Goal: Task Accomplishment & Management: Complete application form

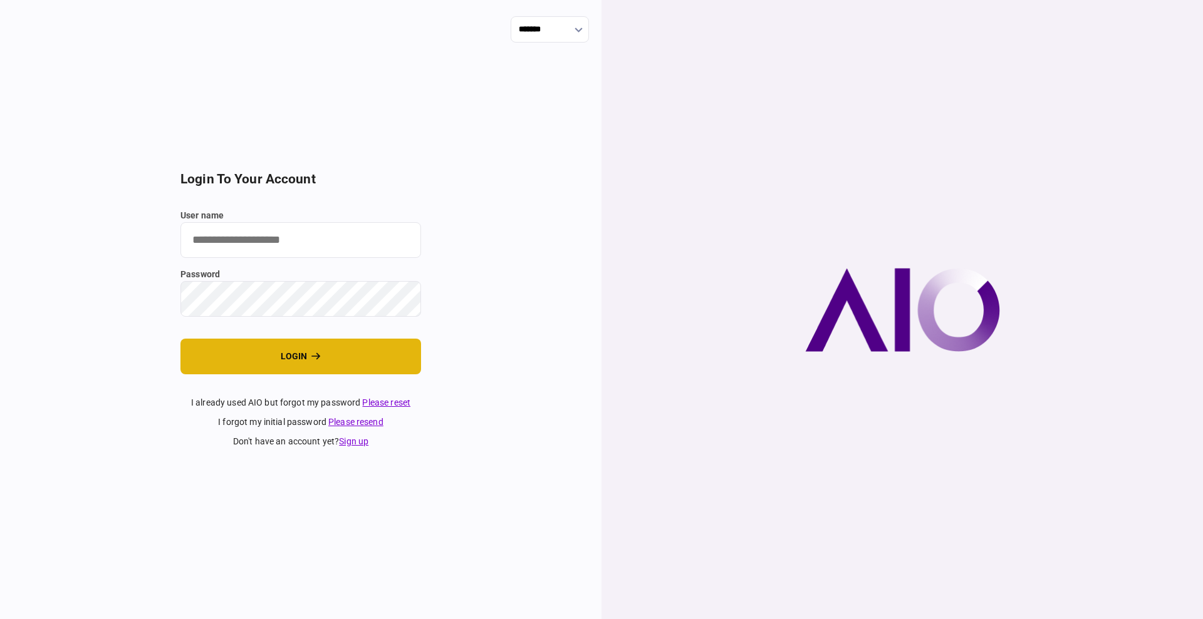
type input "****"
click at [268, 368] on button "login" at bounding box center [300, 357] width 241 height 36
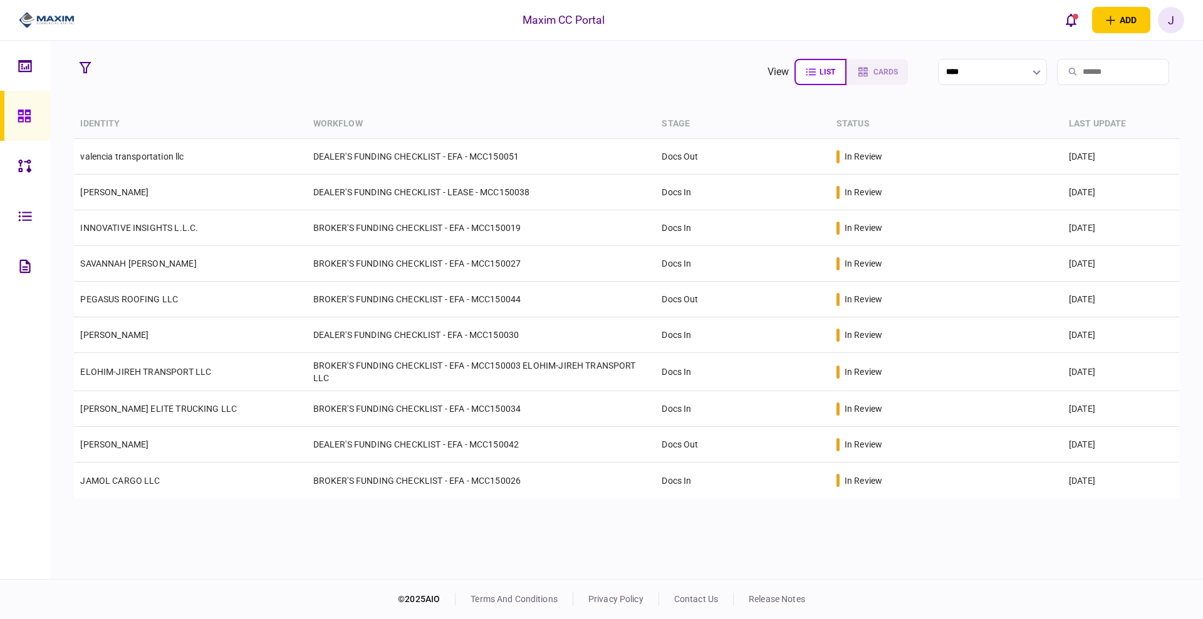
click at [327, 78] on section "view list cards ****" at bounding box center [626, 71] width 1104 height 31
click at [406, 96] on section "view list cards **** Type clear Business Individual documents status clear wait…" at bounding box center [626, 310] width 1152 height 539
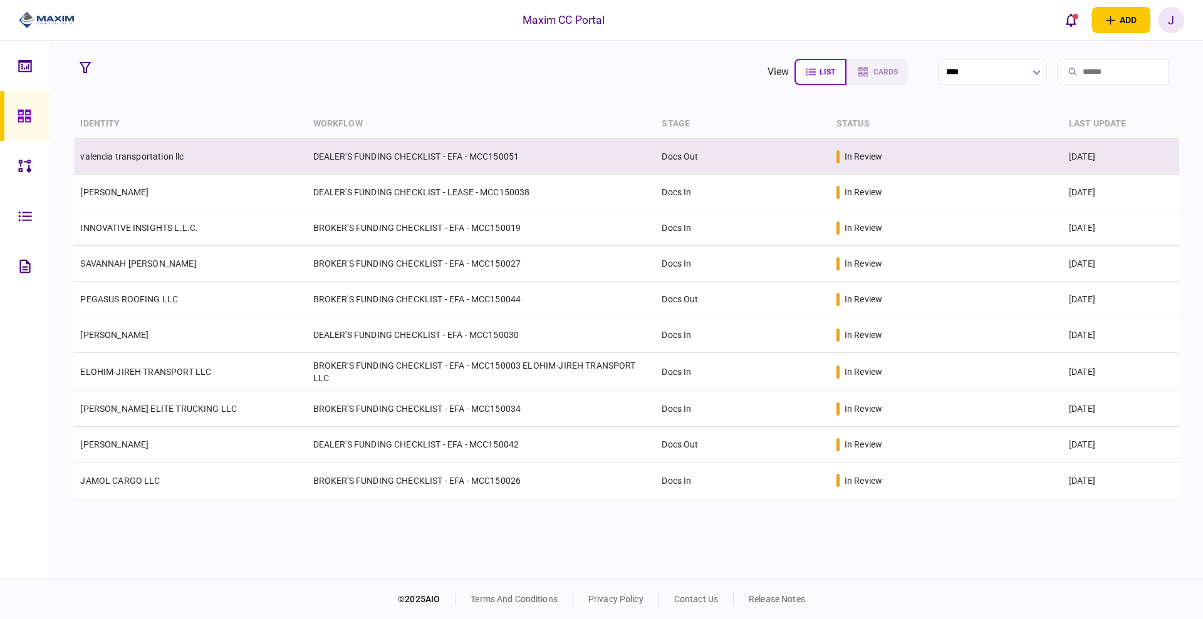
click at [150, 152] on link "valencia transportation llc" at bounding box center [131, 157] width 103 height 10
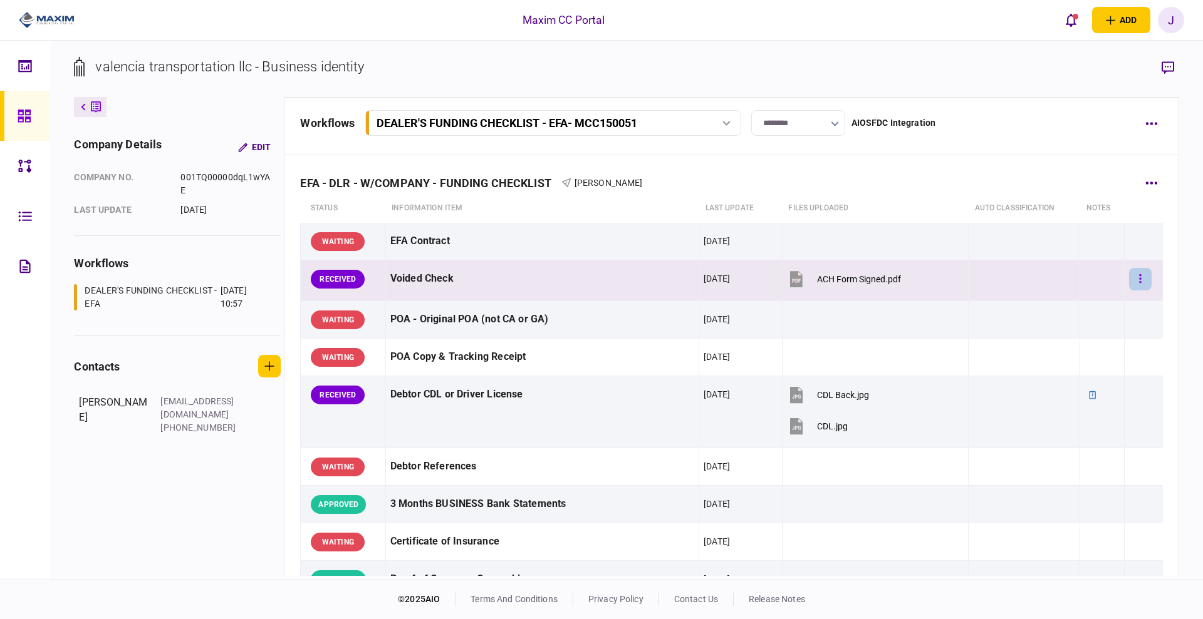
click at [1139, 282] on icon "button" at bounding box center [1140, 278] width 2 height 9
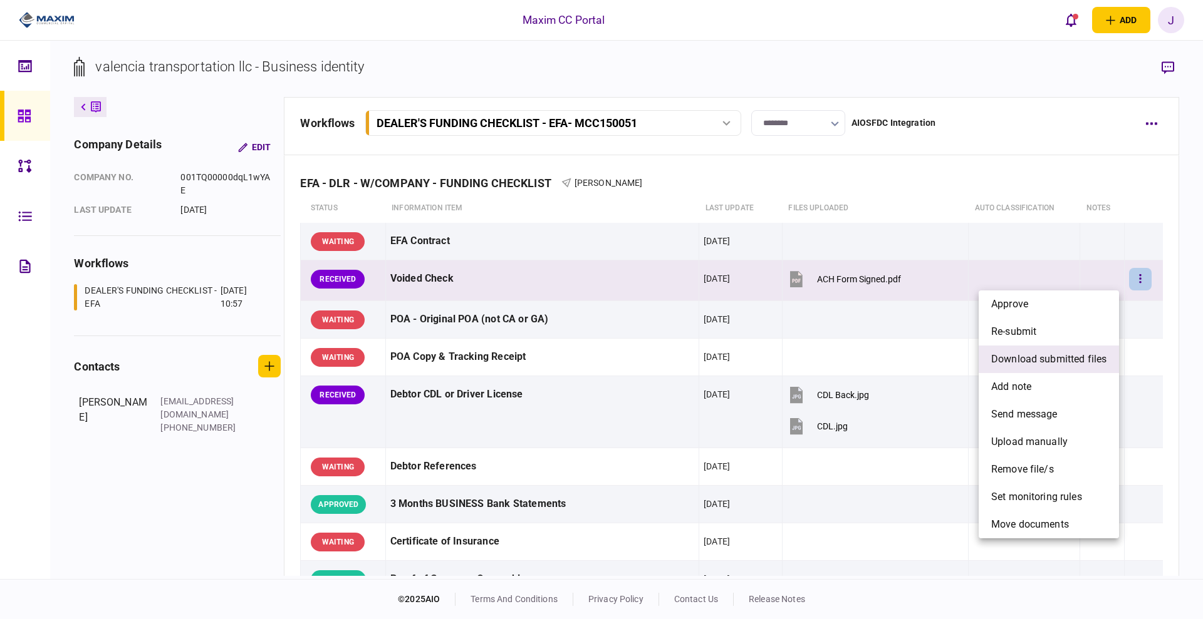
click at [1059, 361] on span "download submitted files" at bounding box center [1048, 359] width 115 height 15
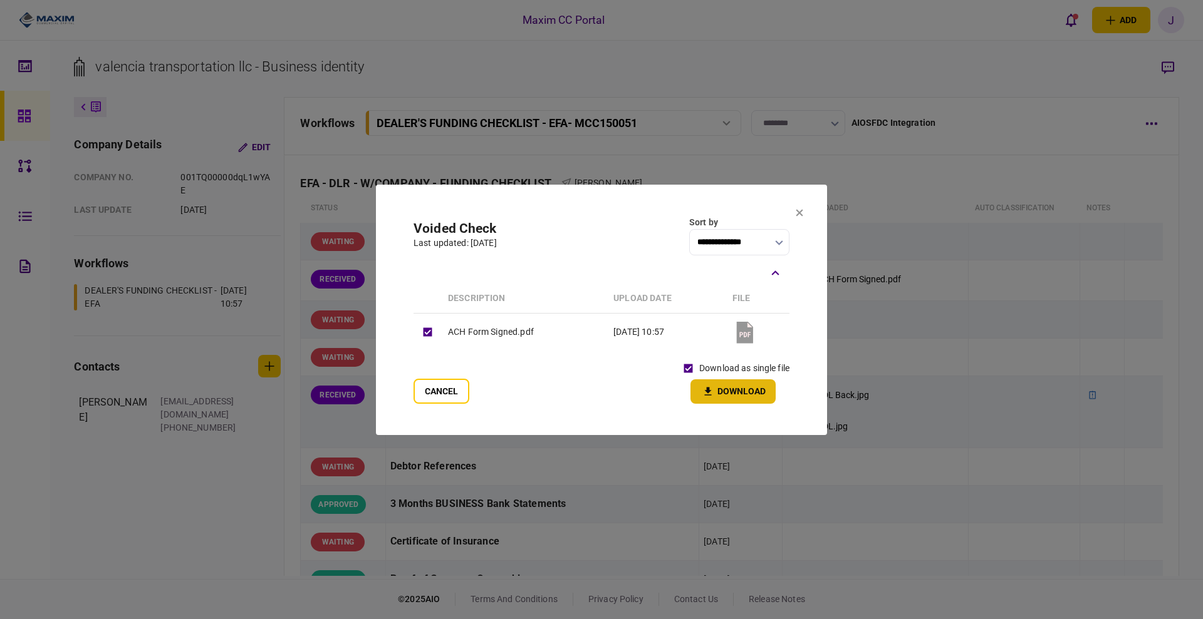
click at [720, 387] on button "Download" at bounding box center [732, 392] width 85 height 24
click at [801, 214] on icon at bounding box center [799, 212] width 7 height 7
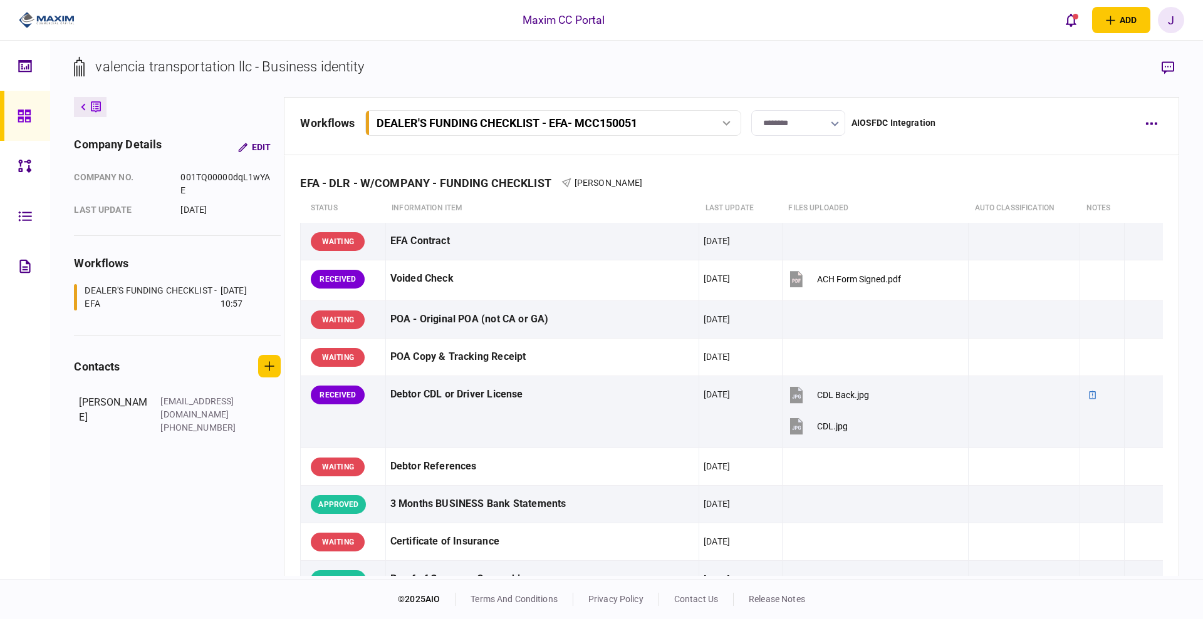
click at [644, 65] on section "valencia transportation llc - Business identity" at bounding box center [626, 76] width 1104 height 41
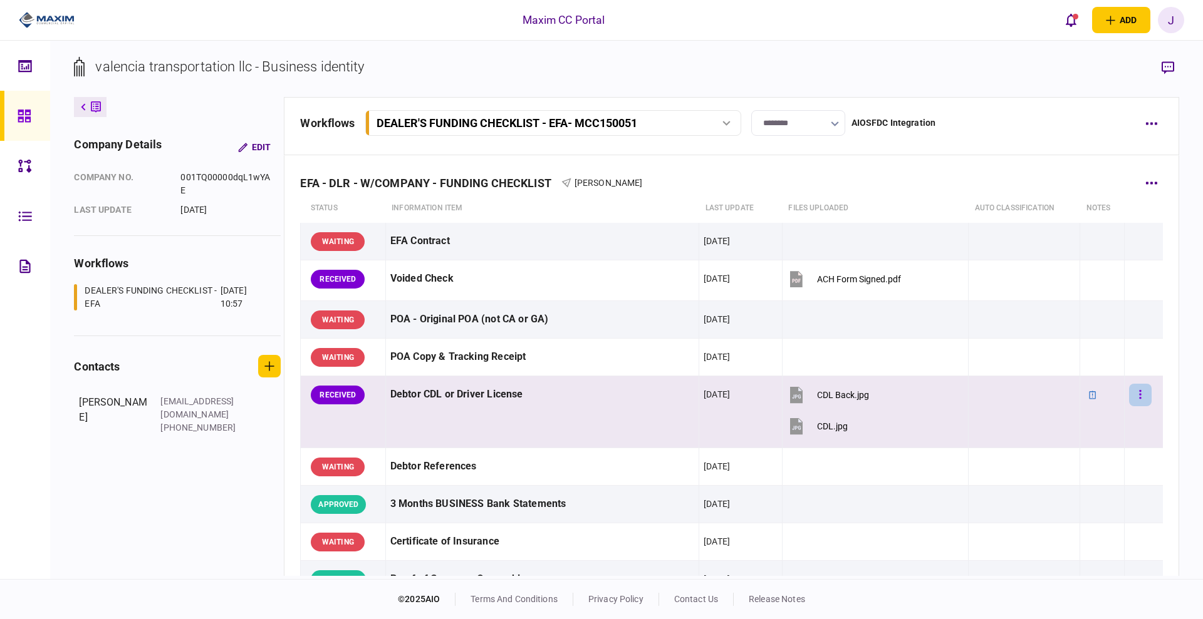
click at [1129, 390] on button "button" at bounding box center [1140, 395] width 23 height 23
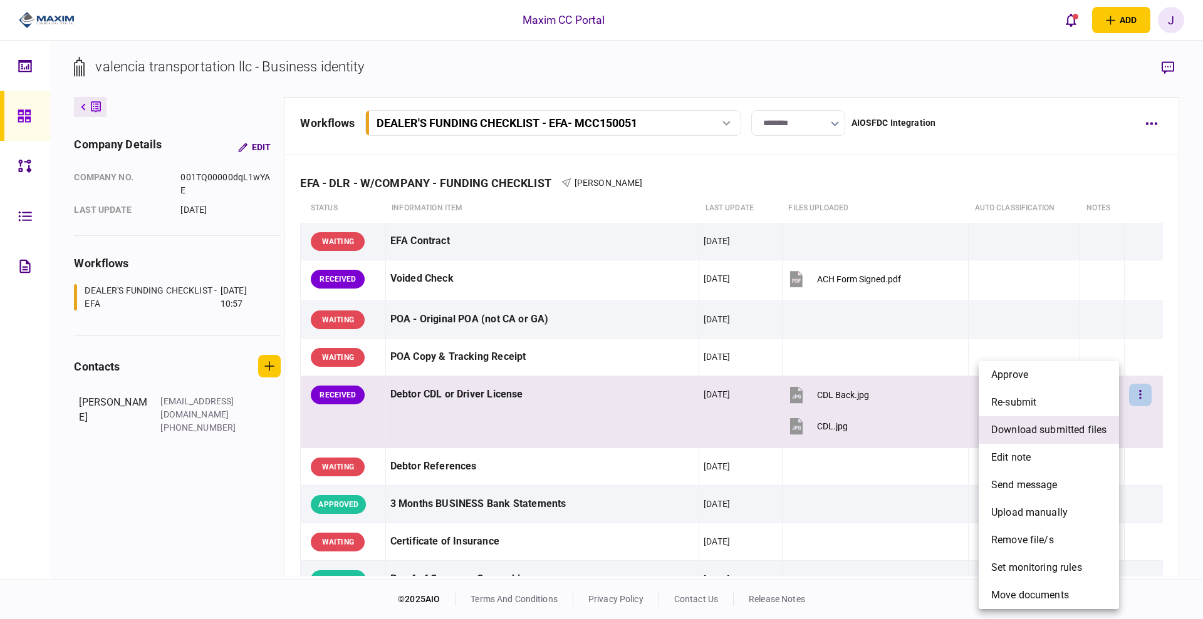
click at [1052, 427] on span "download submitted files" at bounding box center [1048, 430] width 115 height 15
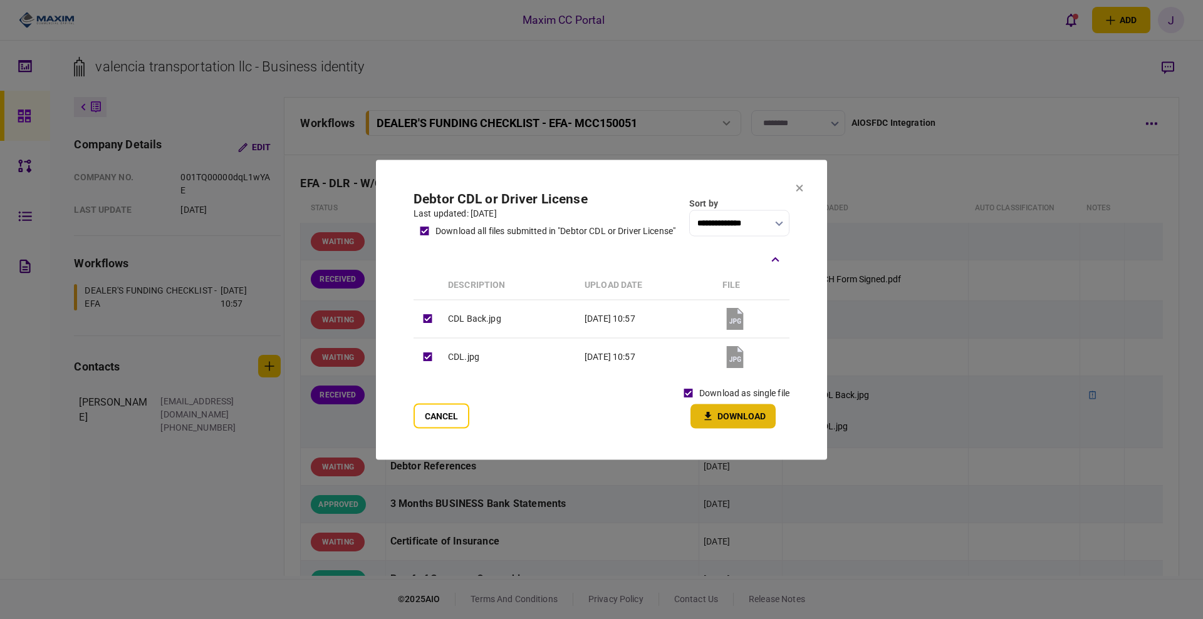
click at [725, 415] on button "Download" at bounding box center [732, 416] width 85 height 24
click at [799, 185] on icon at bounding box center [799, 188] width 8 height 8
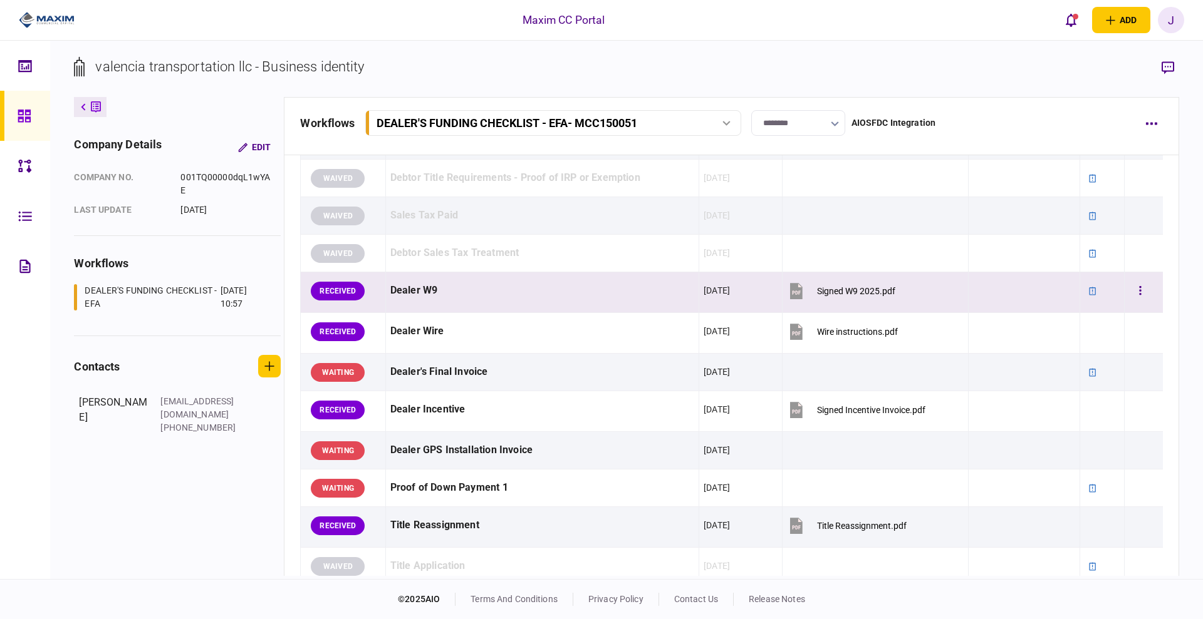
scroll to position [548, 0]
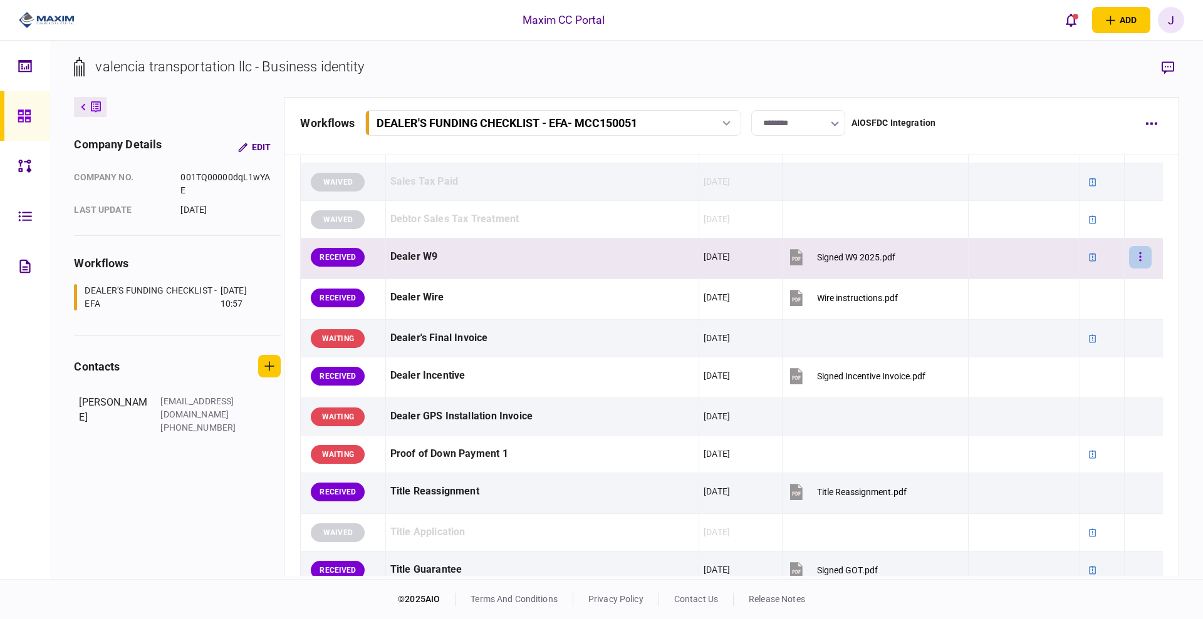
click at [1136, 254] on button "button" at bounding box center [1140, 257] width 23 height 23
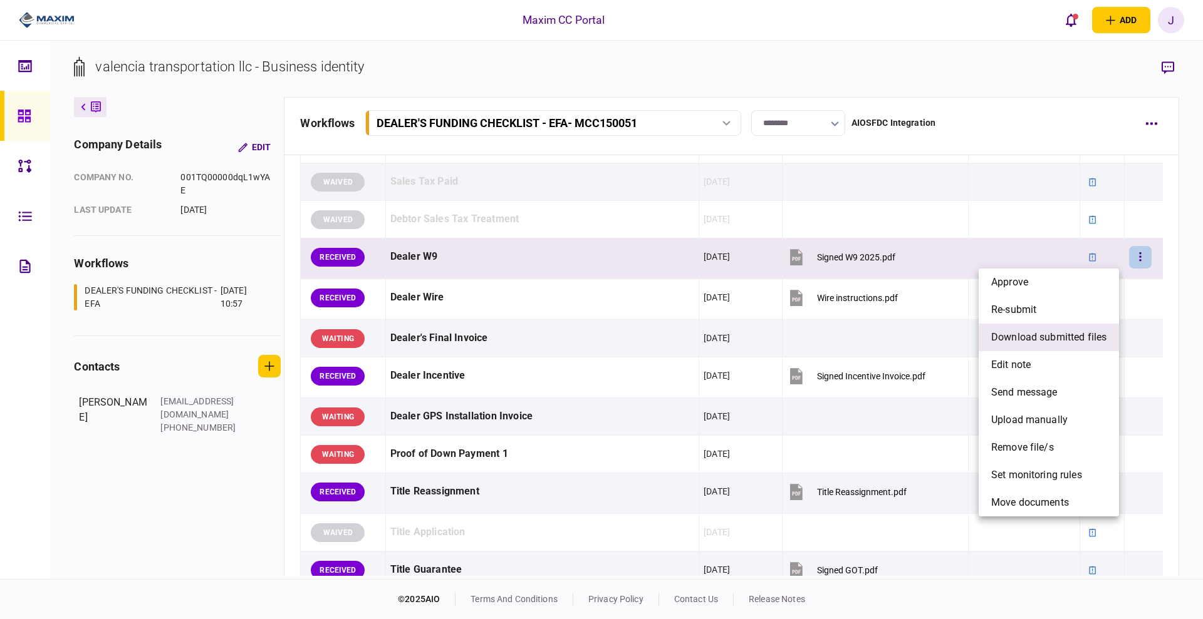
click at [1020, 335] on span "download submitted files" at bounding box center [1048, 337] width 115 height 15
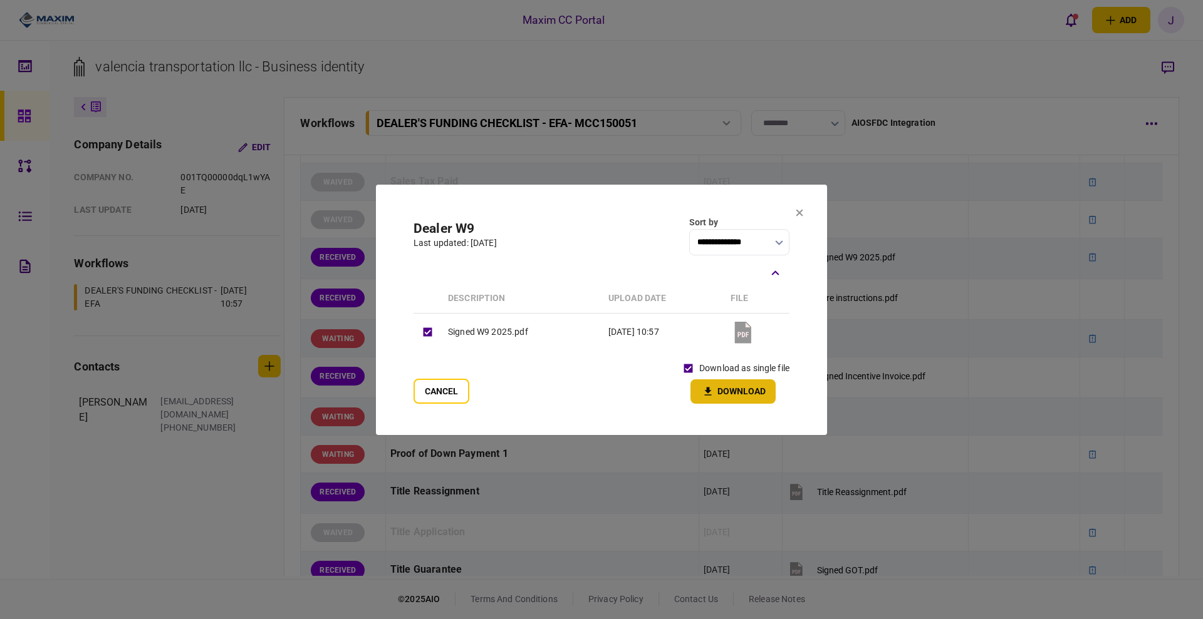
click at [729, 394] on button "Download" at bounding box center [732, 392] width 85 height 24
click at [798, 217] on button at bounding box center [799, 214] width 8 height 10
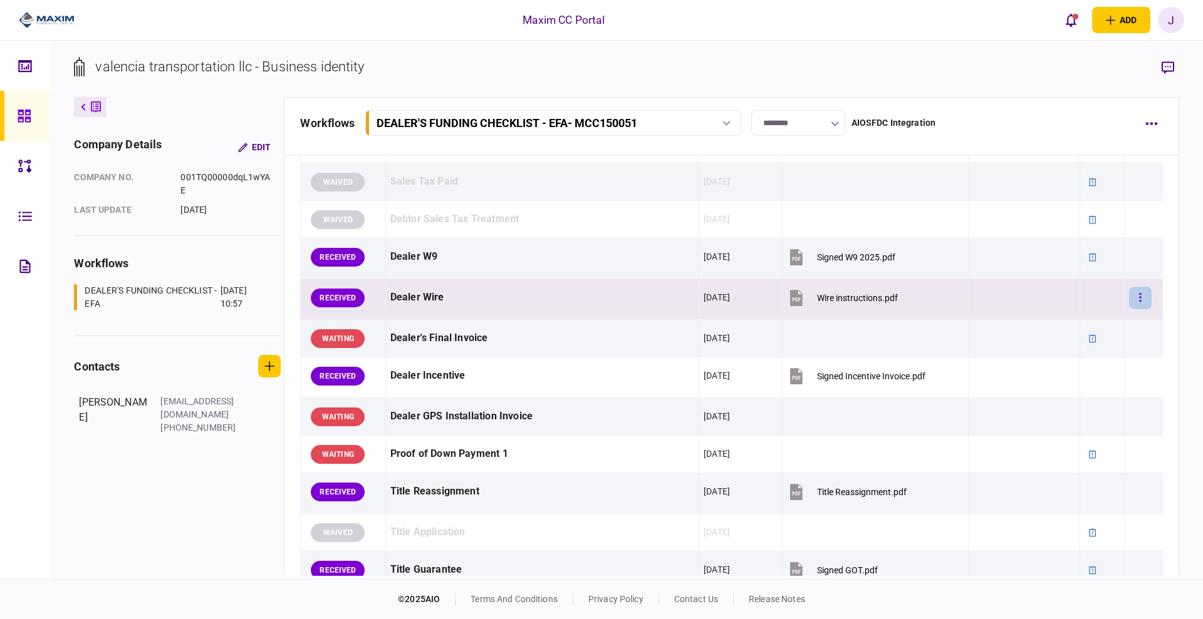
click at [1129, 302] on button "button" at bounding box center [1140, 298] width 23 height 23
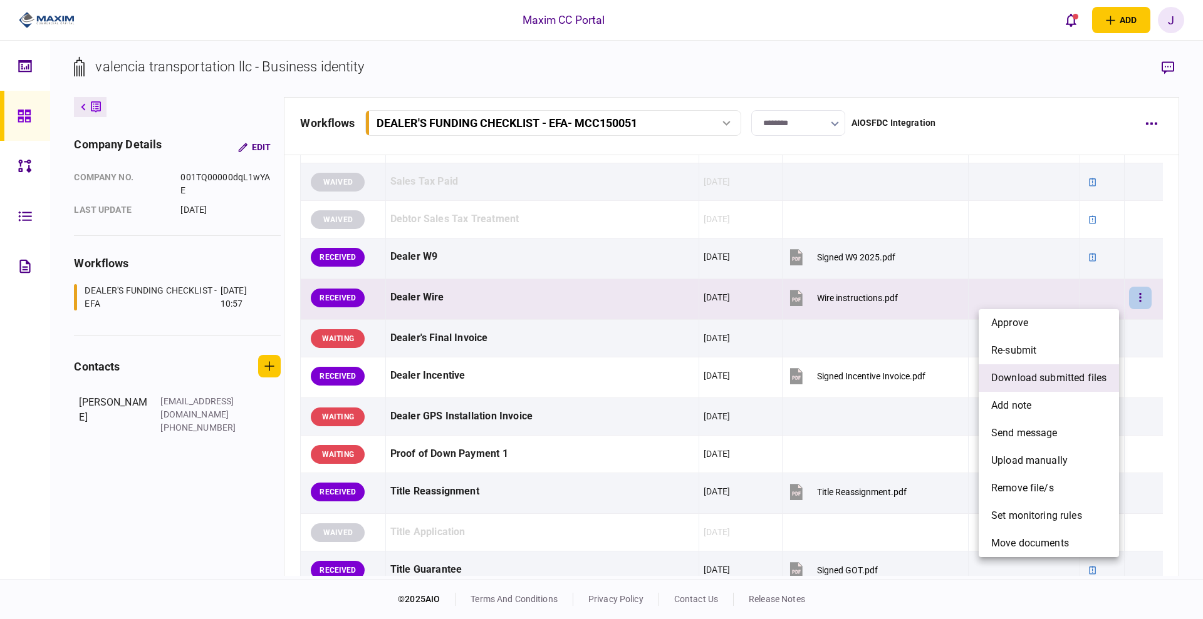
click at [1031, 385] on span "download submitted files" at bounding box center [1048, 378] width 115 height 15
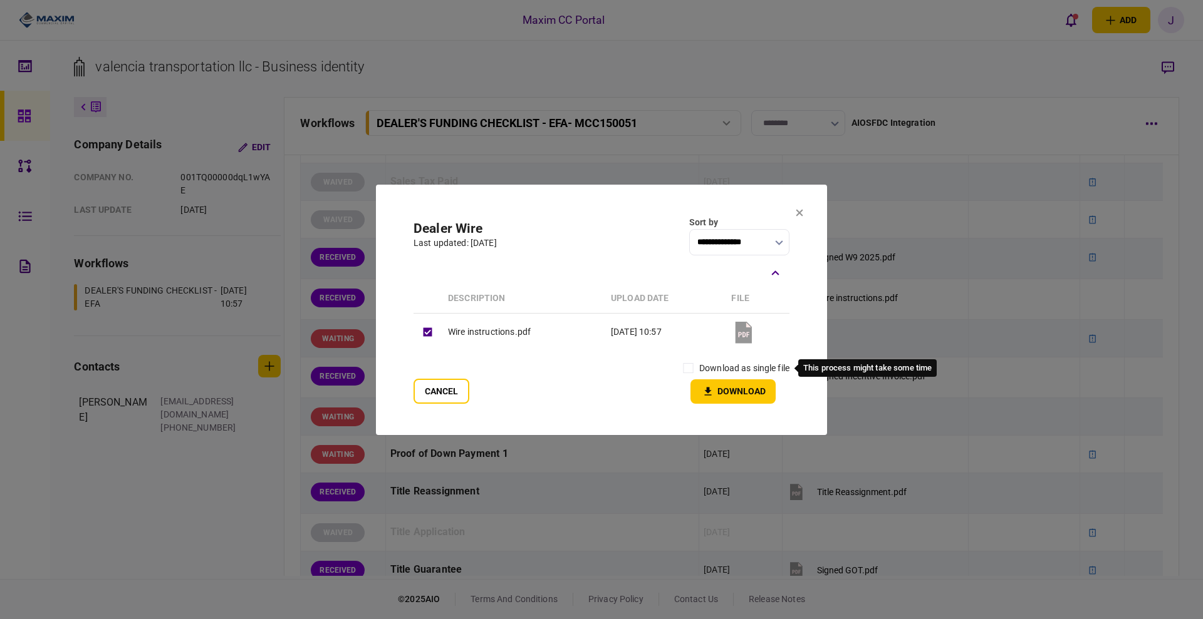
click at [701, 368] on label "download as single file" at bounding box center [744, 368] width 90 height 13
click at [713, 386] on icon "button" at bounding box center [707, 392] width 15 height 12
click at [800, 211] on icon at bounding box center [799, 212] width 7 height 7
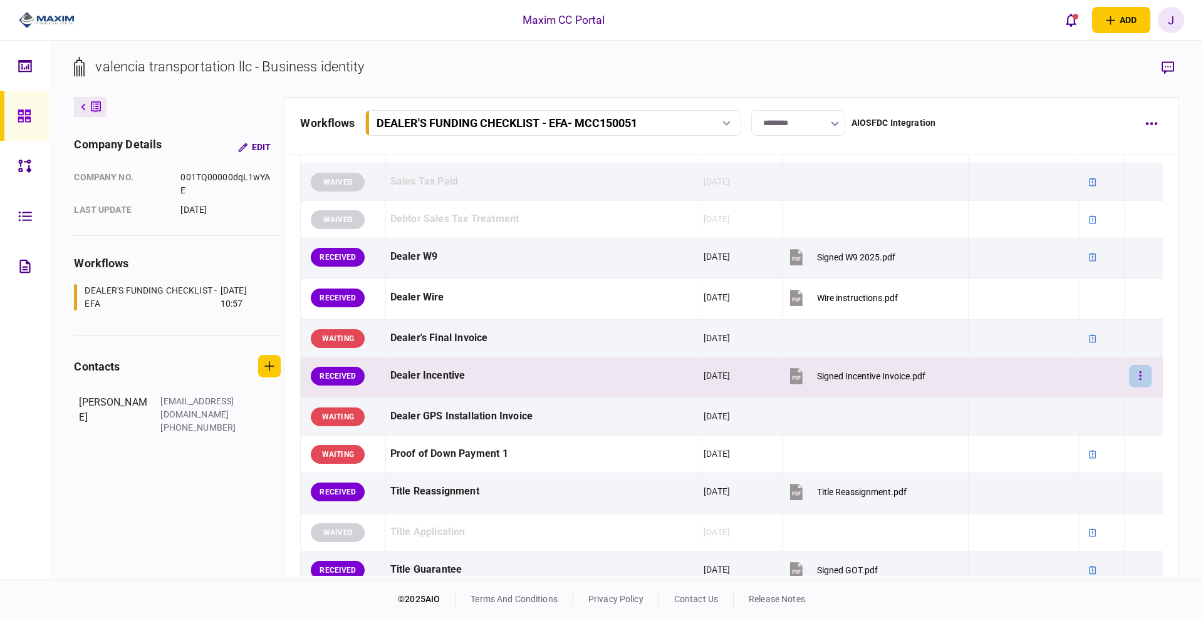
click at [1129, 371] on button "button" at bounding box center [1140, 376] width 23 height 23
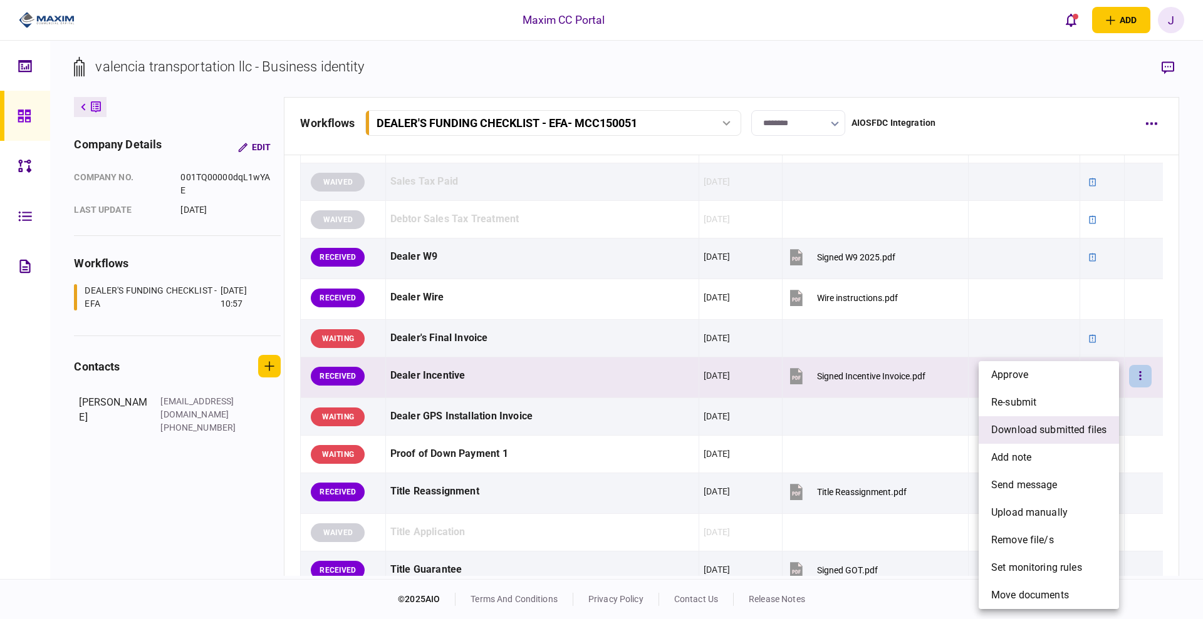
click at [1037, 430] on span "download submitted files" at bounding box center [1048, 430] width 115 height 15
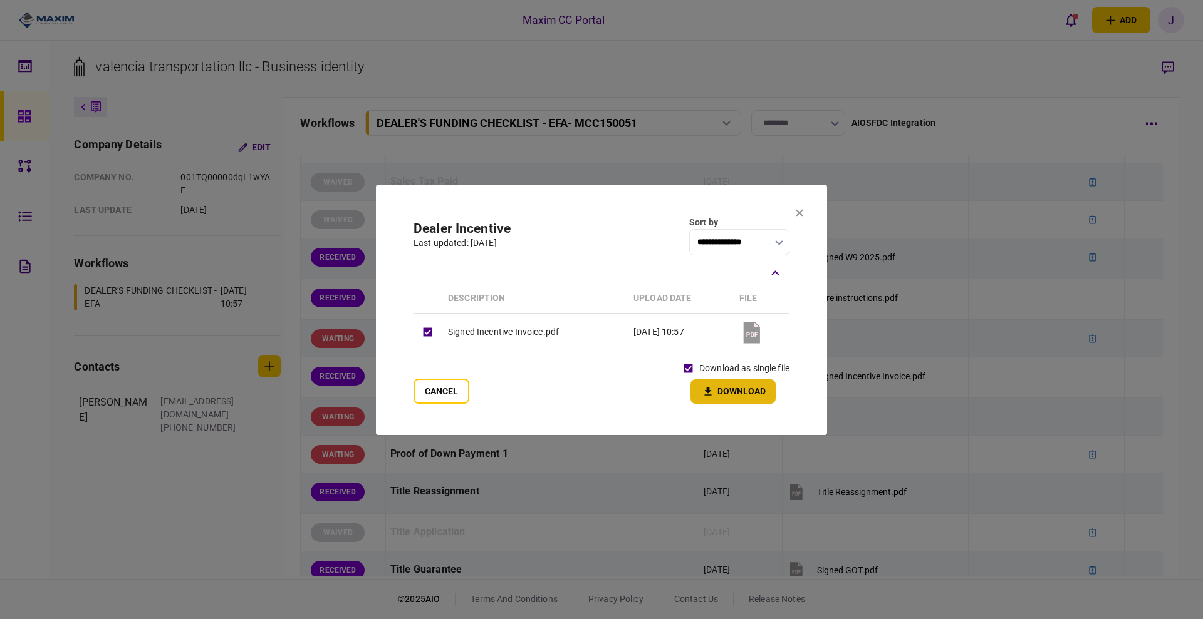
click at [717, 390] on button "Download" at bounding box center [732, 392] width 85 height 24
click at [798, 211] on icon at bounding box center [799, 212] width 7 height 7
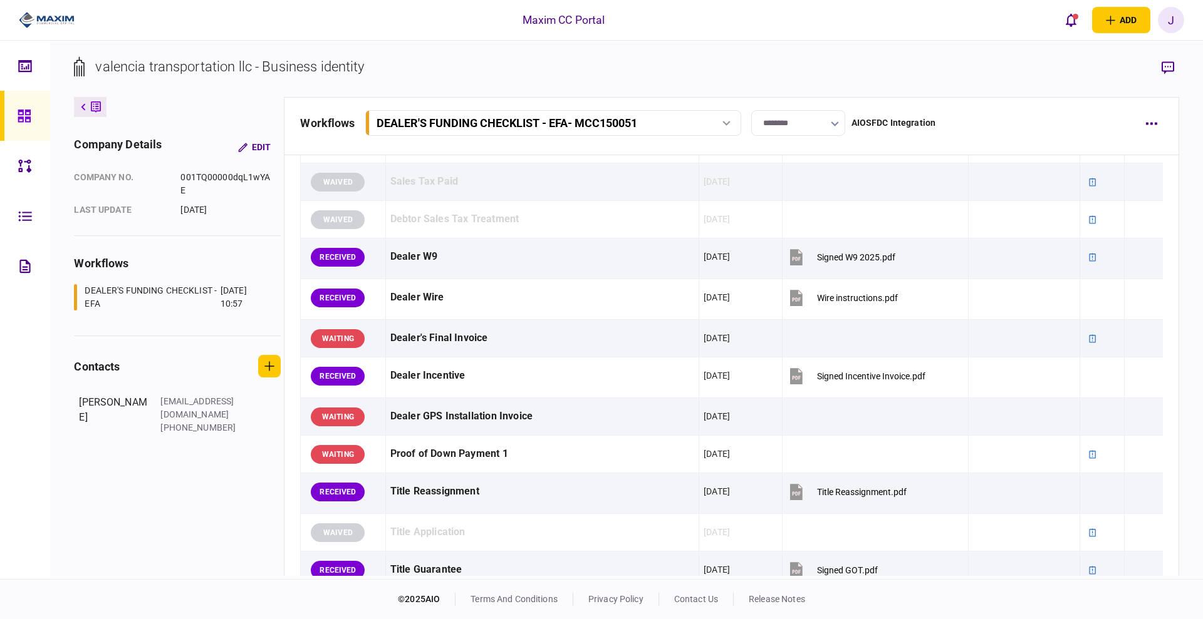
click at [575, 69] on section "valencia transportation llc - Business identity" at bounding box center [626, 76] width 1104 height 41
click at [864, 74] on section "valencia transportation llc - Business identity" at bounding box center [626, 76] width 1104 height 41
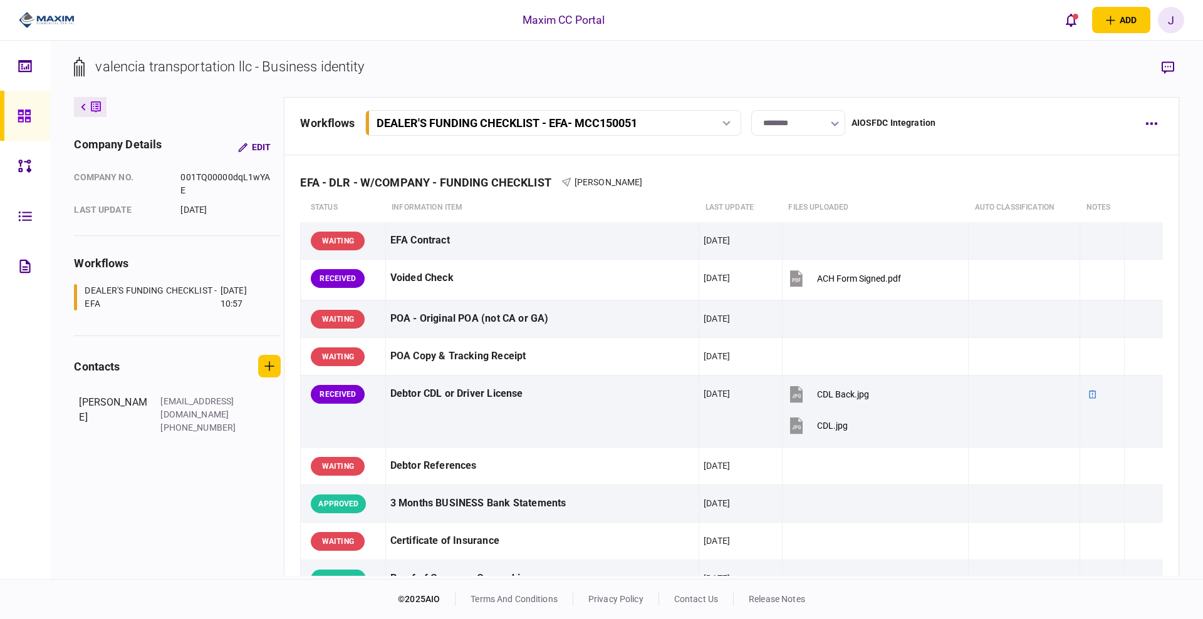
scroll to position [0, 0]
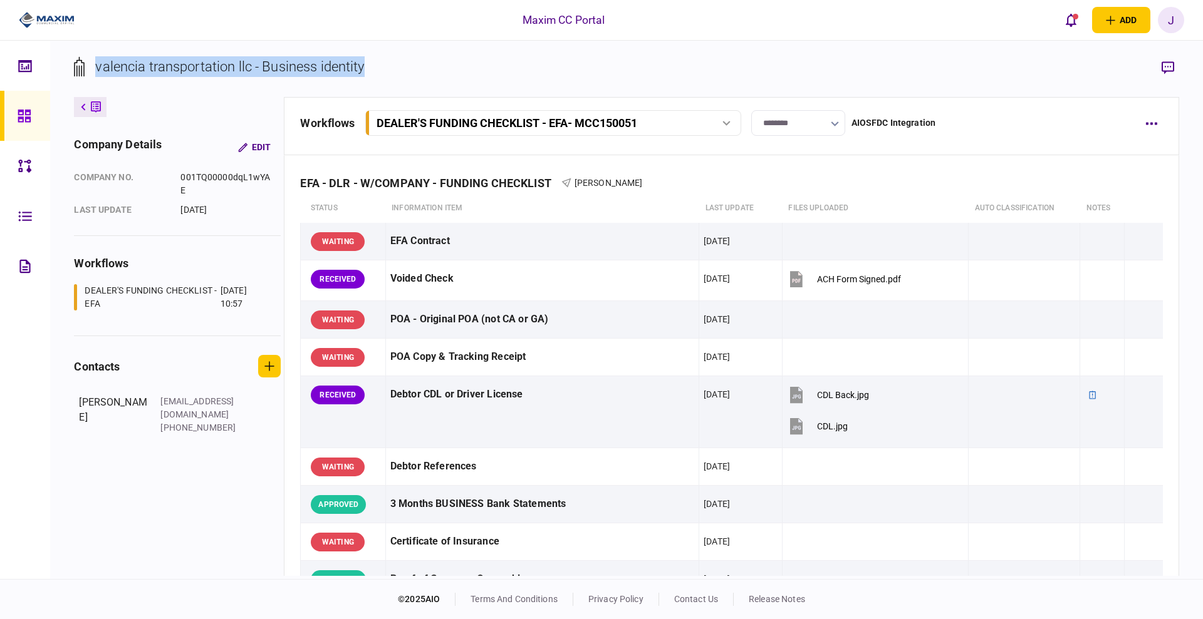
drag, startPoint x: 393, startPoint y: 75, endPoint x: 97, endPoint y: 84, distance: 295.8
click at [97, 84] on section "valencia transportation llc - Business identity" at bounding box center [626, 76] width 1104 height 41
click at [168, 51] on div "valencia transportation llc - Business identity company details Edit company no…" at bounding box center [626, 310] width 1152 height 539
click at [185, 72] on div "valencia transportation llc - Business identity" at bounding box center [229, 66] width 269 height 21
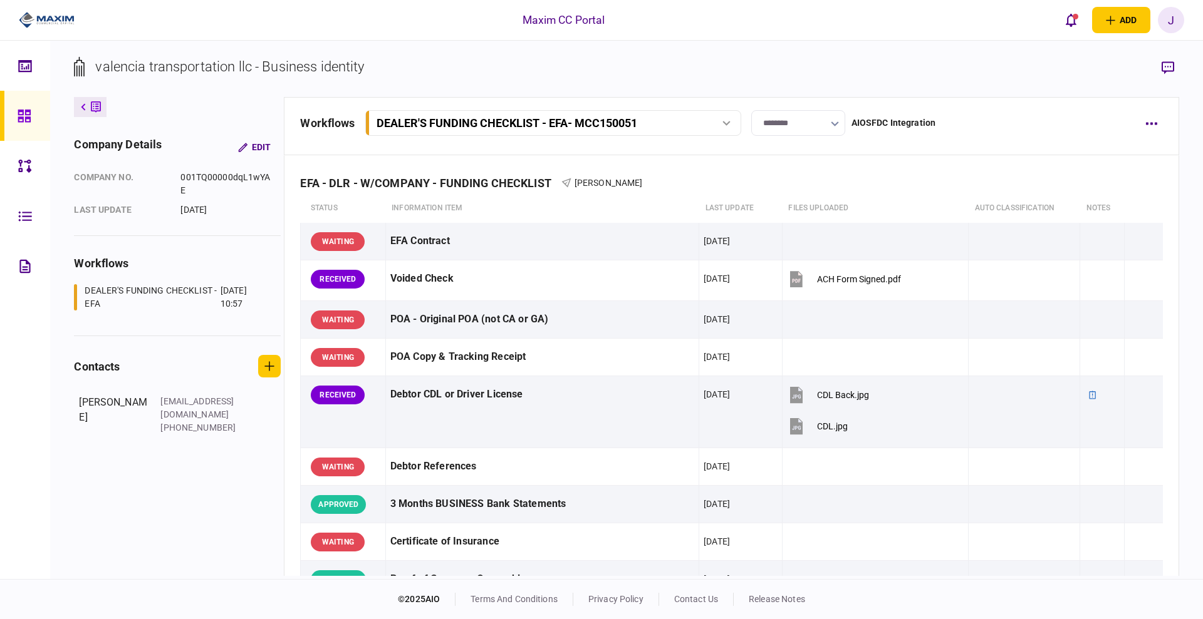
click at [244, 72] on div "valencia transportation llc - Business identity" at bounding box center [229, 66] width 269 height 21
click at [269, 67] on div "valencia transportation llc - Business identity" at bounding box center [229, 66] width 269 height 21
click at [329, 66] on div "valencia transportation llc - Business identity" at bounding box center [229, 66] width 269 height 21
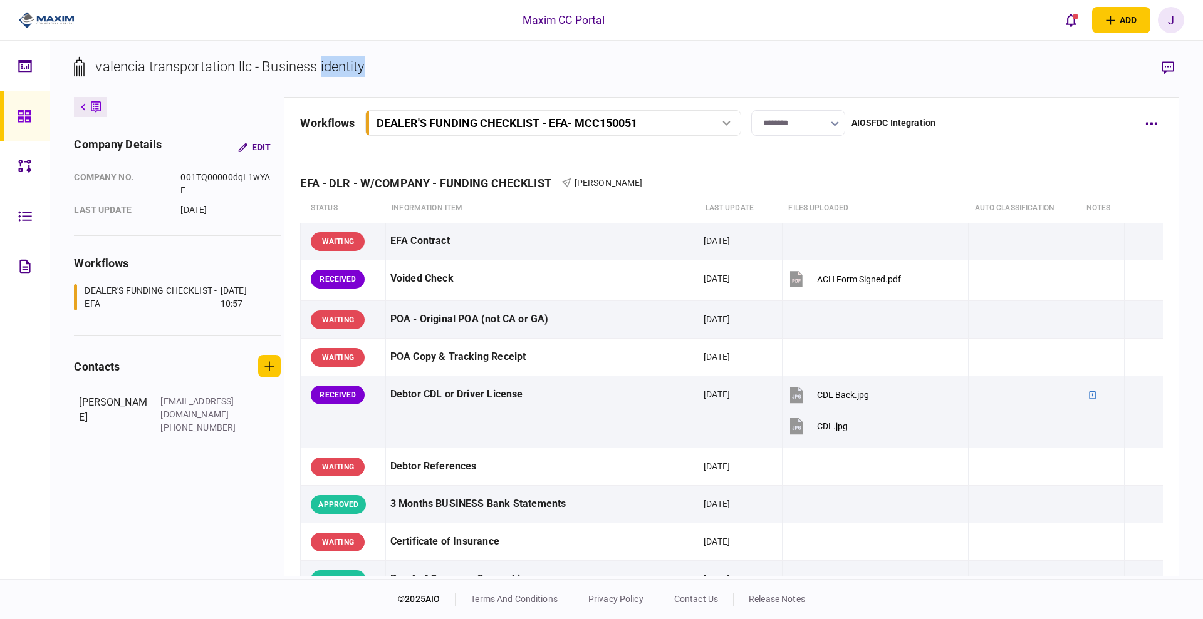
click at [329, 66] on div "valencia transportation llc - Business identity" at bounding box center [229, 66] width 269 height 21
click at [269, 64] on div "valencia transportation llc - Business identity" at bounding box center [229, 66] width 269 height 21
click at [319, 64] on div "valencia transportation llc - Business identity" at bounding box center [229, 66] width 269 height 21
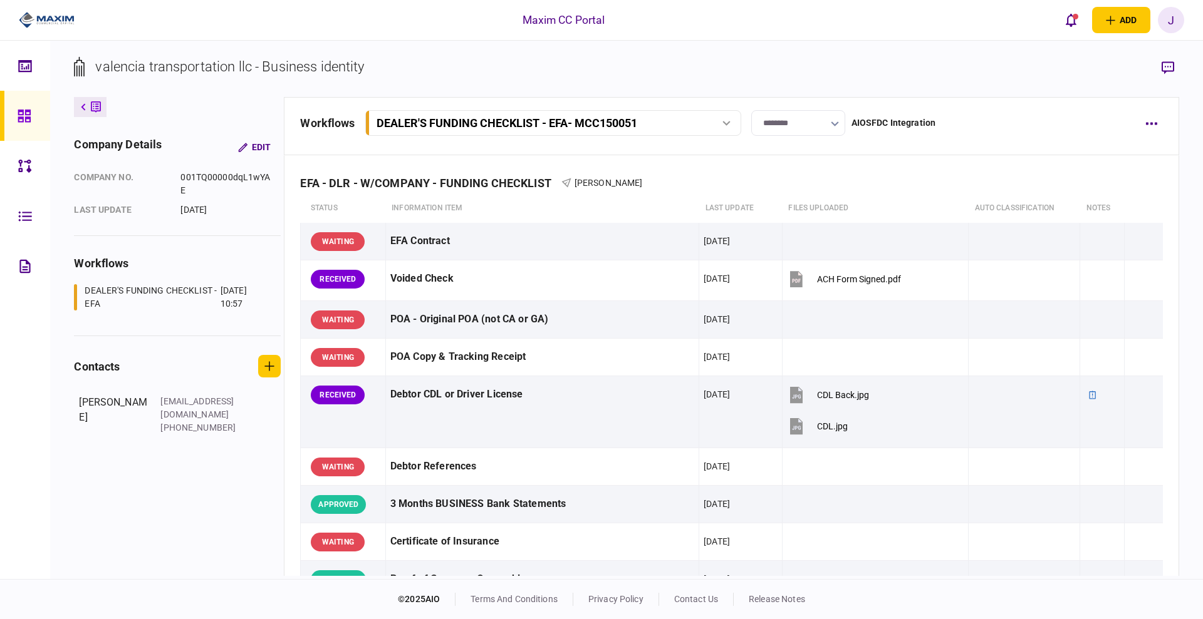
click at [336, 64] on div "valencia transportation llc - Business identity" at bounding box center [229, 66] width 269 height 21
click at [349, 64] on div "valencia transportation llc - Business identity" at bounding box center [229, 66] width 269 height 21
click at [399, 68] on section "valencia transportation llc - Business identity" at bounding box center [626, 76] width 1104 height 41
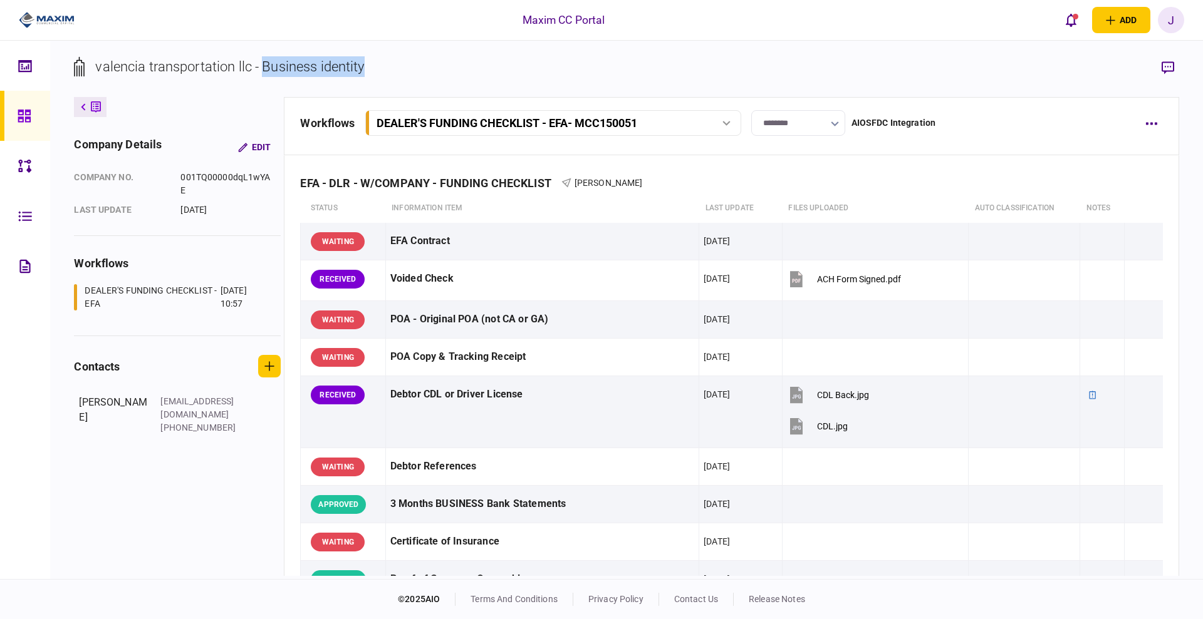
drag, startPoint x: 389, startPoint y: 68, endPoint x: 264, endPoint y: 61, distance: 124.8
click at [264, 61] on section "valencia transportation llc - Business identity" at bounding box center [626, 76] width 1104 height 41
click at [341, 67] on div "valencia transportation llc - Business identity" at bounding box center [229, 66] width 269 height 21
drag, startPoint x: 383, startPoint y: 66, endPoint x: 267, endPoint y: 60, distance: 115.4
click at [267, 60] on section "valencia transportation llc - Business identity" at bounding box center [626, 76] width 1104 height 41
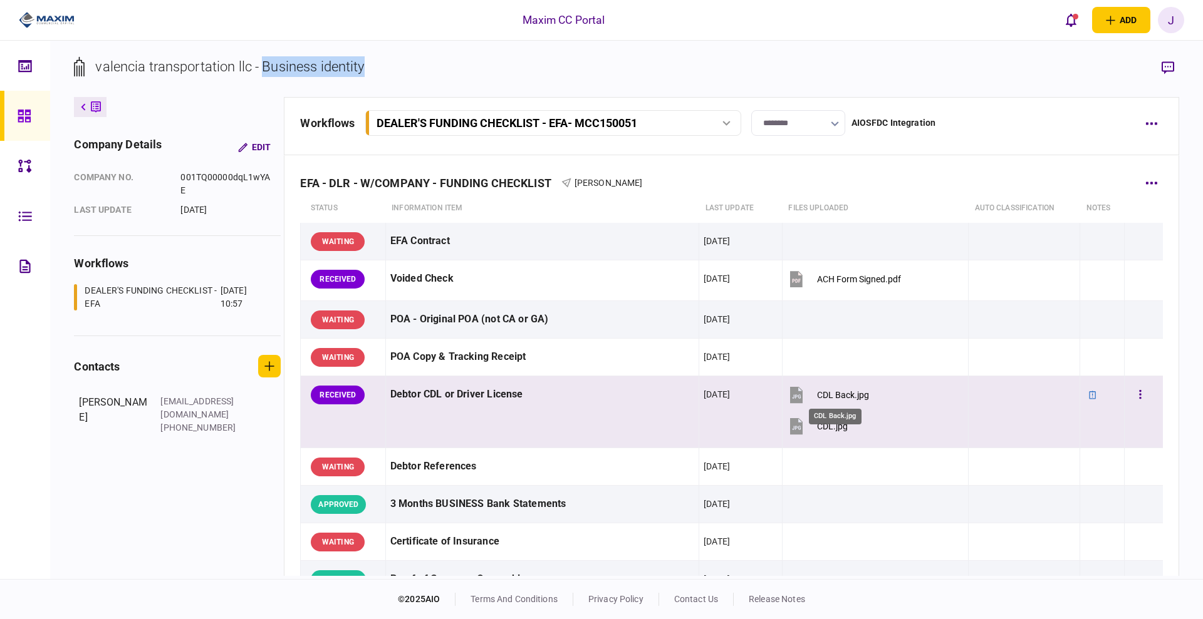
click at [841, 395] on div "CDL Back.jpg" at bounding box center [843, 395] width 52 height 10
click at [824, 425] on div "CDL.jpg" at bounding box center [832, 427] width 31 height 10
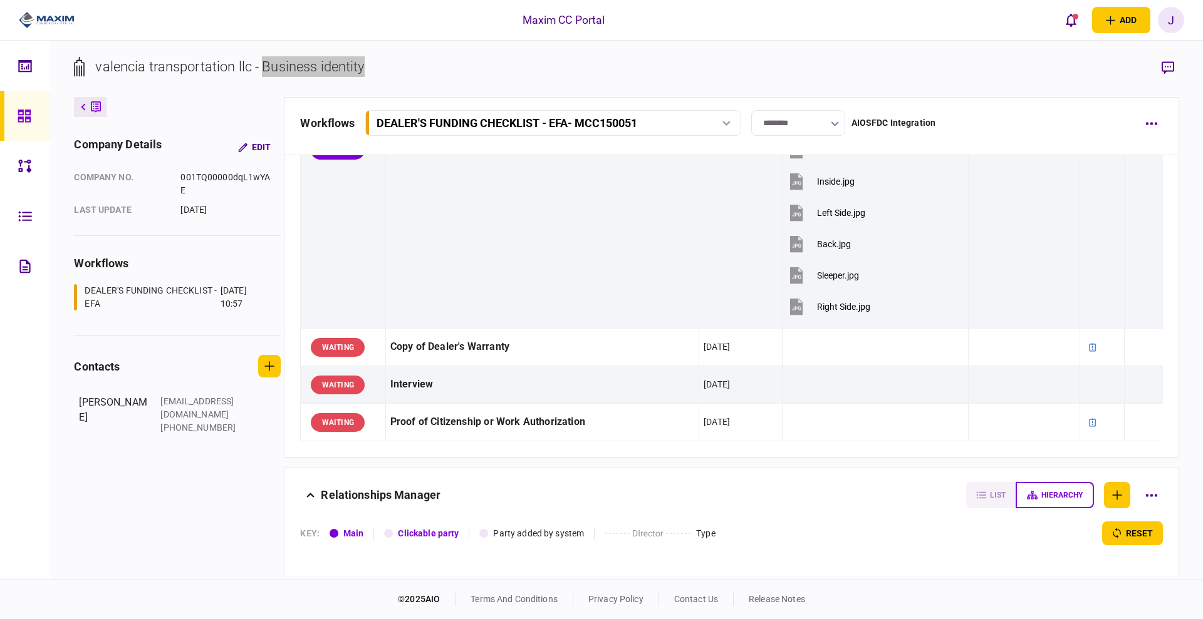
scroll to position [1188, 0]
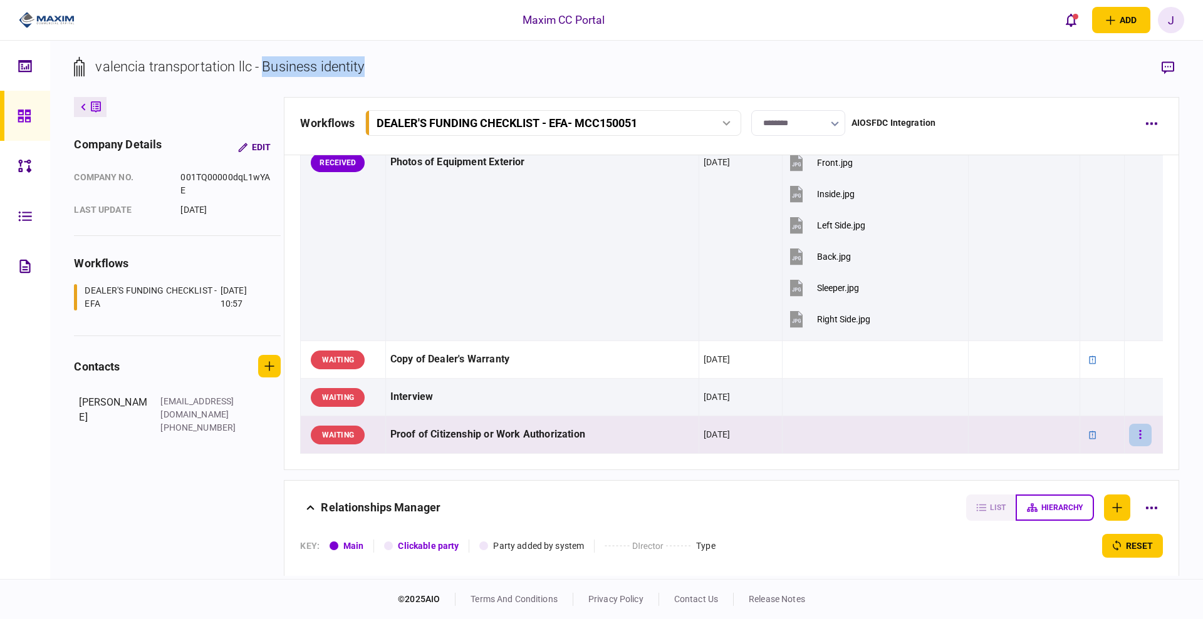
click at [1137, 433] on button "button" at bounding box center [1140, 435] width 23 height 23
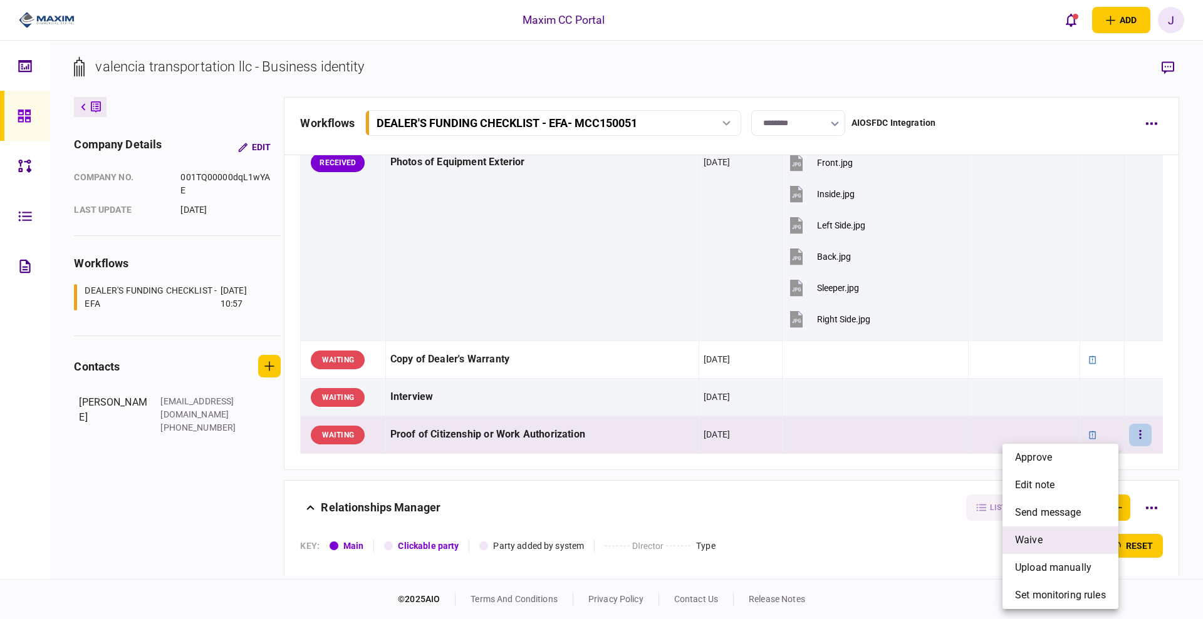
click at [1042, 549] on li "waive" at bounding box center [1060, 541] width 116 height 28
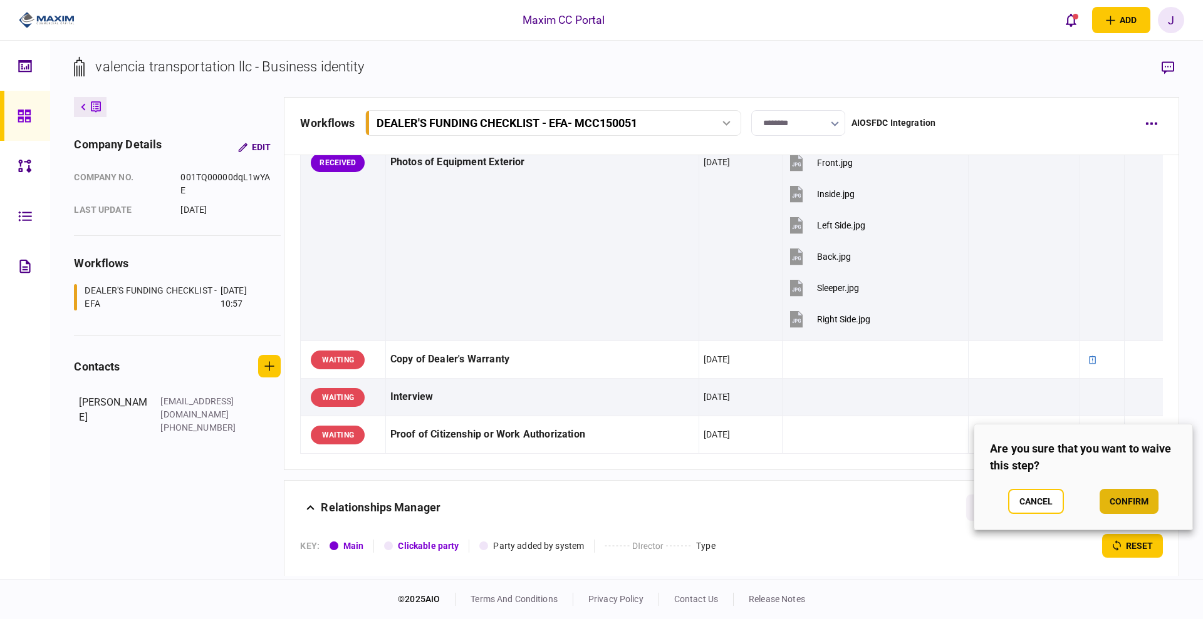
click at [1118, 505] on button "confirm" at bounding box center [1128, 501] width 59 height 25
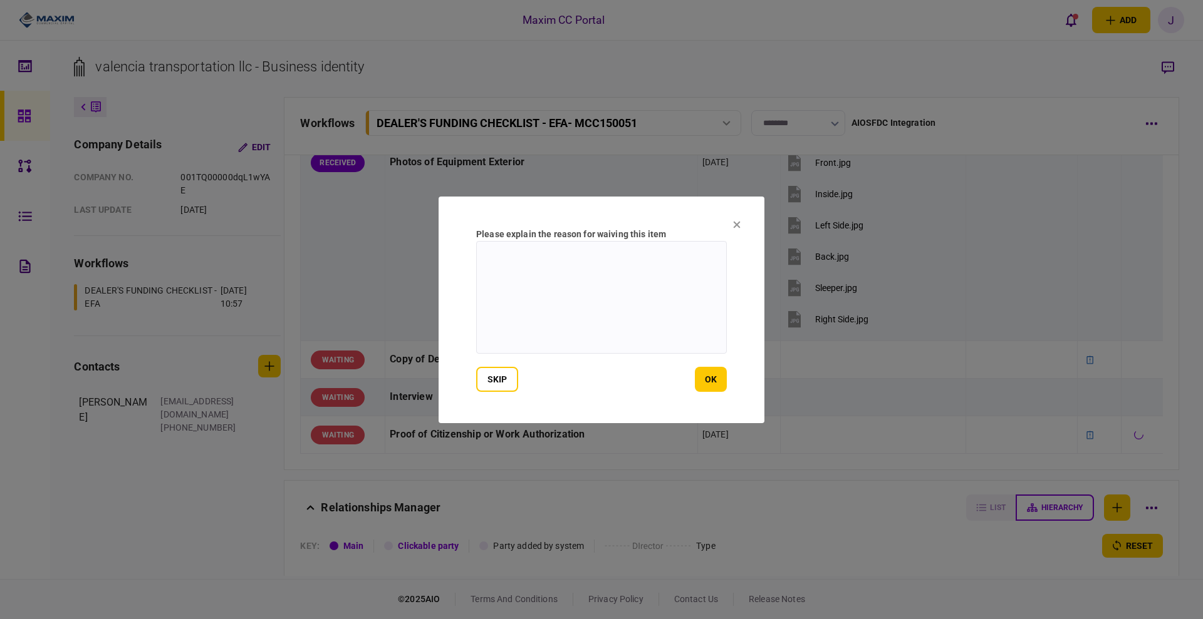
click at [586, 266] on textarea at bounding box center [601, 297] width 251 height 113
type textarea "**********"
click at [703, 380] on button "ok" at bounding box center [711, 379] width 32 height 25
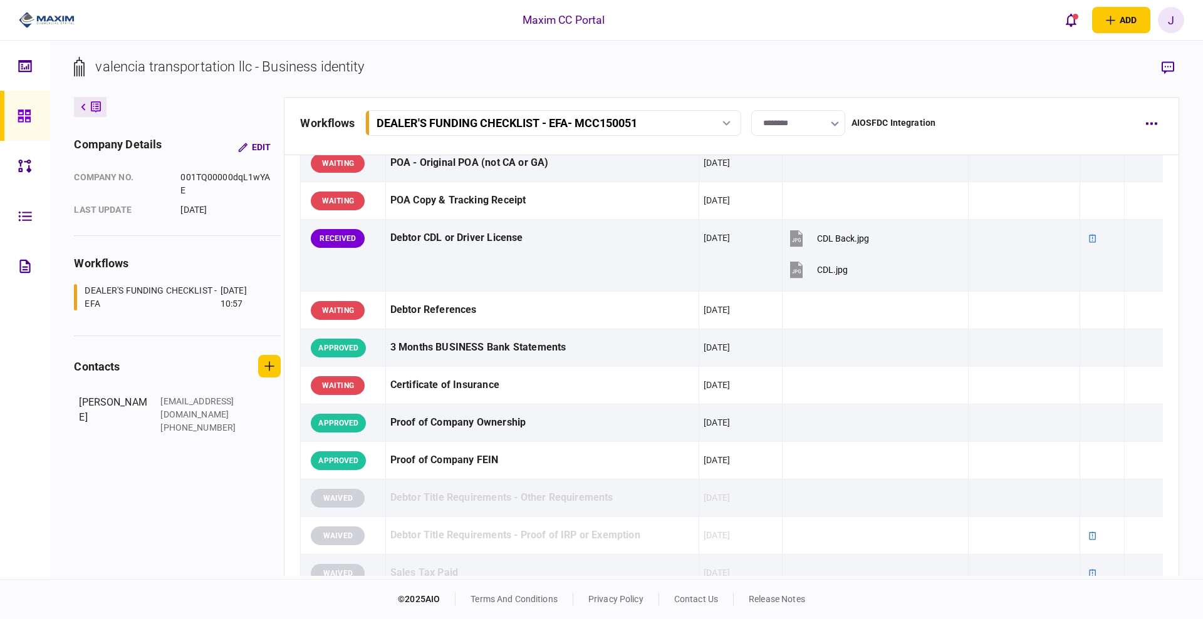
scroll to position [0, 0]
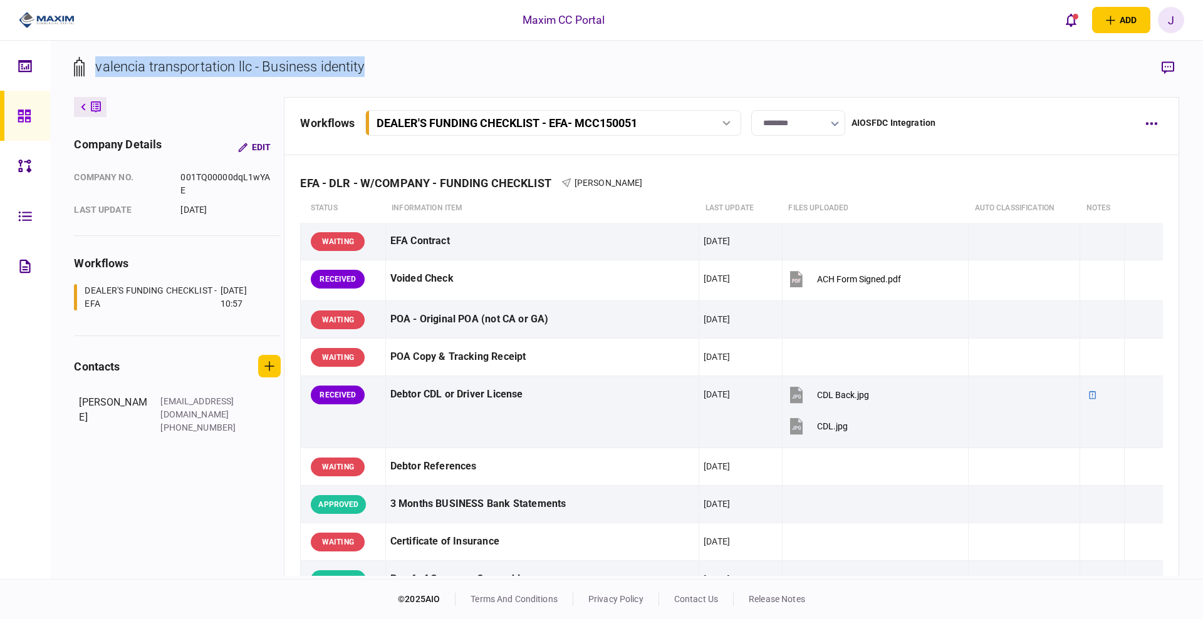
drag, startPoint x: 390, startPoint y: 75, endPoint x: 96, endPoint y: 71, distance: 293.2
click at [96, 71] on section "valencia transportation llc - Business identity" at bounding box center [626, 76] width 1104 height 41
click at [458, 68] on section "valencia transportation llc - Business identity" at bounding box center [626, 76] width 1104 height 41
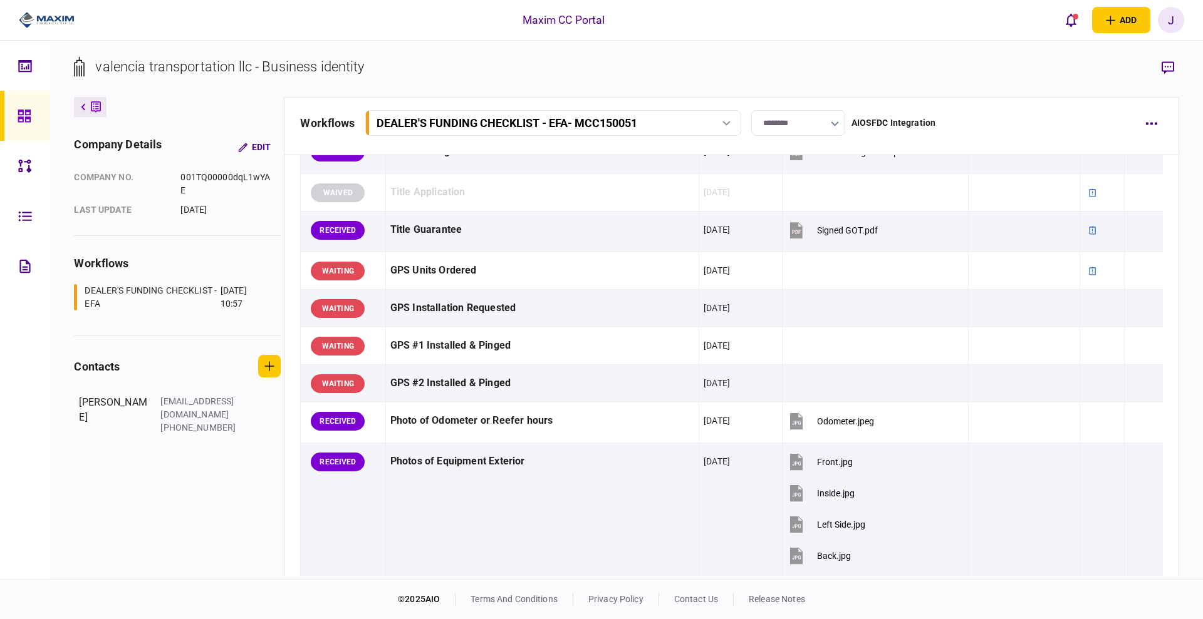
scroll to position [861, 0]
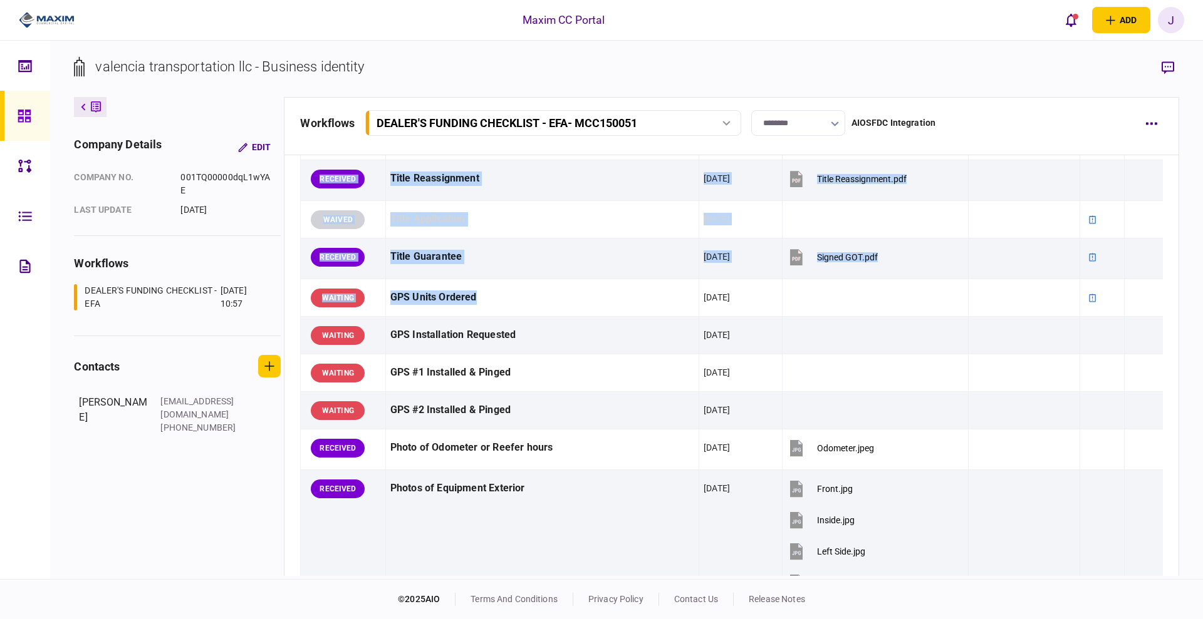
drag, startPoint x: 491, startPoint y: 299, endPoint x: 296, endPoint y: 292, distance: 195.5
click at [296, 292] on div "EFA - DLR - W/COMPANY - FUNDING CHECKLIST [PERSON_NAME] status Information item…" at bounding box center [730, 45] width 893 height 1501
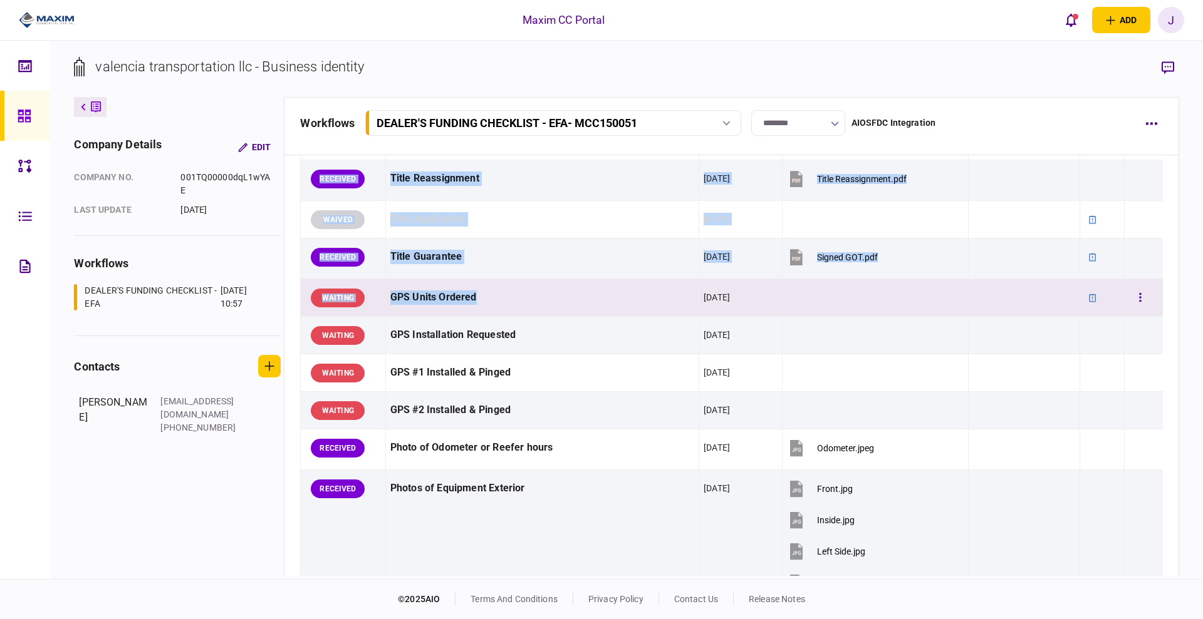
click at [465, 295] on div "GPS Units Ordered" at bounding box center [542, 298] width 304 height 28
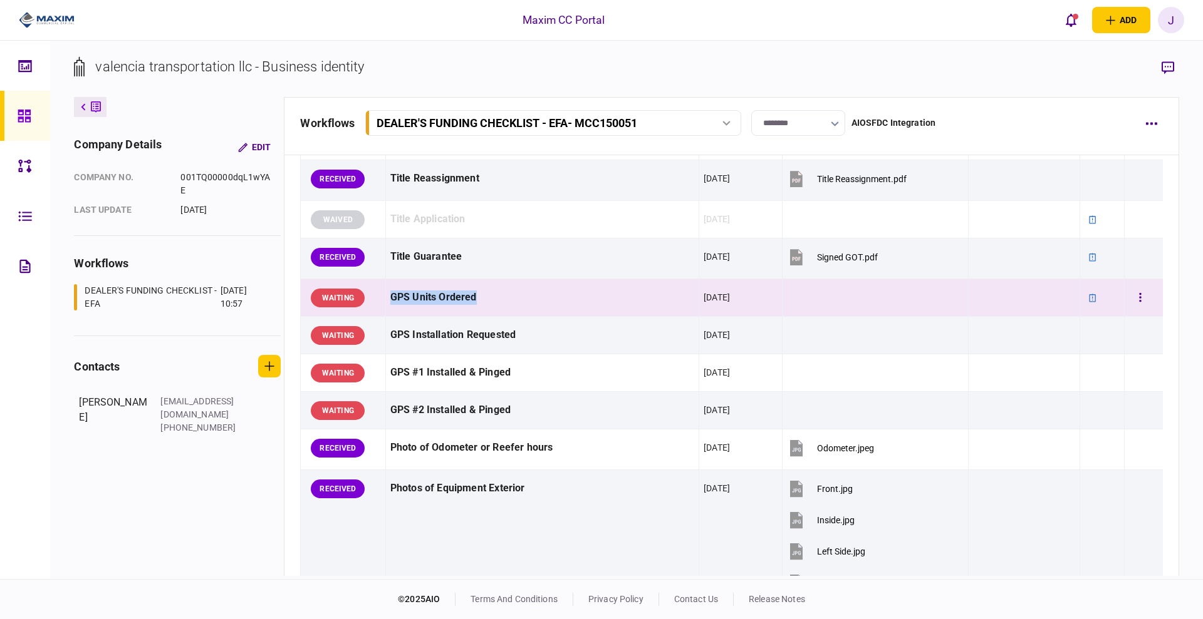
drag, startPoint x: 478, startPoint y: 298, endPoint x: 386, endPoint y: 296, distance: 92.1
click at [386, 296] on td "GPS Units Ordered" at bounding box center [541, 298] width 313 height 38
click at [501, 302] on div "GPS Units Ordered" at bounding box center [542, 298] width 304 height 28
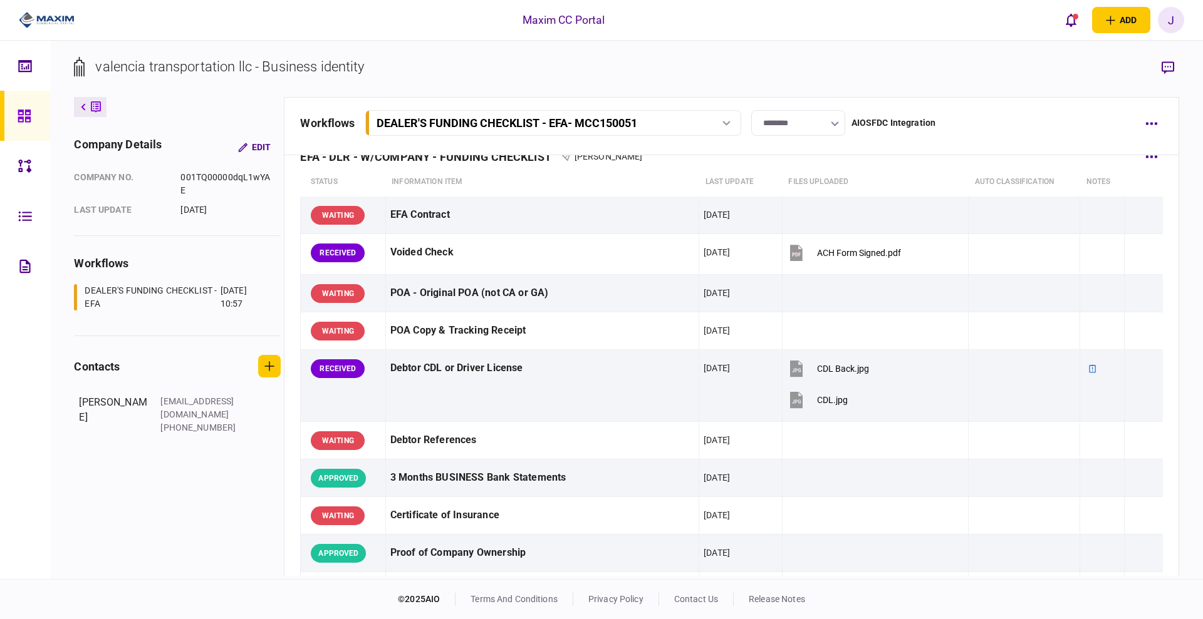
scroll to position [0, 0]
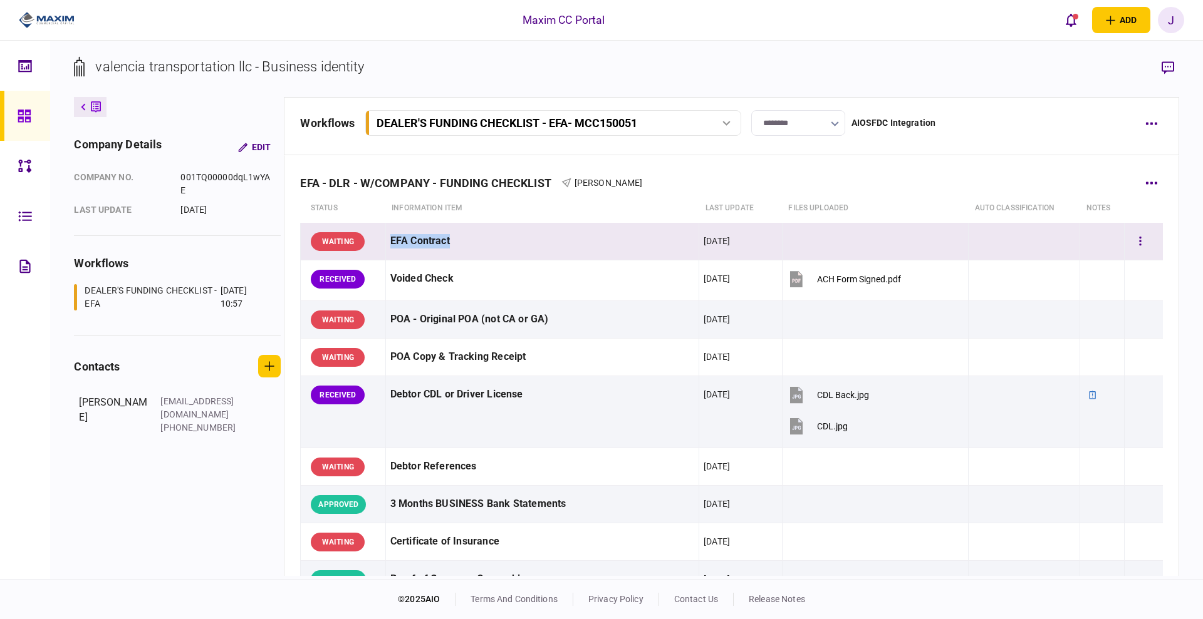
drag, startPoint x: 482, startPoint y: 247, endPoint x: 382, endPoint y: 244, distance: 100.2
click at [382, 244] on tr "WAITING EFA Contract [DATE]" at bounding box center [732, 242] width 862 height 38
click at [472, 246] on div "EFA Contract" at bounding box center [542, 241] width 304 height 28
drag, startPoint x: 462, startPoint y: 244, endPoint x: 383, endPoint y: 241, distance: 79.6
click at [385, 241] on td "EFA Contract" at bounding box center [541, 242] width 313 height 38
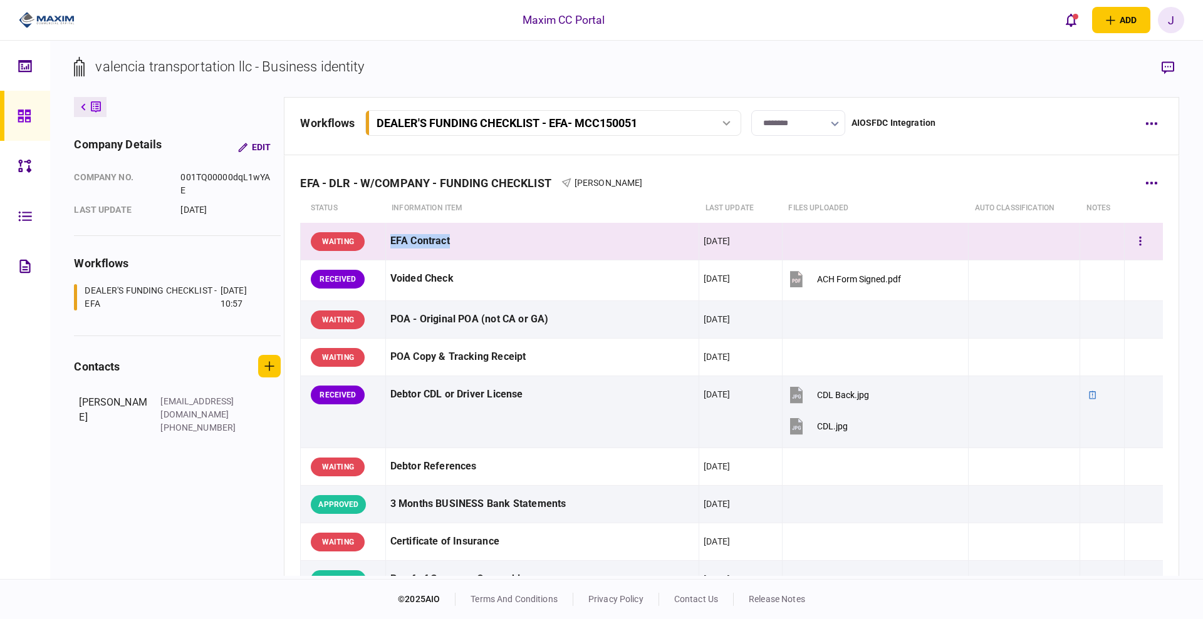
click at [440, 248] on div "EFA Contract" at bounding box center [542, 241] width 304 height 28
click at [425, 244] on div "EFA Contract" at bounding box center [542, 241] width 304 height 28
click at [457, 246] on div "EFA Contract" at bounding box center [542, 241] width 304 height 28
drag, startPoint x: 463, startPoint y: 242, endPoint x: 388, endPoint y: 241, distance: 75.2
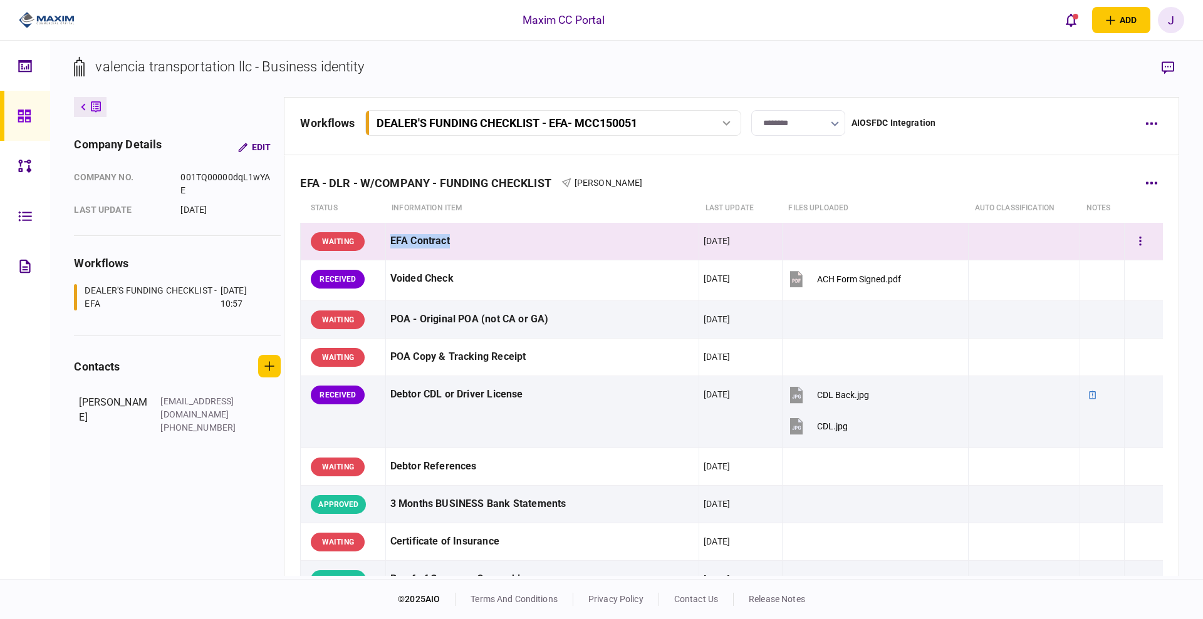
click at [390, 241] on div "EFA Contract" at bounding box center [542, 241] width 304 height 28
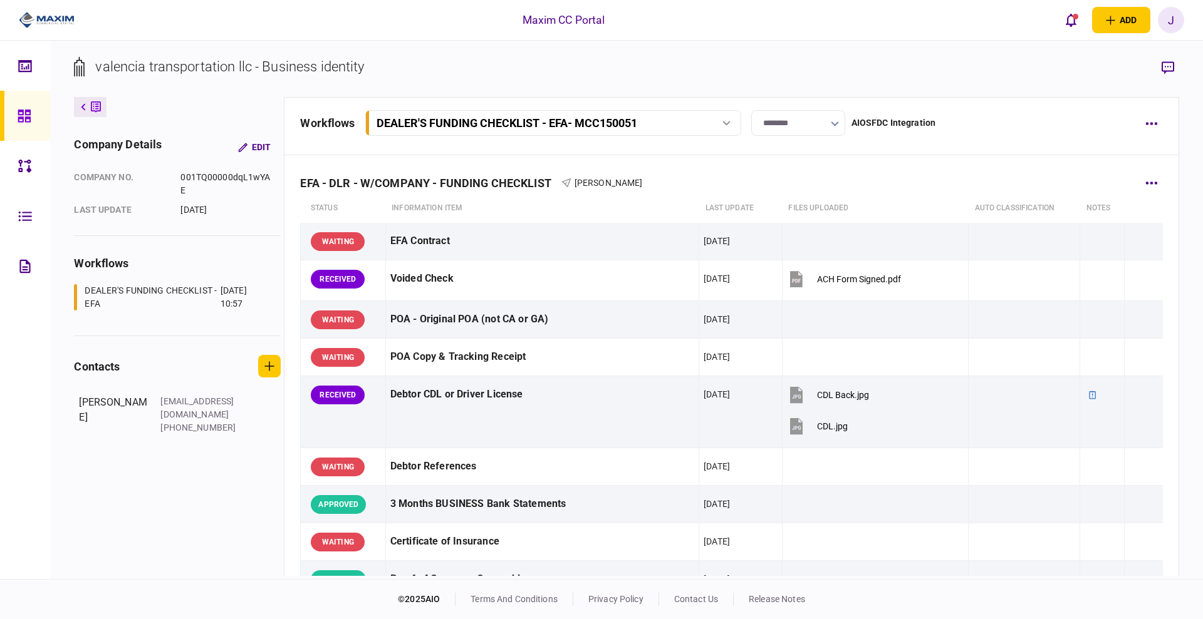
click at [765, 179] on div "EFA - DLR - W/COMPANY - FUNDING CHECKLIST [PERSON_NAME]" at bounding box center [731, 175] width 862 height 38
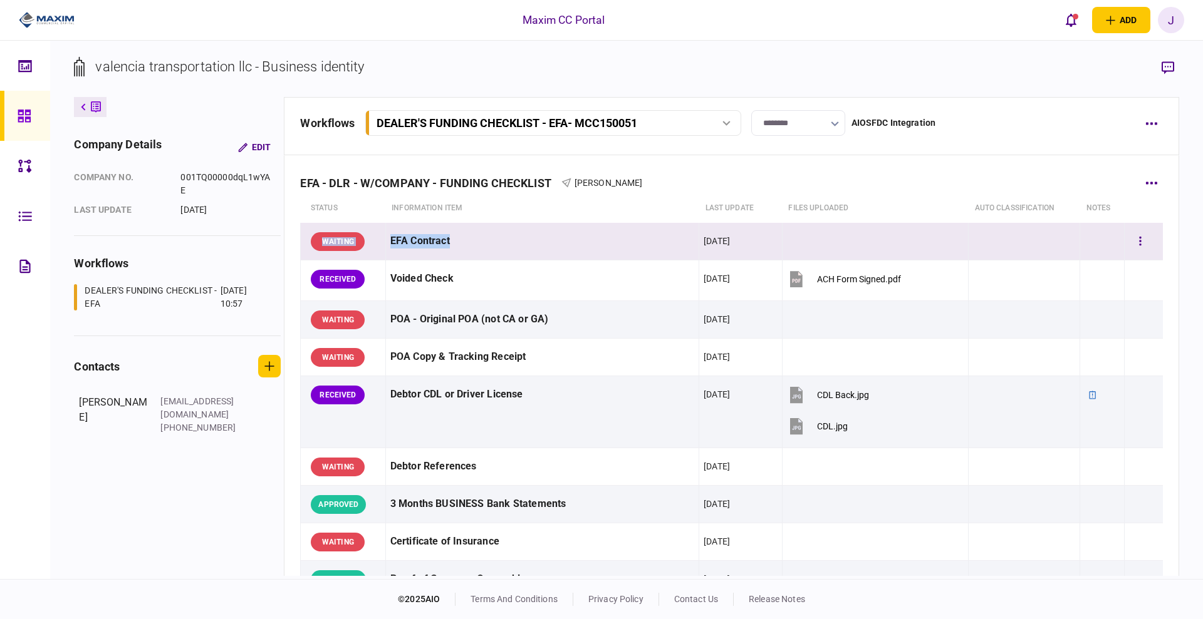
drag, startPoint x: 484, startPoint y: 244, endPoint x: 315, endPoint y: 243, distance: 168.5
click at [315, 243] on tr "WAITING EFA Contract [DATE]" at bounding box center [732, 242] width 862 height 38
click at [388, 53] on div "valencia transportation llc - Business identity company details Edit company no…" at bounding box center [626, 310] width 1152 height 539
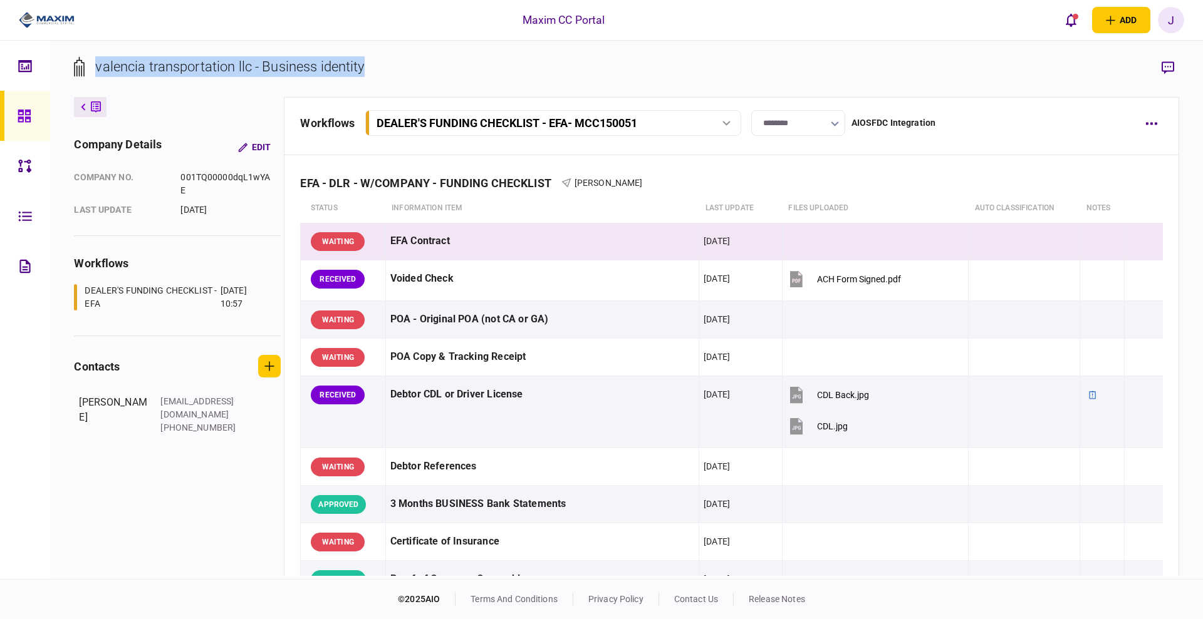
drag, startPoint x: 406, startPoint y: 71, endPoint x: 91, endPoint y: 91, distance: 315.7
click at [91, 91] on section "valencia transportation llc - Business identity" at bounding box center [626, 76] width 1104 height 41
click at [130, 72] on div "valencia transportation llc - Business identity" at bounding box center [229, 66] width 269 height 21
click at [210, 71] on div "valencia transportation llc - Business identity" at bounding box center [229, 66] width 269 height 21
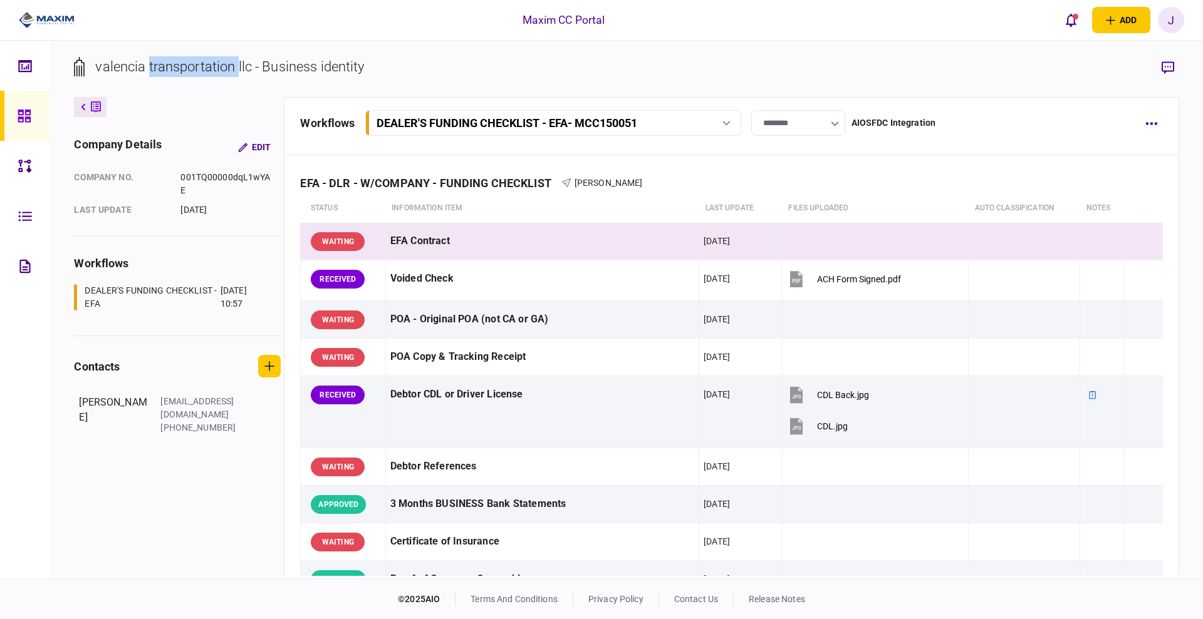
click at [210, 71] on div "valencia transportation llc - Business identity" at bounding box center [229, 66] width 269 height 21
click at [261, 68] on div "valencia transportation llc - Business identity" at bounding box center [229, 66] width 269 height 21
click at [242, 68] on div "valencia transportation llc - Business identity" at bounding box center [229, 66] width 269 height 21
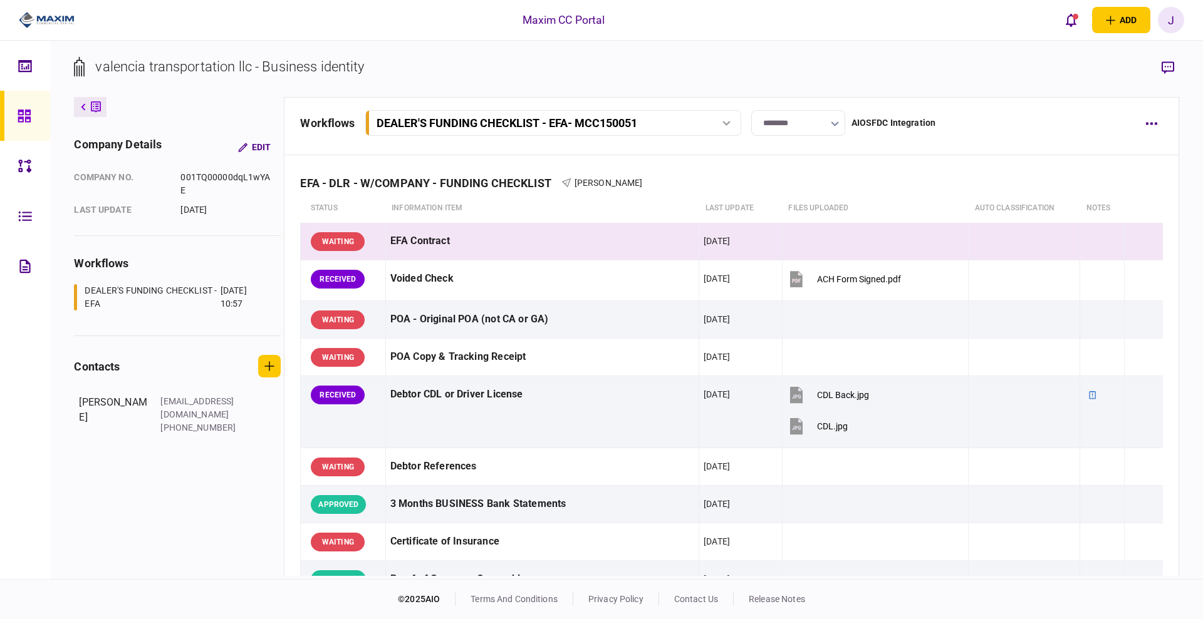
click at [266, 66] on div "valencia transportation llc - Business identity" at bounding box center [229, 66] width 269 height 21
click at [327, 65] on div "valencia transportation llc - Business identity" at bounding box center [229, 66] width 269 height 21
click at [388, 65] on section "valencia transportation llc - Business identity" at bounding box center [626, 76] width 1104 height 41
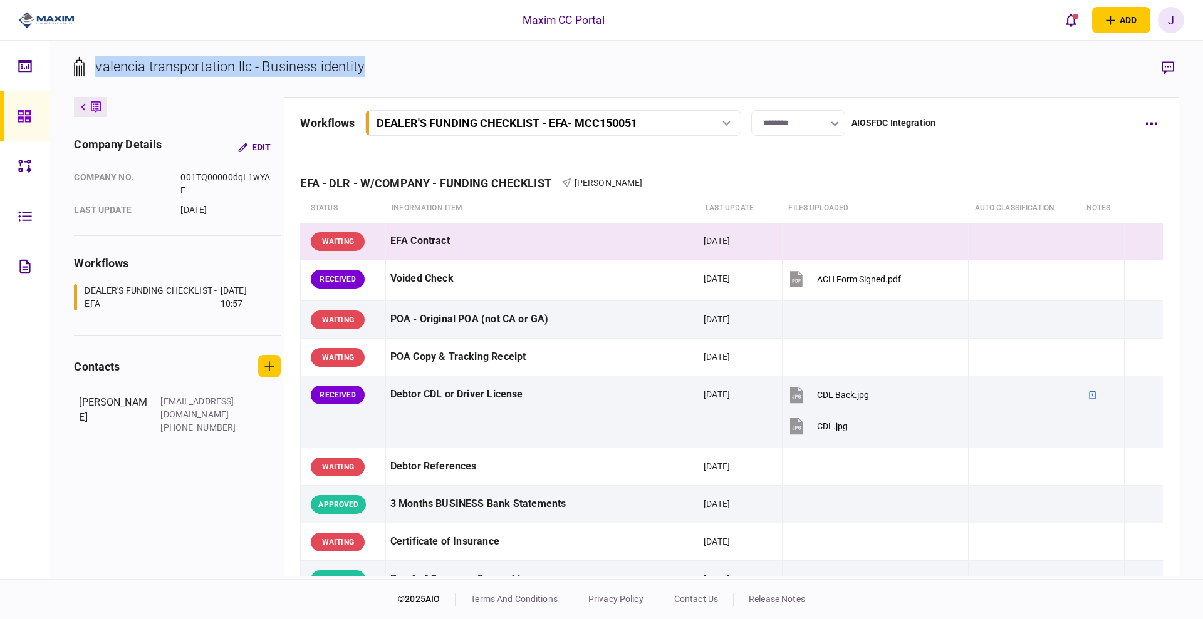
drag, startPoint x: 698, startPoint y: 75, endPoint x: 95, endPoint y: 64, distance: 602.6
click at [95, 64] on section "valencia transportation llc - Business identity" at bounding box center [626, 76] width 1104 height 41
click at [338, 61] on div "valencia transportation llc - Business identity" at bounding box center [229, 66] width 269 height 21
click at [368, 65] on section "valencia transportation llc - Business identity" at bounding box center [626, 76] width 1104 height 41
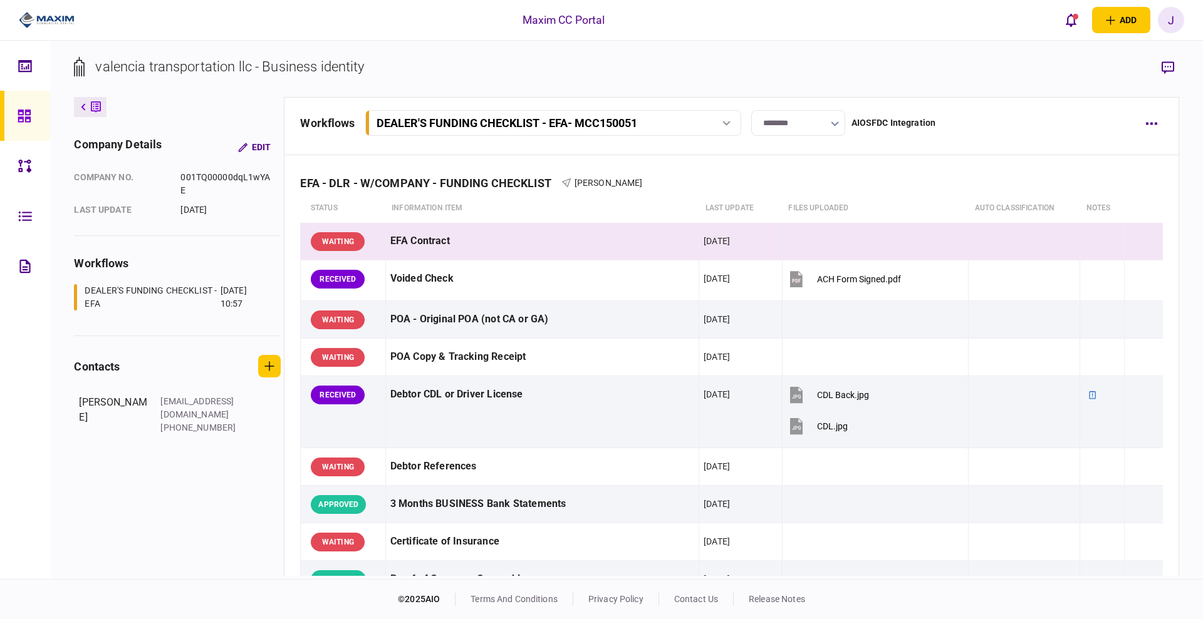
click at [345, 64] on div "valencia transportation llc - Business identity" at bounding box center [229, 66] width 269 height 21
click at [294, 65] on div "valencia transportation llc - Business identity" at bounding box center [229, 66] width 269 height 21
click at [21, 127] on div at bounding box center [28, 116] width 20 height 50
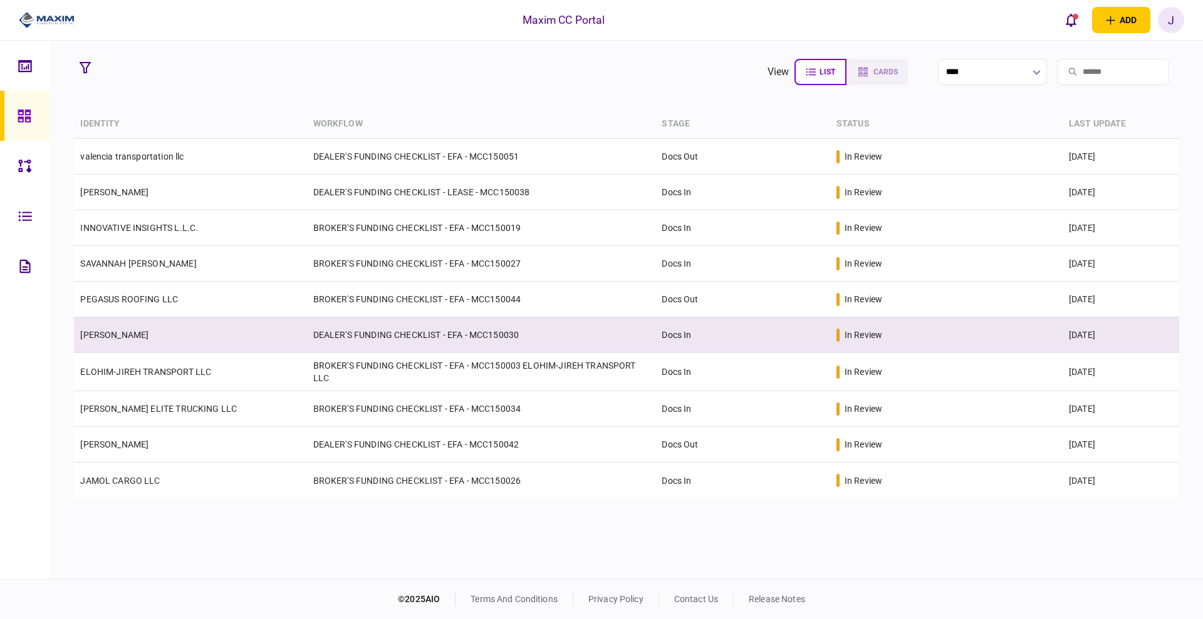
click at [222, 333] on td "[PERSON_NAME]" at bounding box center [190, 336] width 232 height 36
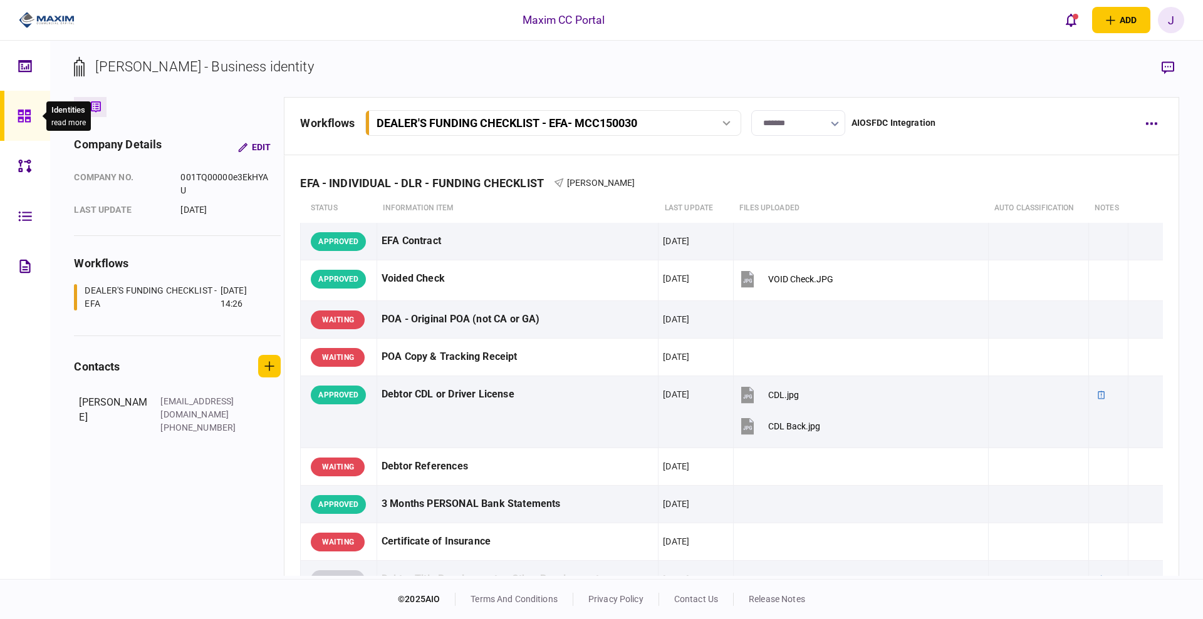
click at [26, 123] on div at bounding box center [28, 116] width 20 height 50
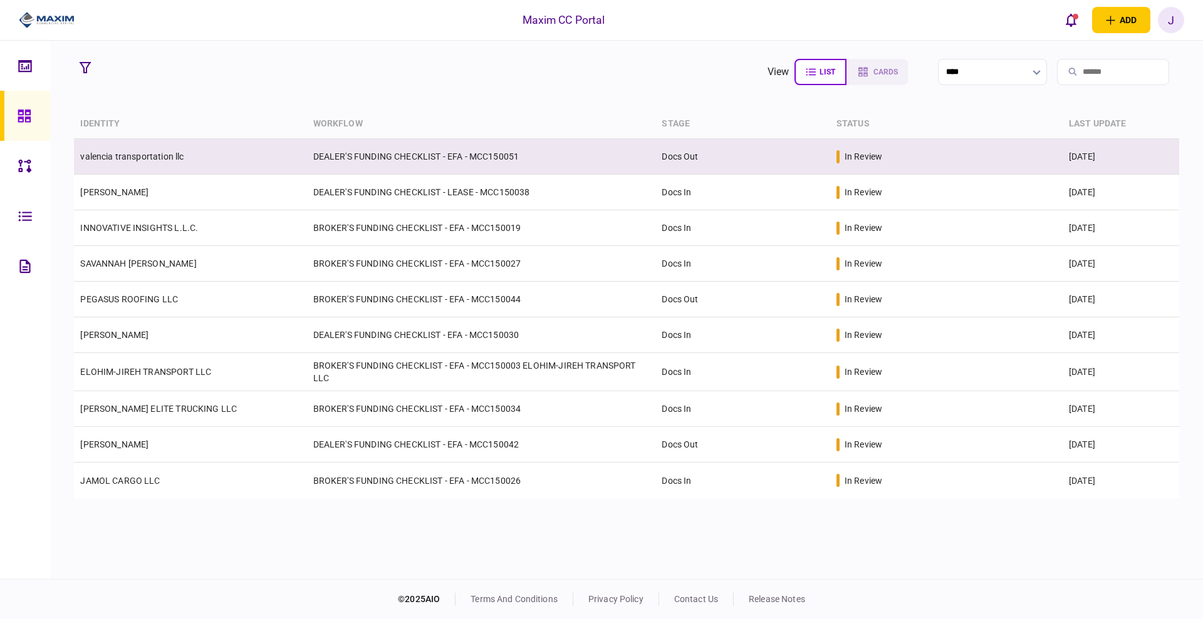
click at [210, 172] on td "valencia transportation llc" at bounding box center [190, 157] width 232 height 36
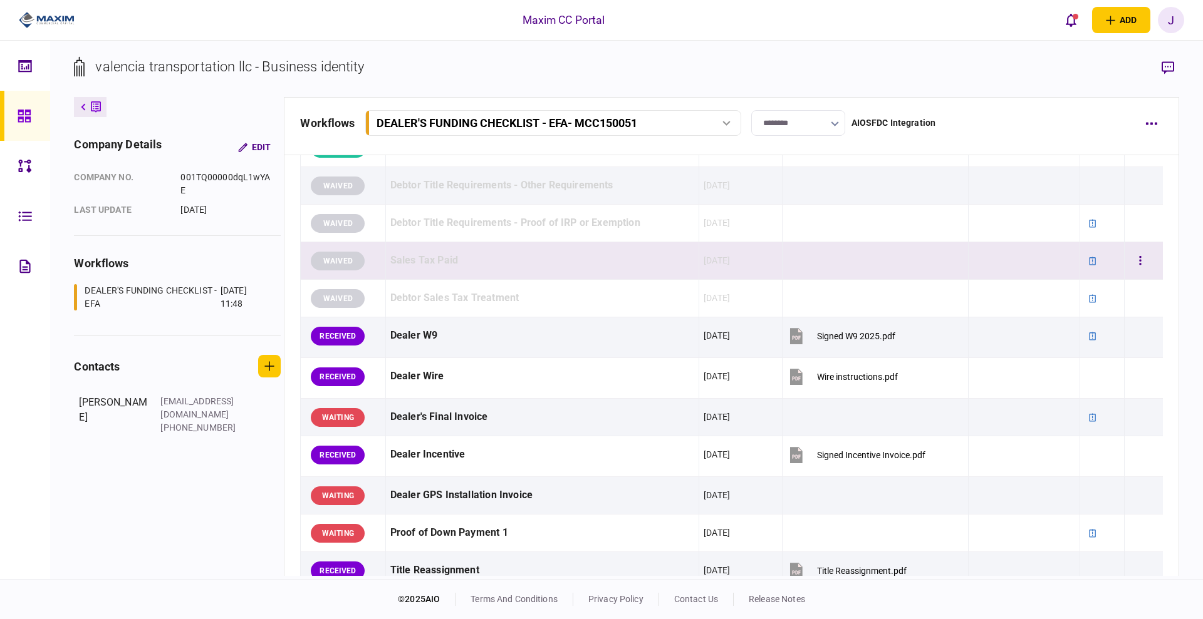
scroll to position [470, 0]
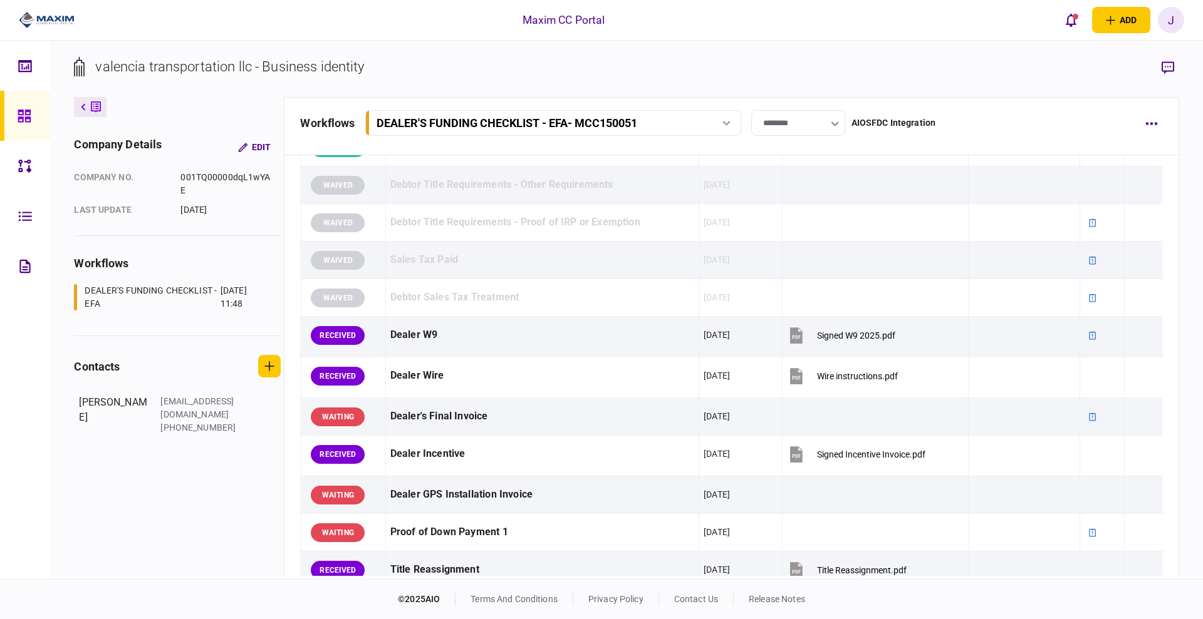
drag, startPoint x: 945, startPoint y: 384, endPoint x: 445, endPoint y: 81, distance: 584.8
click at [445, 81] on section "valencia transportation llc - Business identity" at bounding box center [626, 76] width 1104 height 41
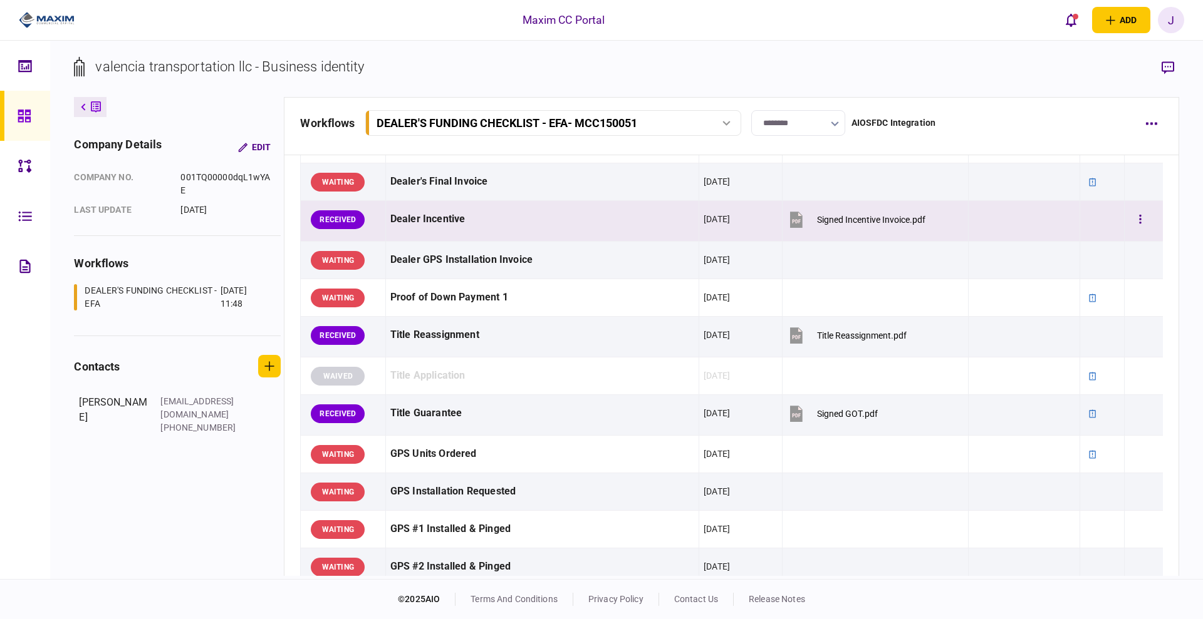
scroll to position [626, 0]
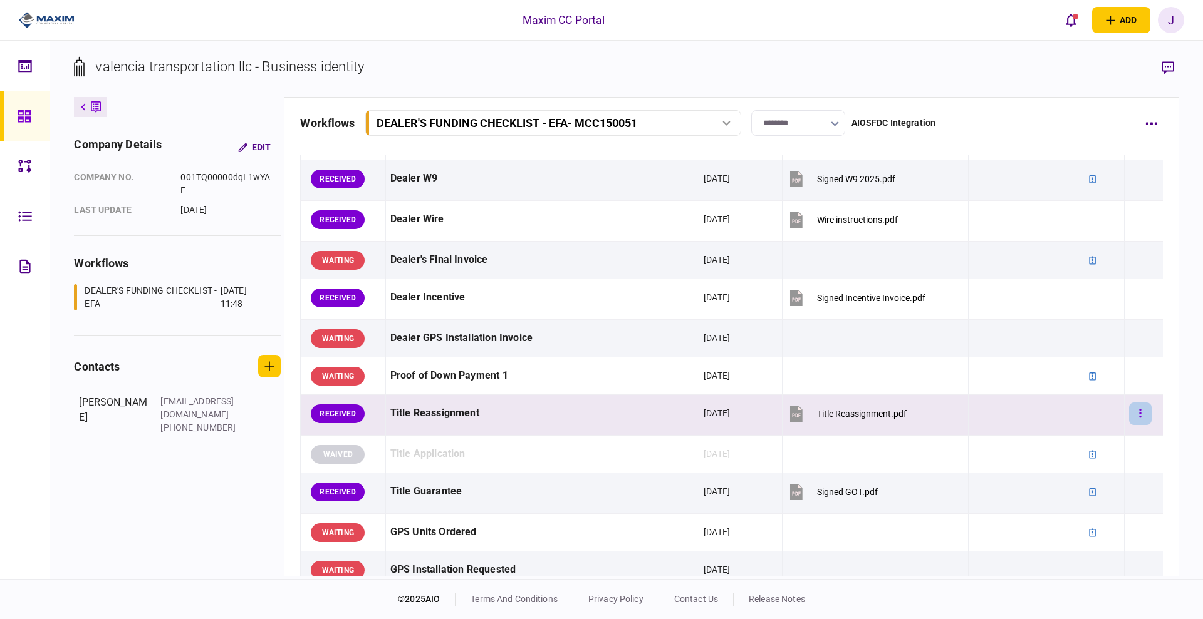
click at [1134, 416] on button "button" at bounding box center [1140, 414] width 23 height 23
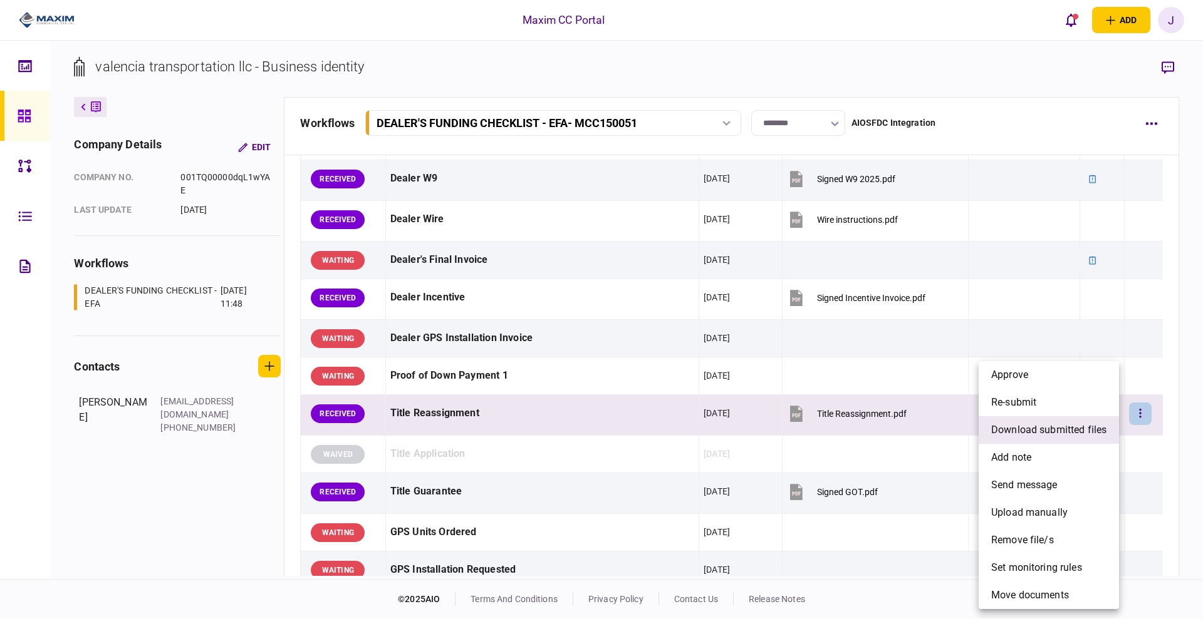
click at [1037, 433] on span "download submitted files" at bounding box center [1048, 430] width 115 height 15
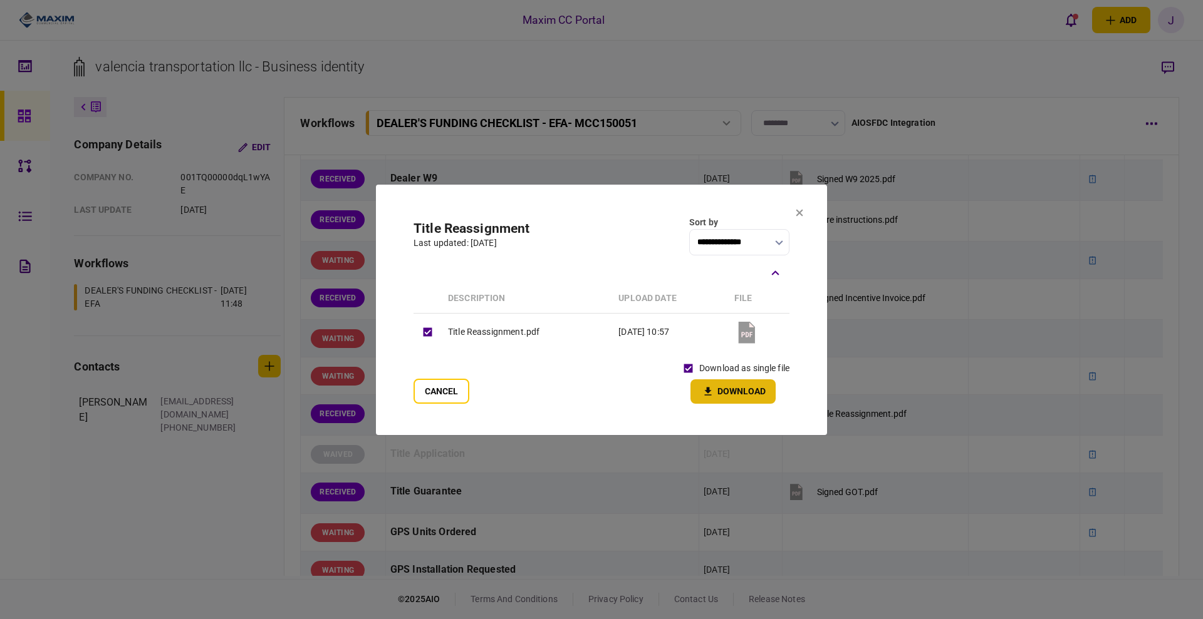
click at [734, 397] on button "Download" at bounding box center [732, 392] width 85 height 24
click at [800, 213] on icon at bounding box center [799, 212] width 7 height 7
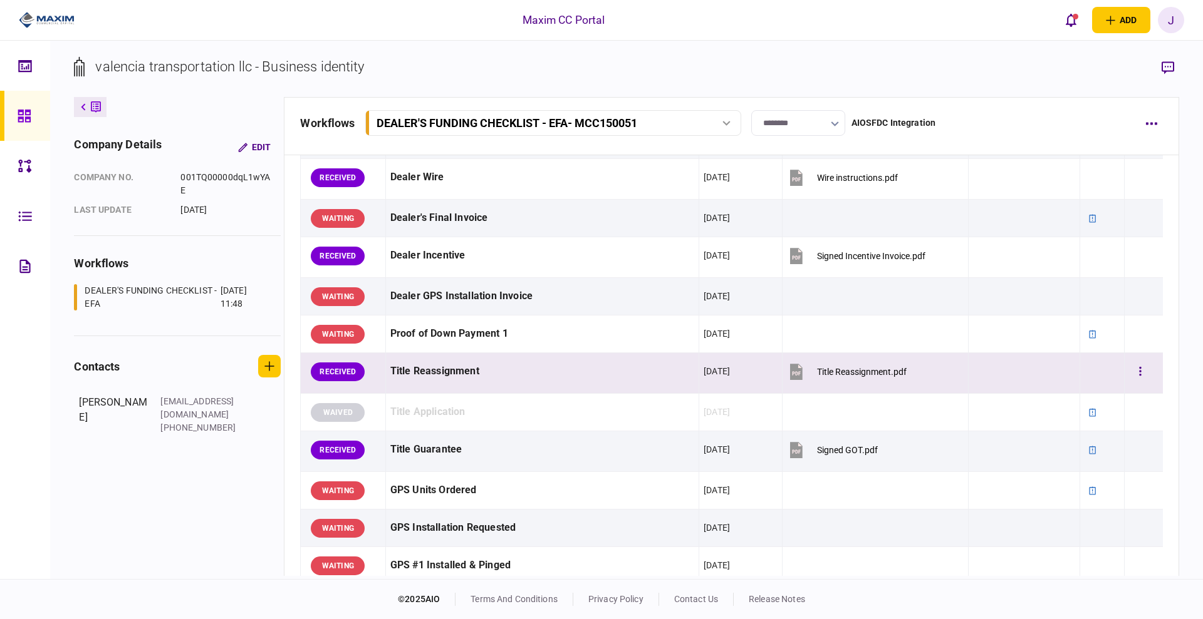
scroll to position [705, 0]
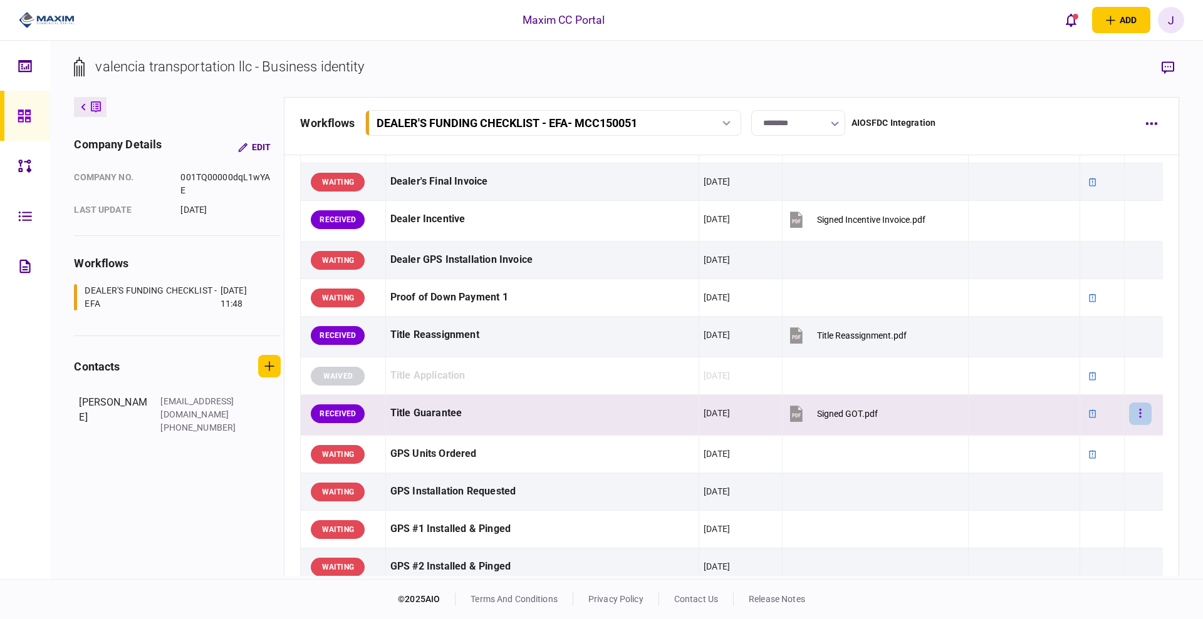
click at [1139, 412] on icon "button" at bounding box center [1140, 414] width 3 height 12
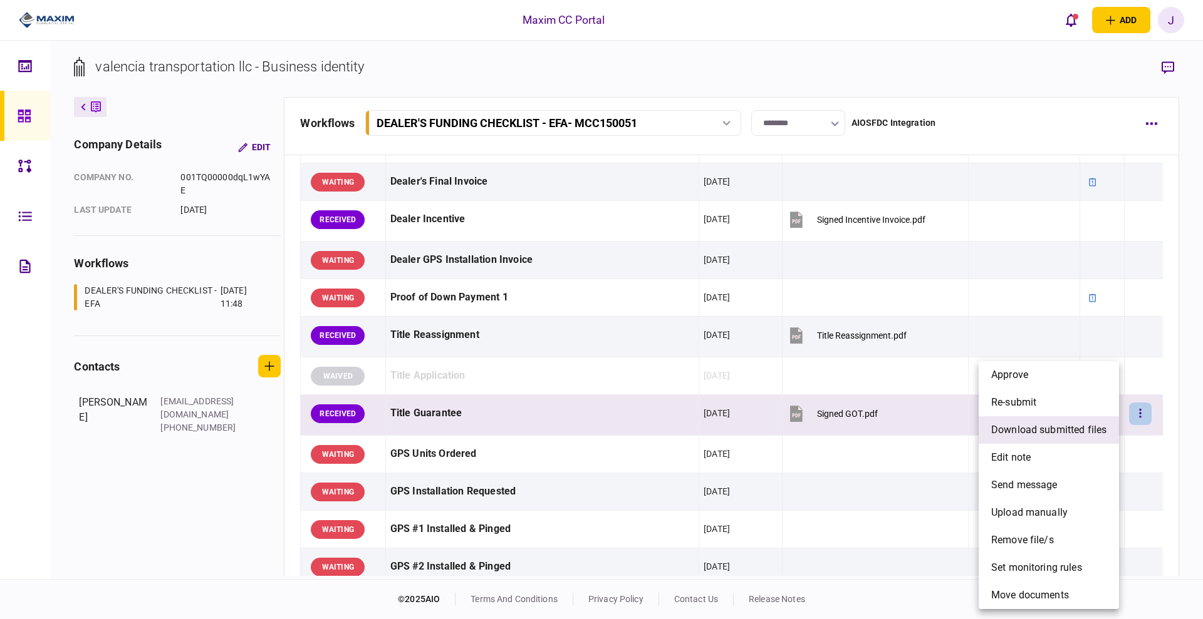
click at [1053, 427] on span "download submitted files" at bounding box center [1048, 430] width 115 height 15
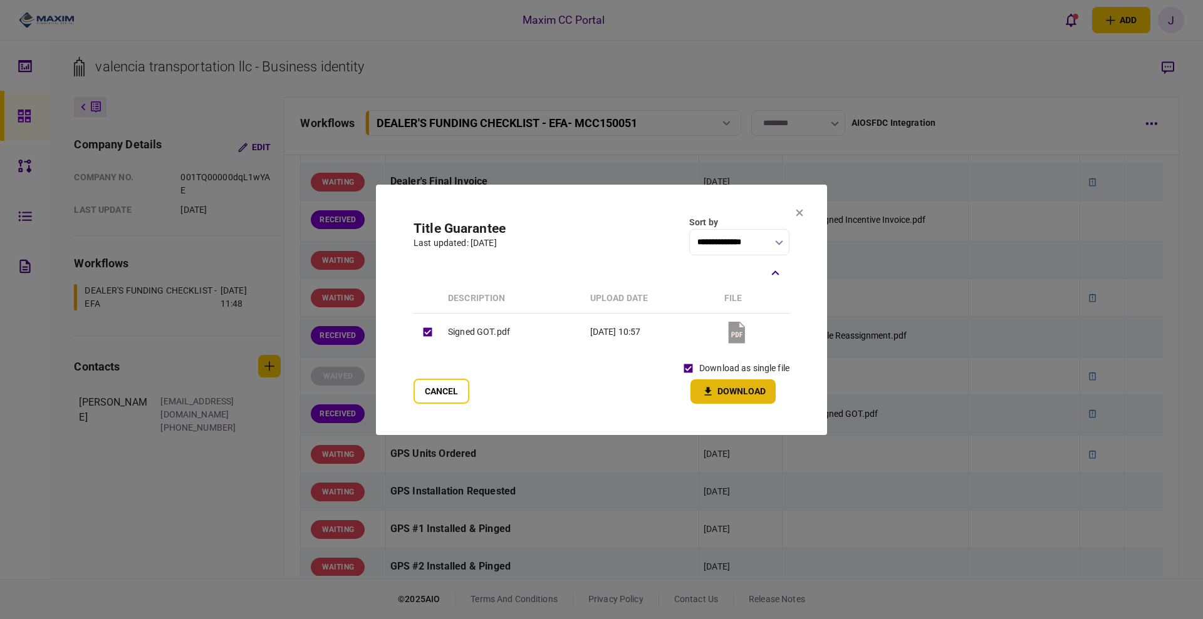
click at [727, 390] on button "Download" at bounding box center [732, 392] width 85 height 24
click at [797, 212] on icon at bounding box center [799, 213] width 8 height 8
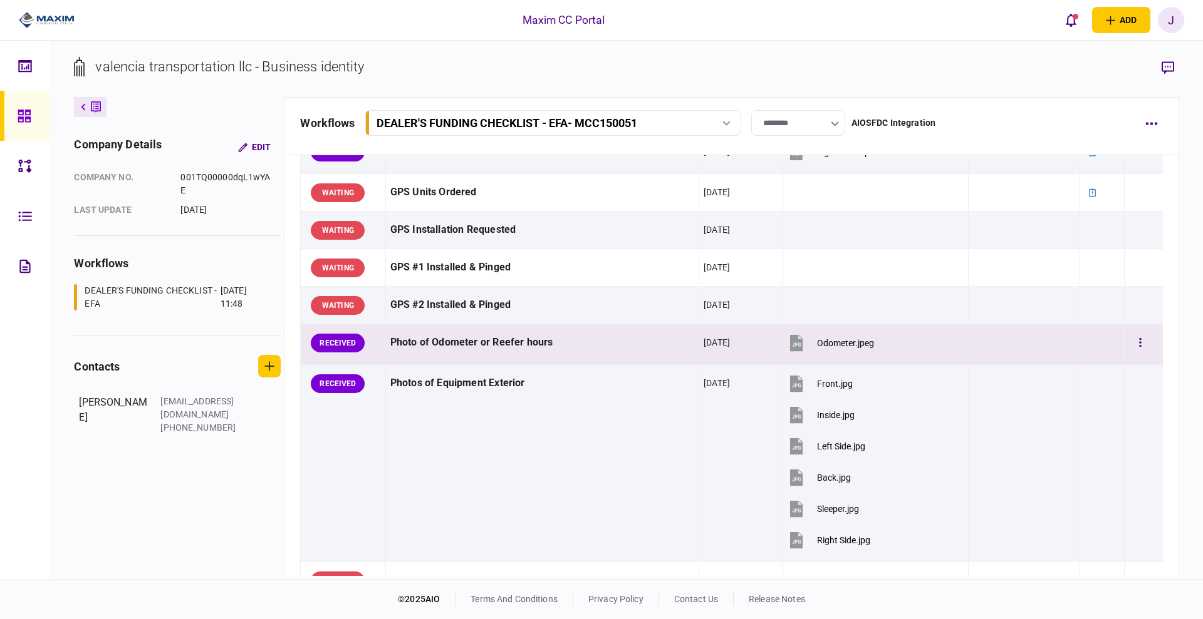
scroll to position [939, 0]
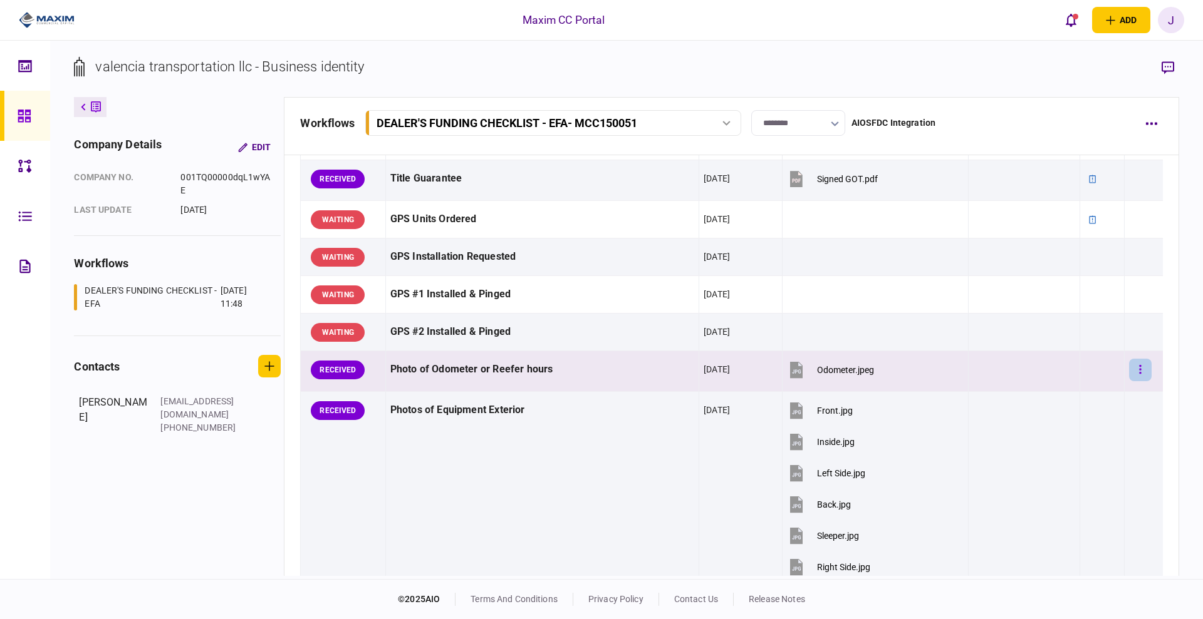
click at [1129, 375] on button "button" at bounding box center [1140, 370] width 23 height 23
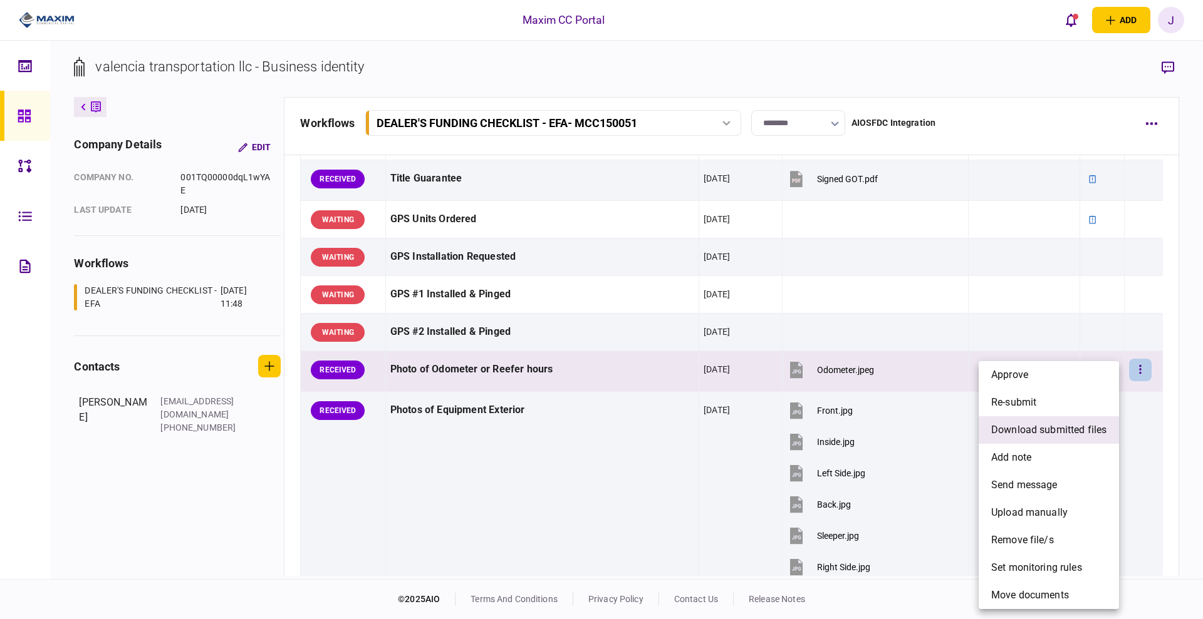
click at [1048, 435] on span "download submitted files" at bounding box center [1048, 430] width 115 height 15
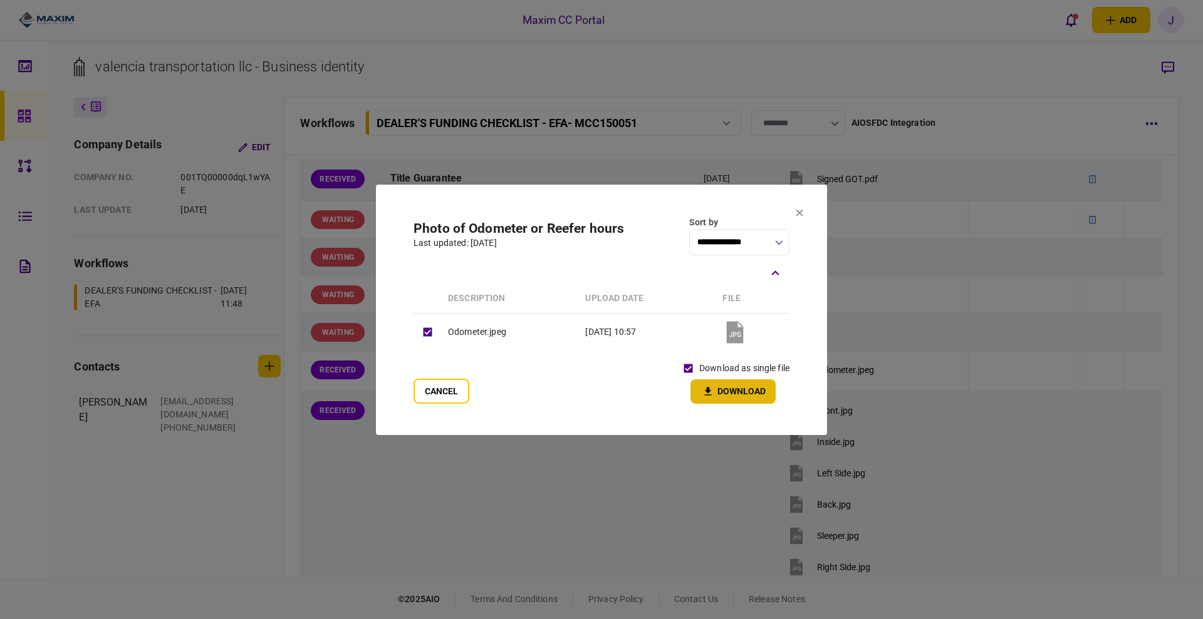
click at [774, 399] on button "Download" at bounding box center [732, 392] width 85 height 24
click at [800, 210] on icon at bounding box center [799, 212] width 7 height 7
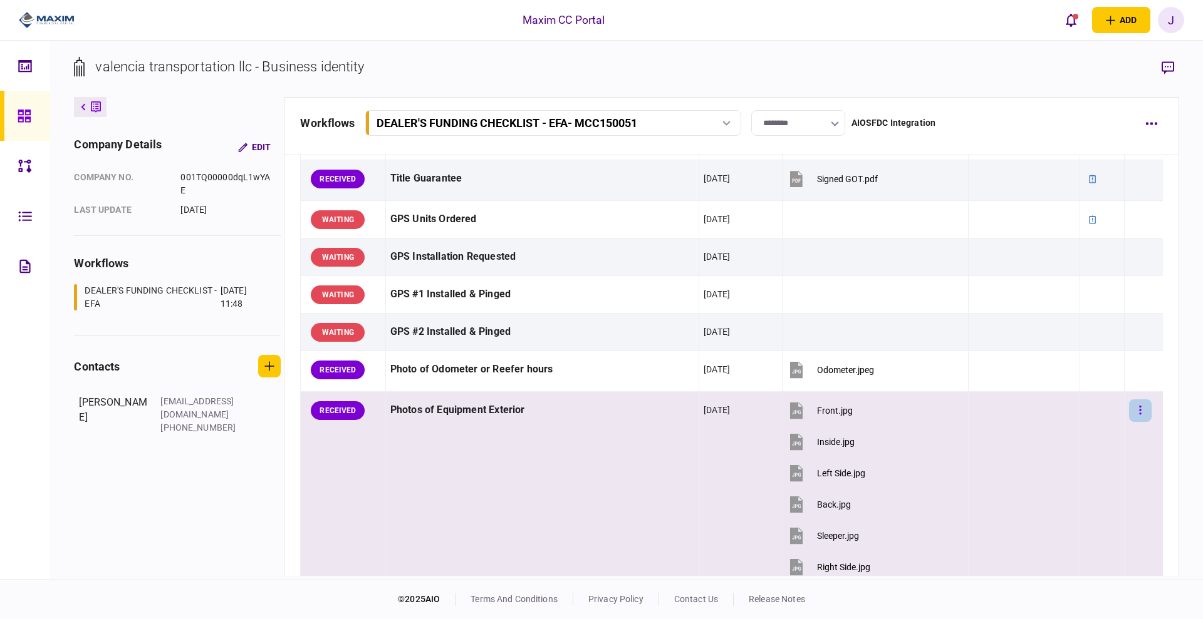
click at [1129, 408] on button "button" at bounding box center [1140, 411] width 23 height 23
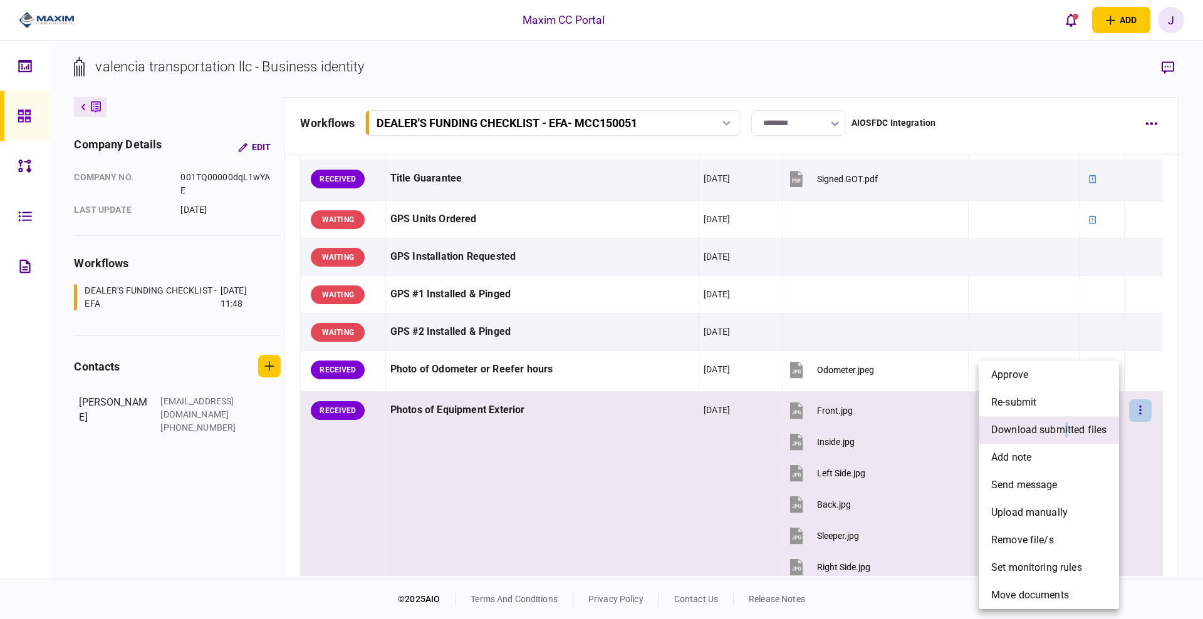
click at [1067, 434] on span "download submitted files" at bounding box center [1048, 430] width 115 height 15
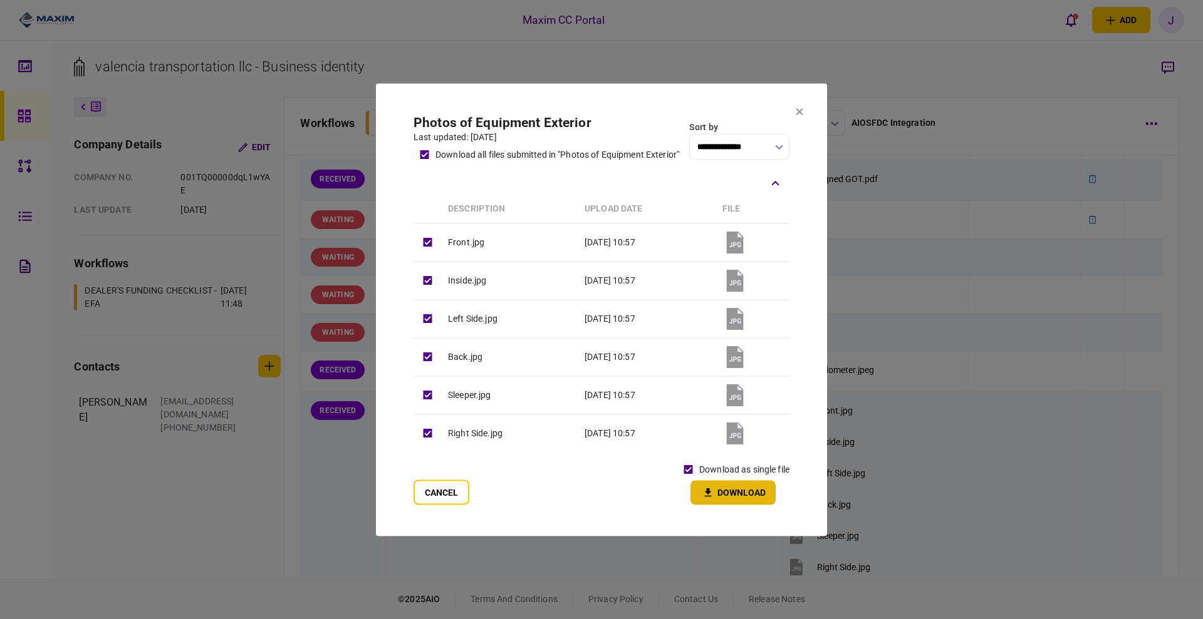
click at [742, 496] on button "Download" at bounding box center [732, 492] width 85 height 24
click at [797, 108] on icon at bounding box center [799, 111] width 7 height 7
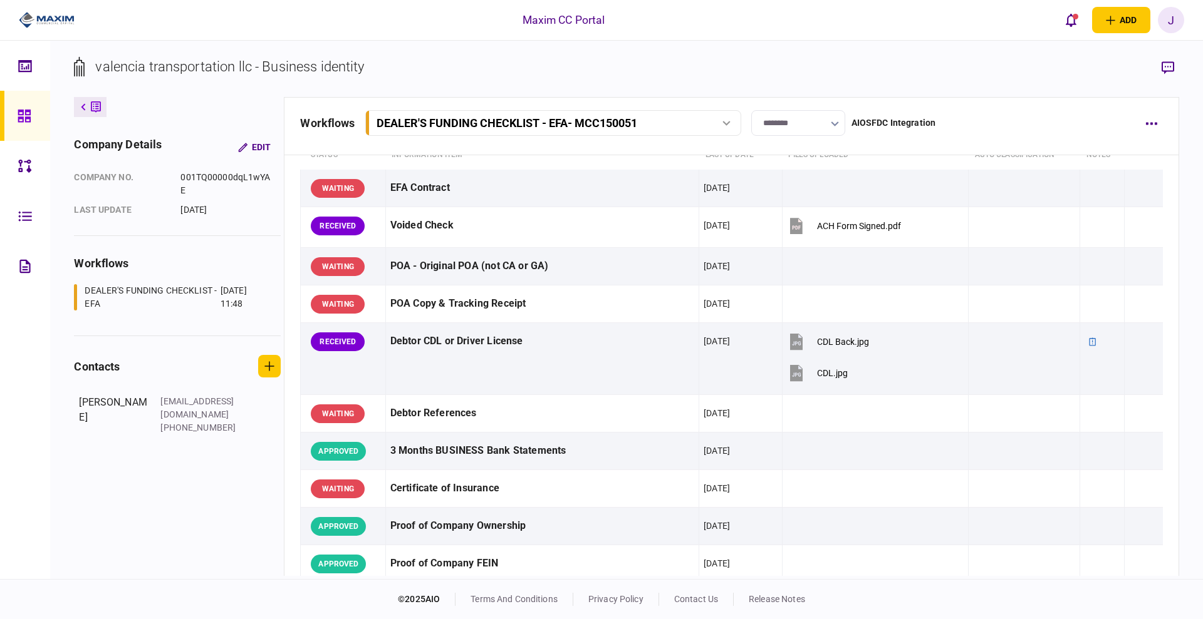
scroll to position [0, 0]
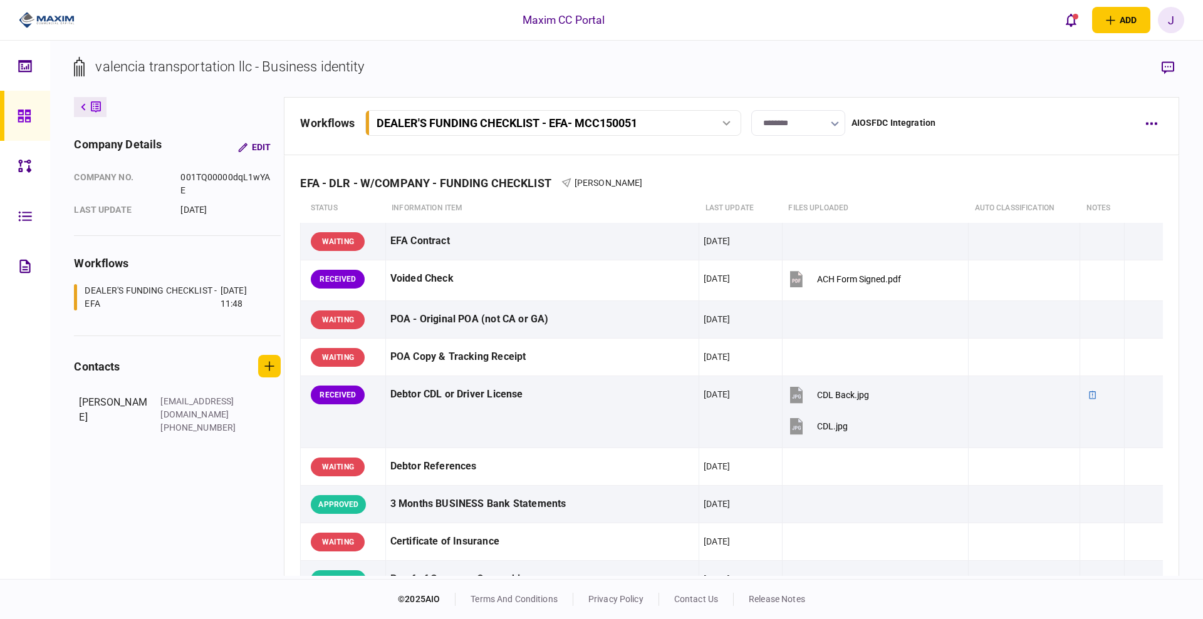
click at [688, 57] on section "valencia transportation llc - Business identity" at bounding box center [626, 76] width 1104 height 41
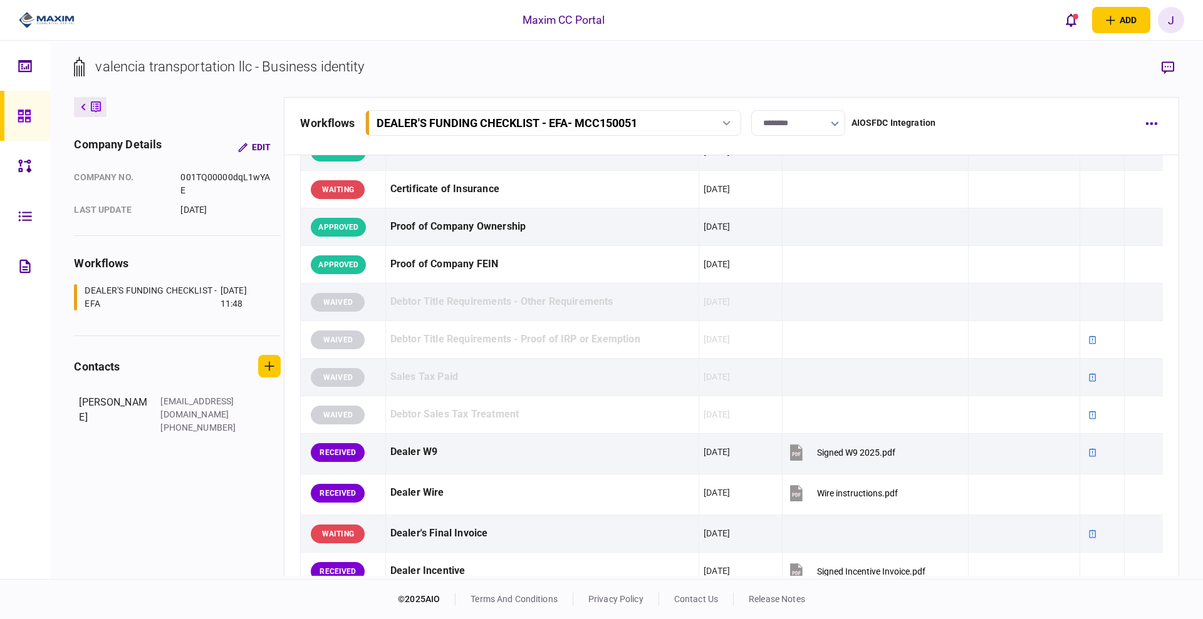
scroll to position [391, 0]
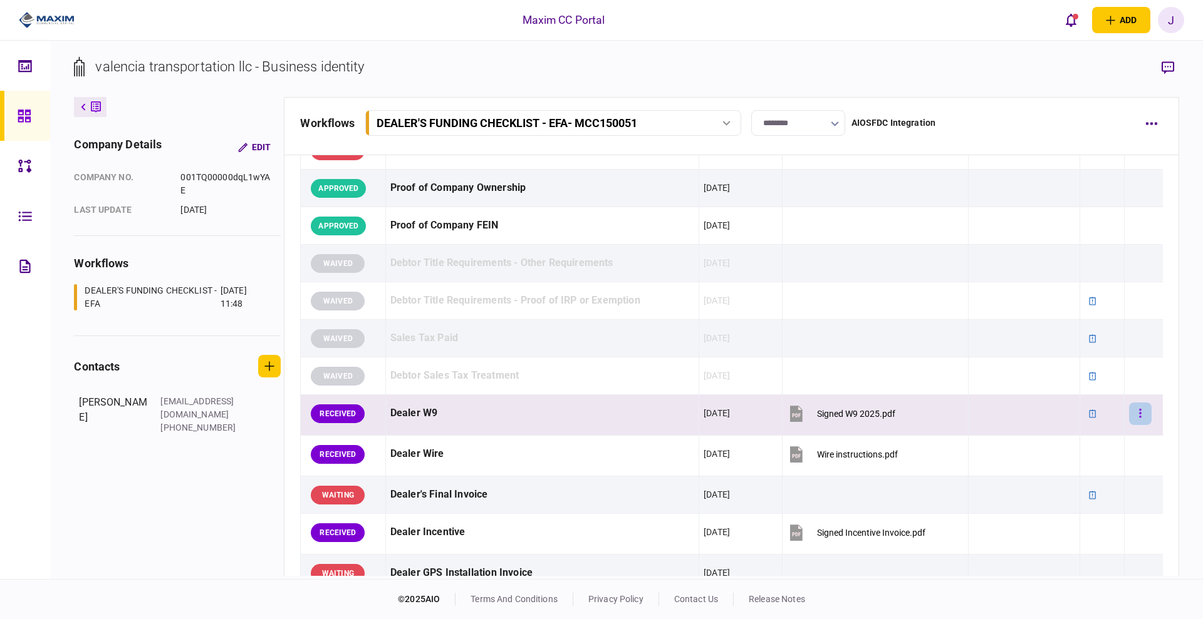
click at [1131, 416] on button "button" at bounding box center [1140, 414] width 23 height 23
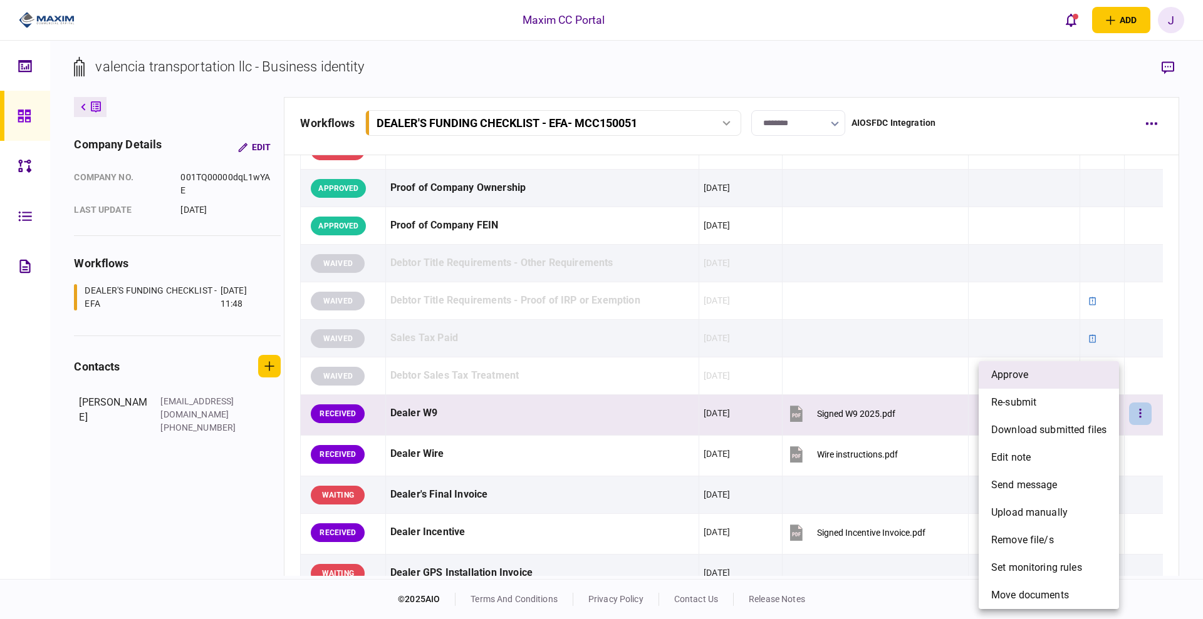
click at [1050, 380] on li "approve" at bounding box center [1048, 375] width 140 height 28
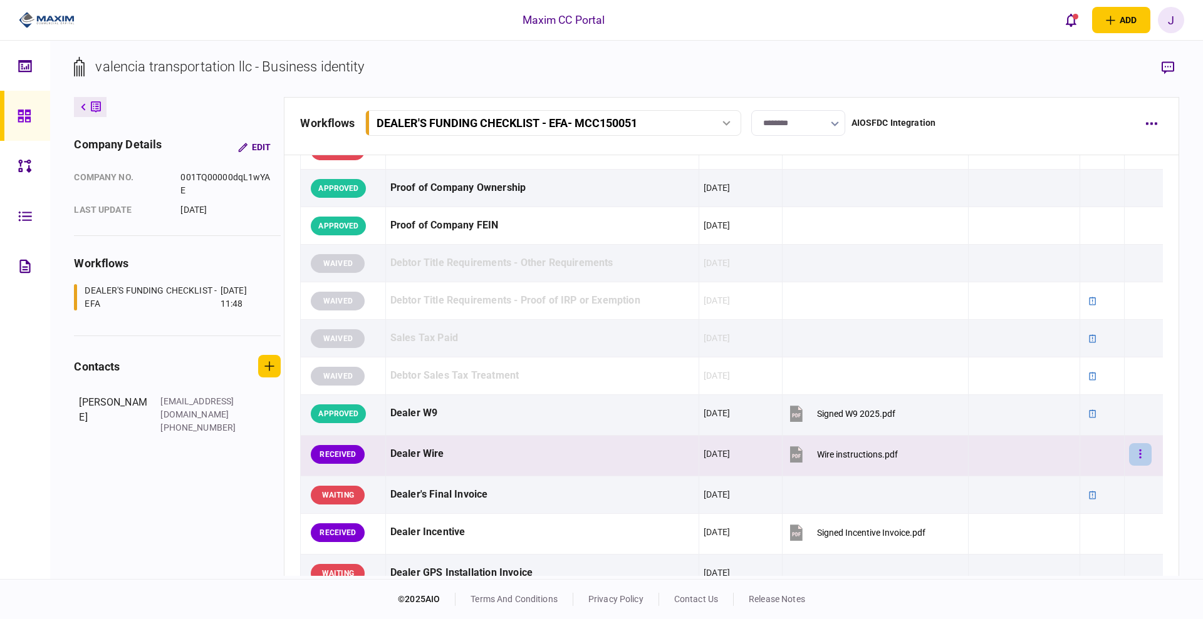
click at [1129, 461] on button "button" at bounding box center [1140, 454] width 23 height 23
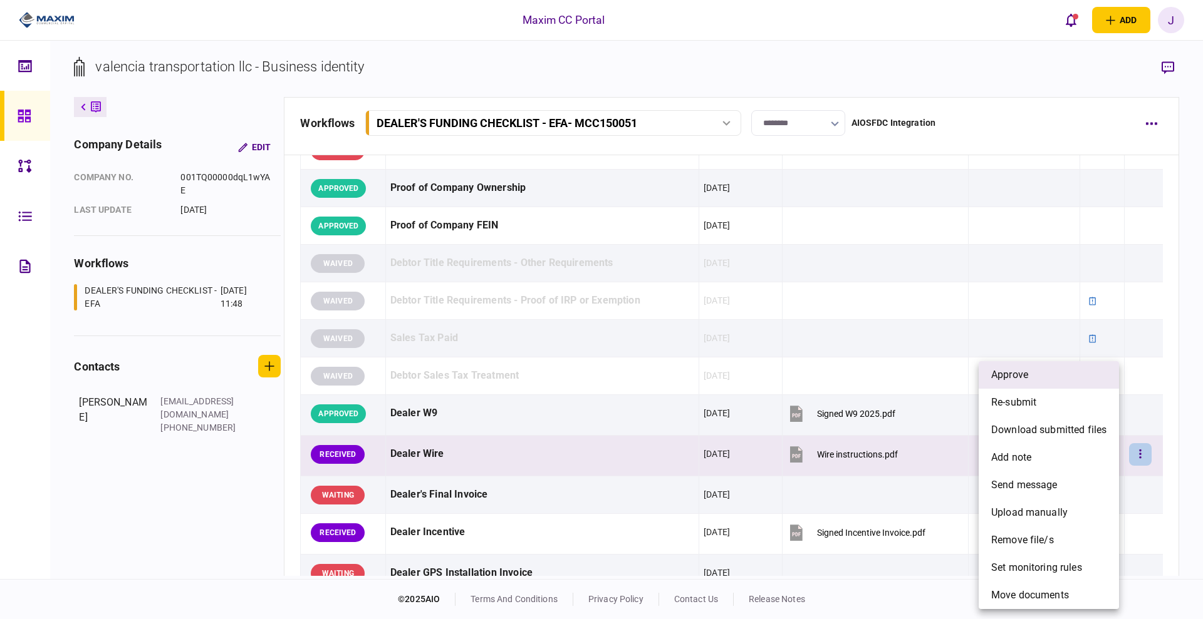
click at [1044, 375] on li "approve" at bounding box center [1048, 375] width 140 height 28
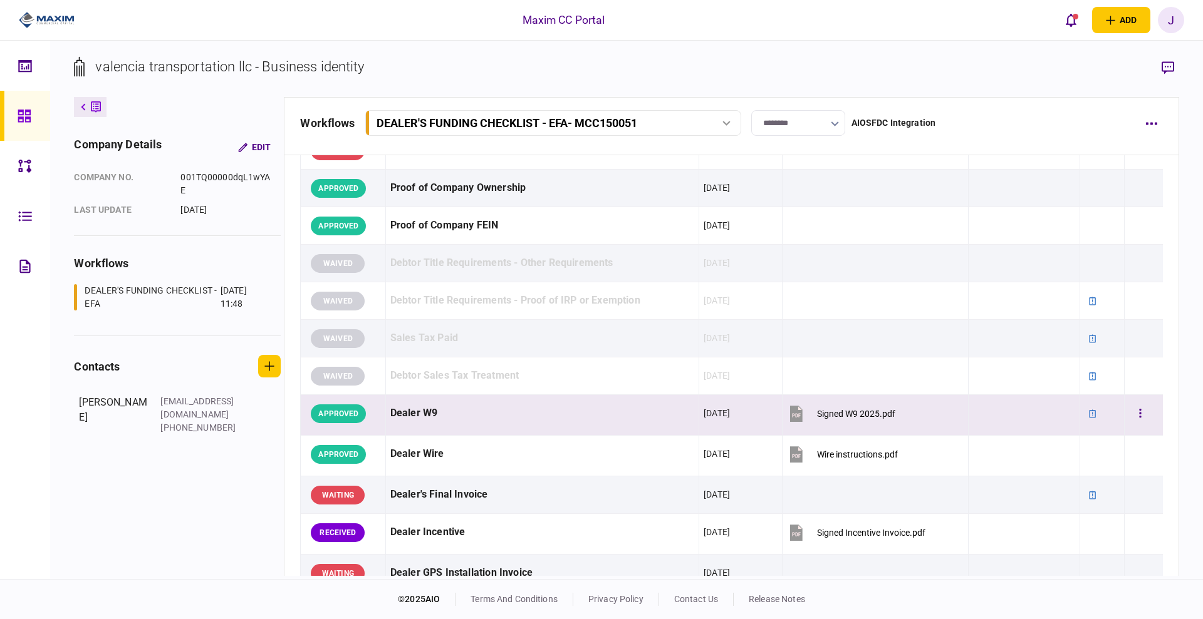
scroll to position [0, 0]
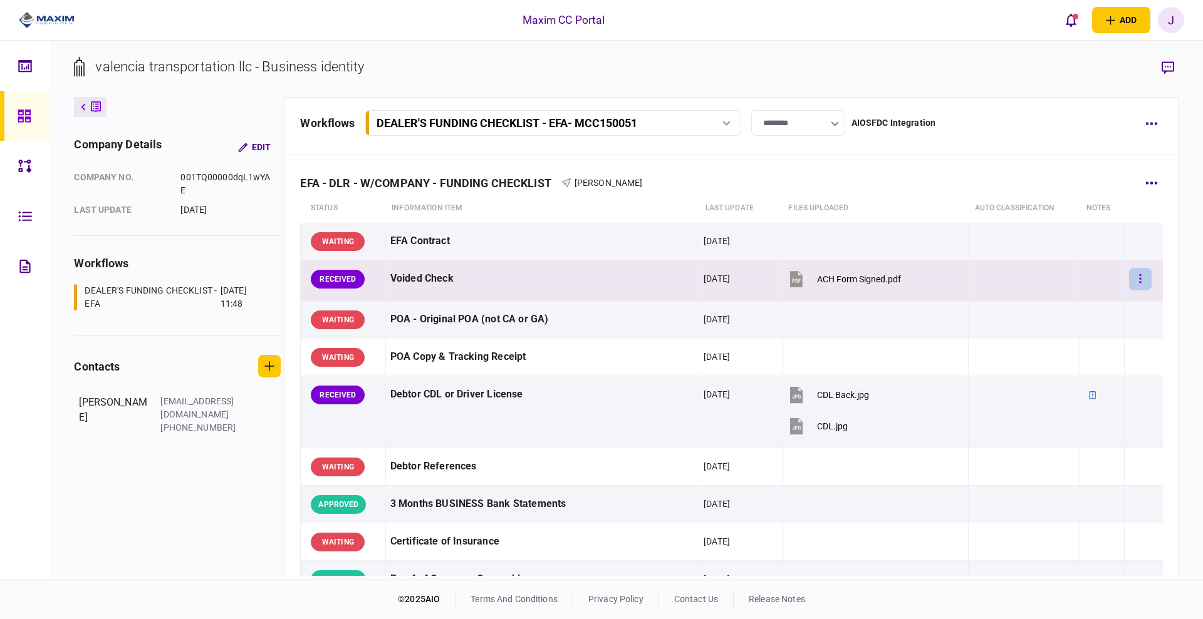
click at [1131, 280] on button "button" at bounding box center [1140, 279] width 23 height 23
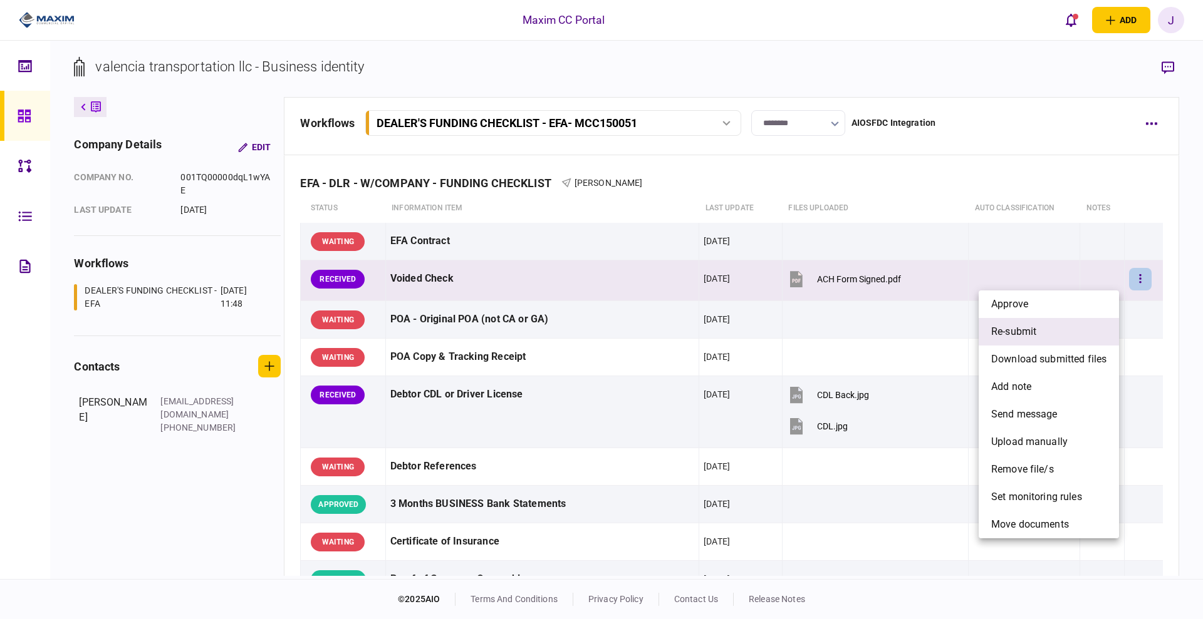
click at [1038, 333] on li "re-submit" at bounding box center [1048, 332] width 140 height 28
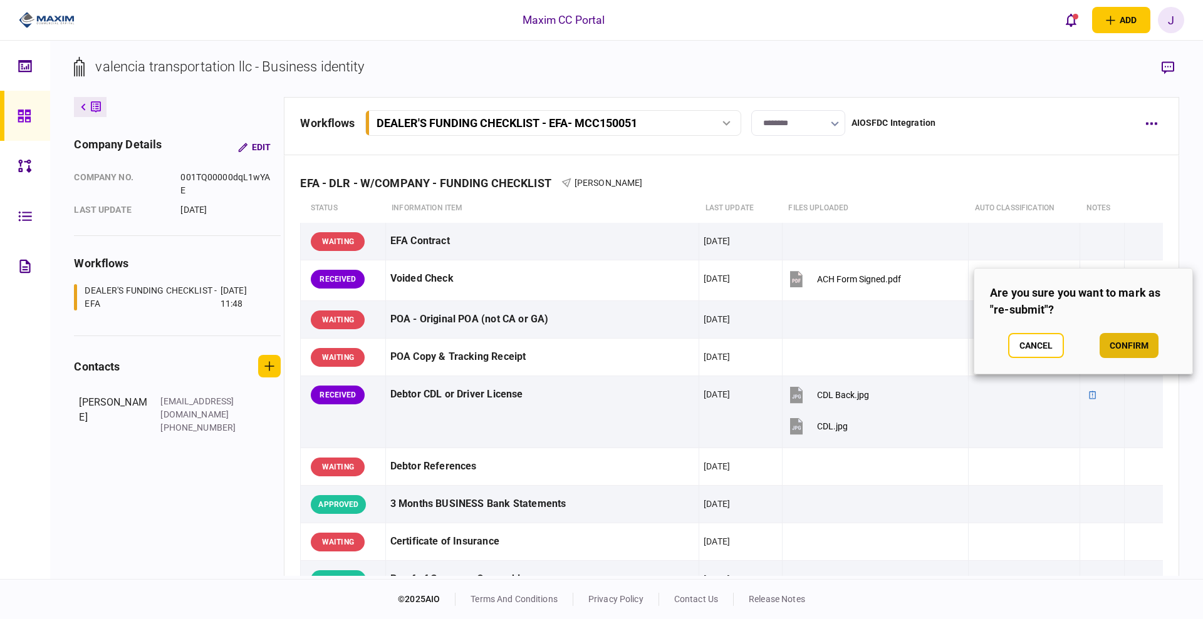
click at [1137, 338] on button "confirm" at bounding box center [1128, 345] width 59 height 25
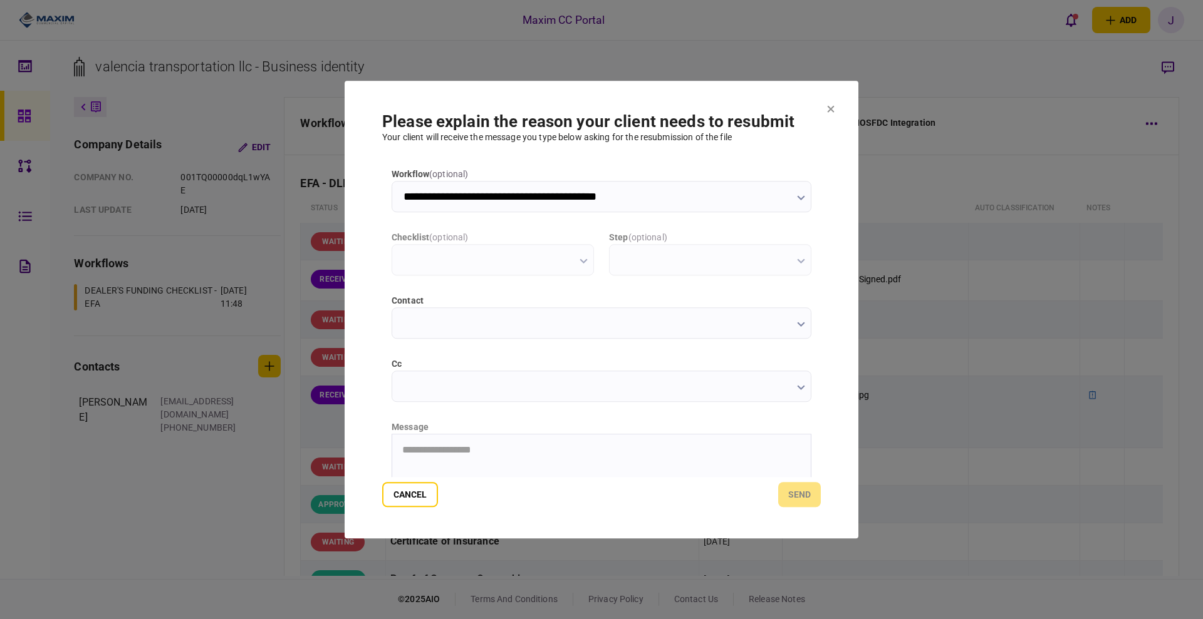
type input "**********"
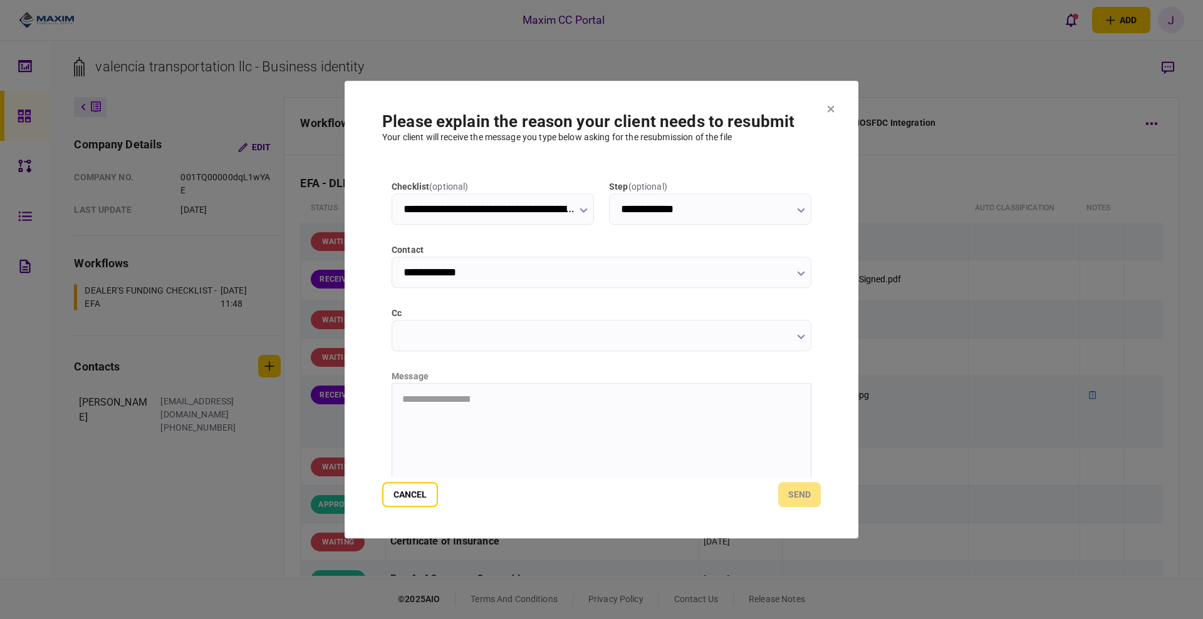
scroll to position [113, 0]
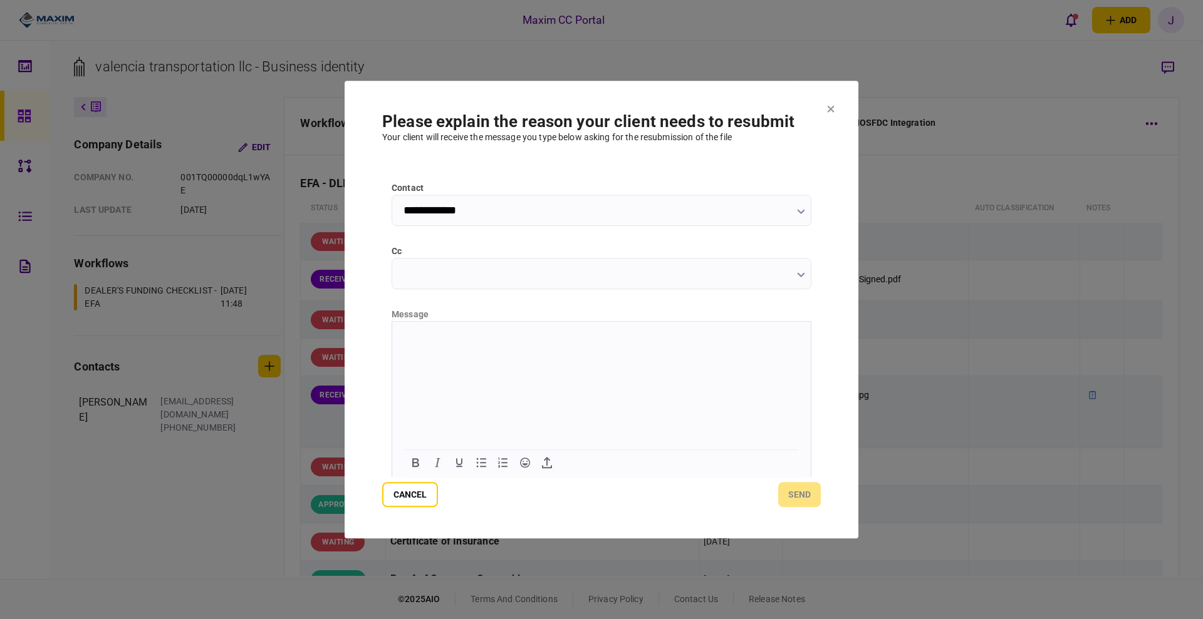
click at [474, 352] on html at bounding box center [601, 336] width 418 height 31
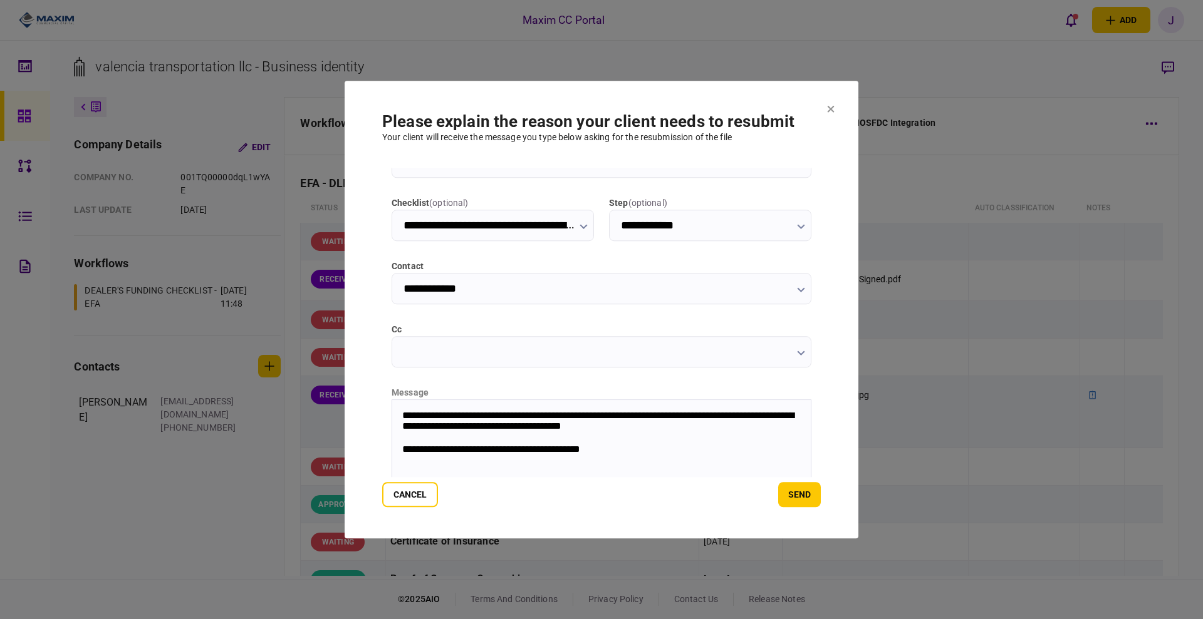
scroll to position [0, 0]
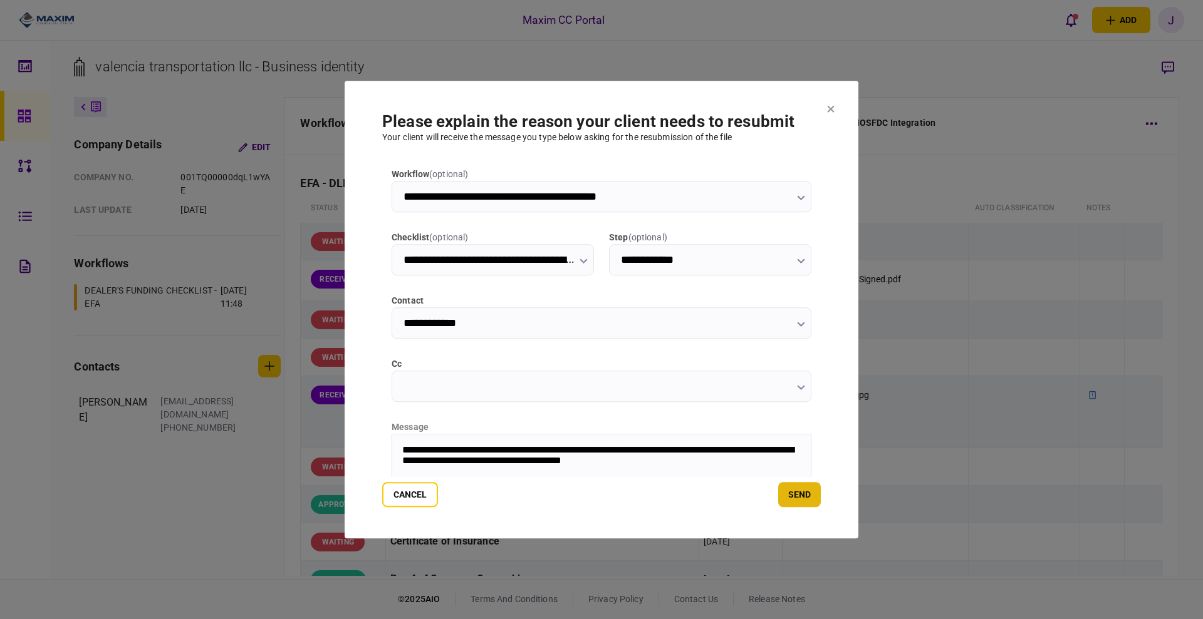
click at [797, 494] on button "send" at bounding box center [799, 494] width 43 height 25
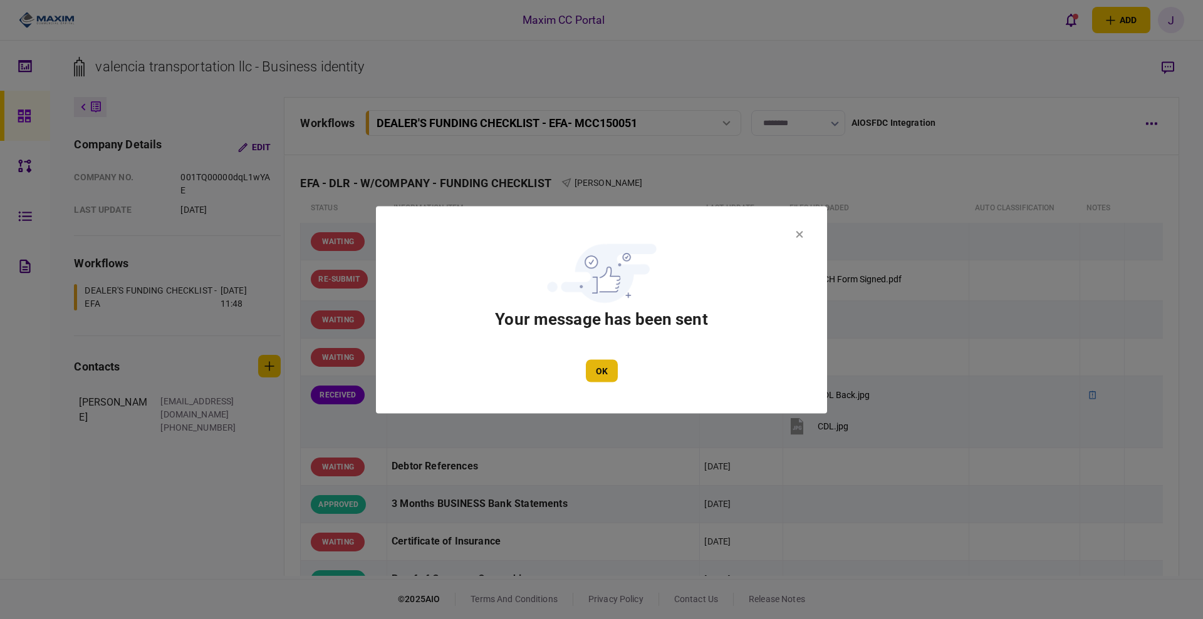
click at [593, 373] on button "OK" at bounding box center [602, 371] width 32 height 23
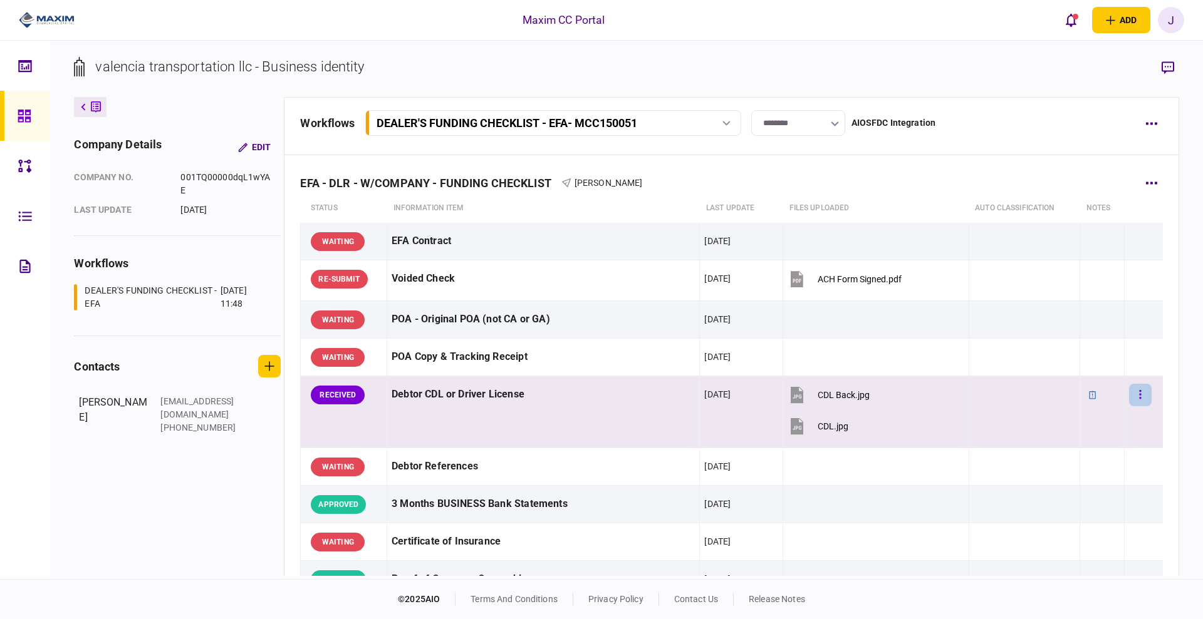
click at [1139, 395] on icon "button" at bounding box center [1140, 394] width 2 height 9
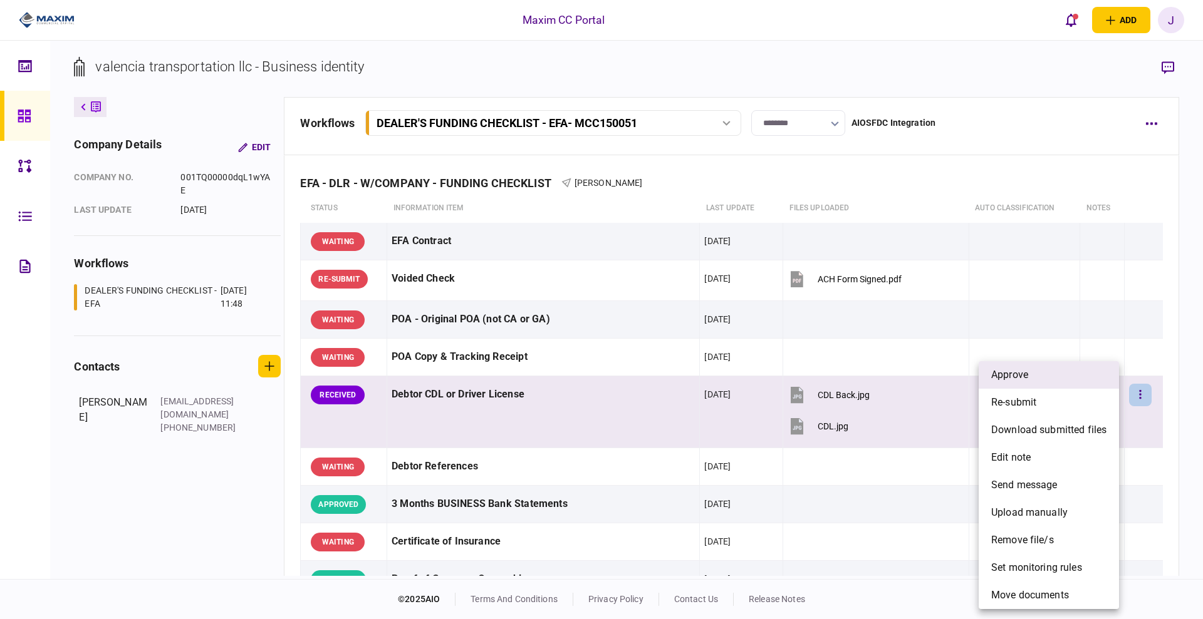
click at [1038, 376] on li "approve" at bounding box center [1048, 375] width 140 height 28
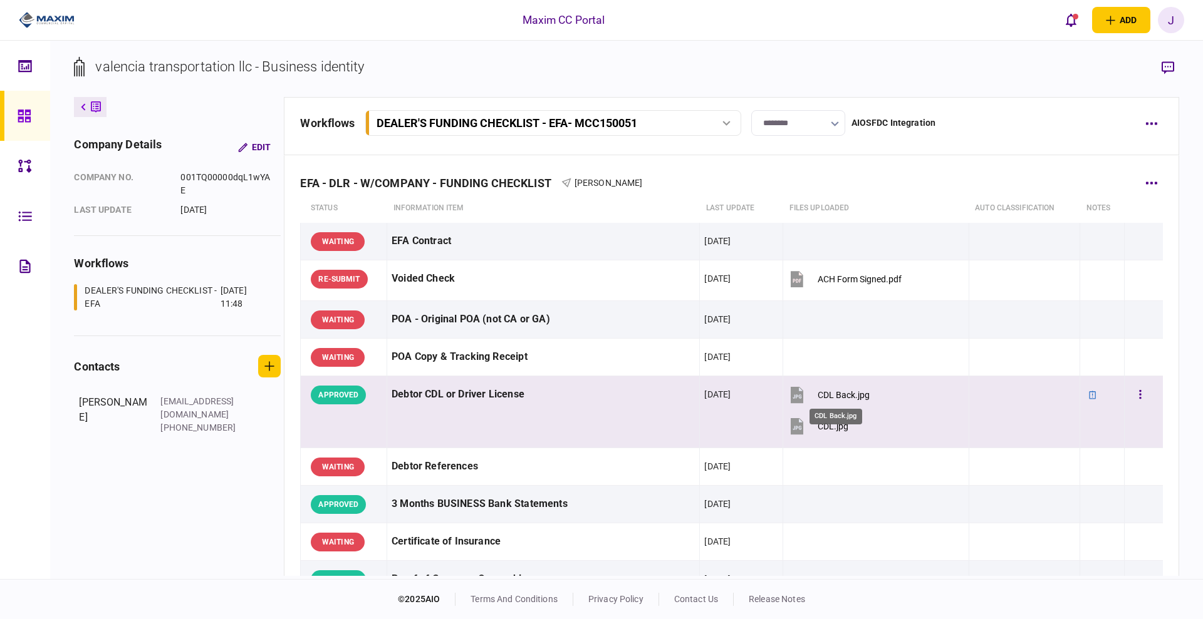
click at [825, 428] on div "CDL.jpg" at bounding box center [832, 427] width 31 height 10
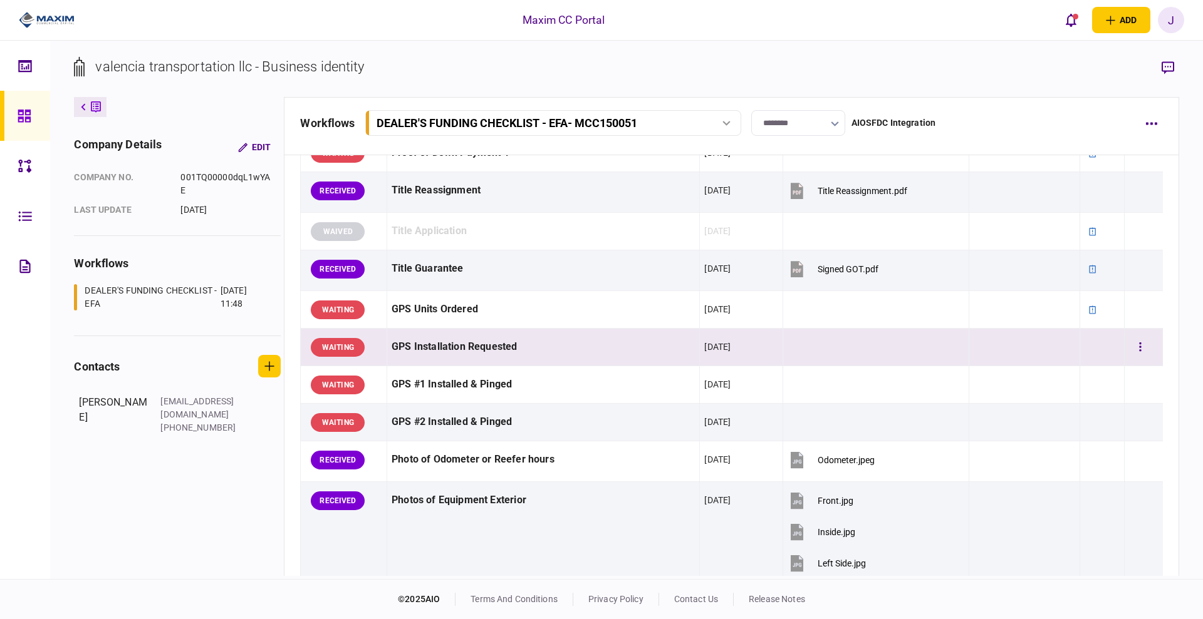
scroll to position [939, 0]
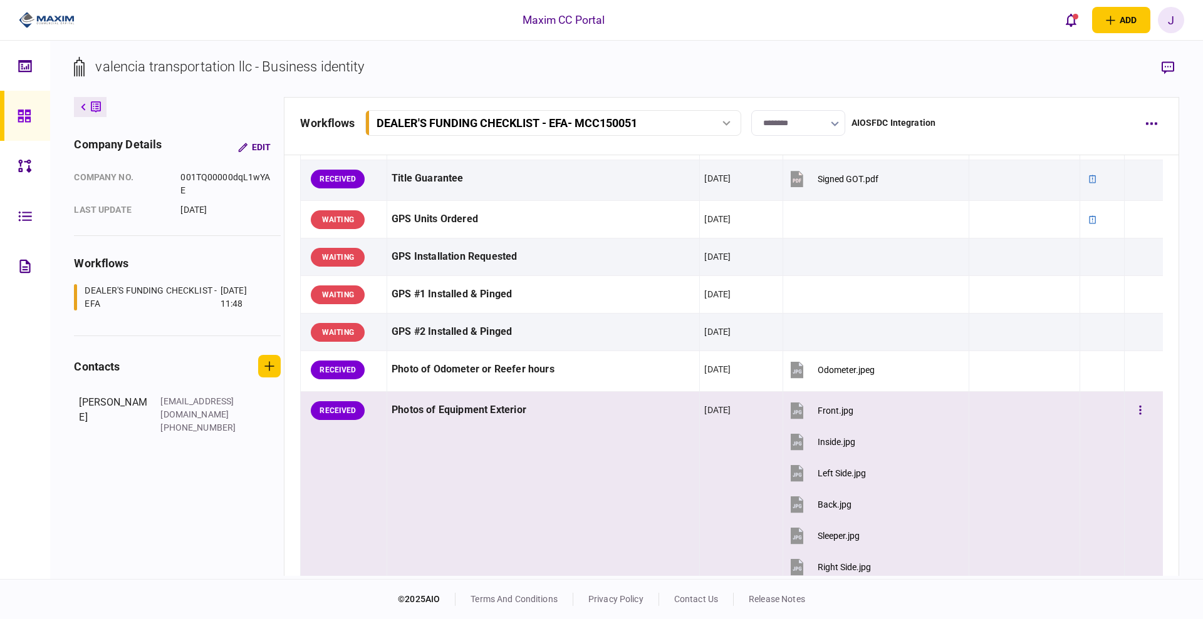
click at [826, 409] on div "Front.jpg" at bounding box center [835, 411] width 36 height 10
click at [1129, 406] on button "button" at bounding box center [1140, 411] width 23 height 23
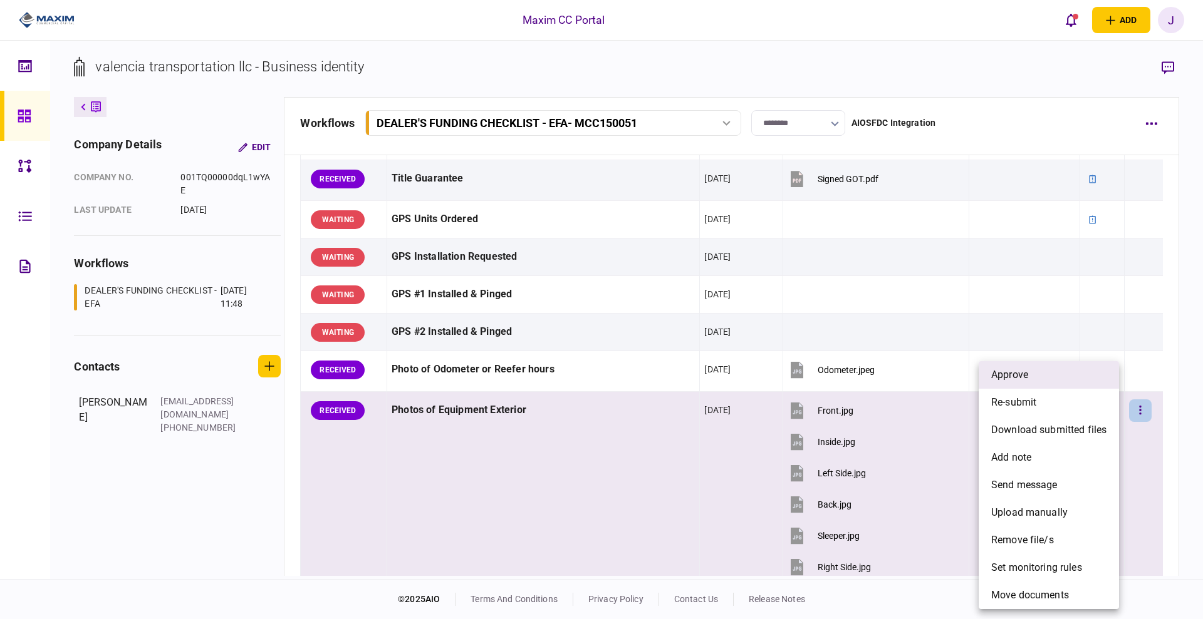
click at [1064, 368] on li "approve" at bounding box center [1048, 375] width 140 height 28
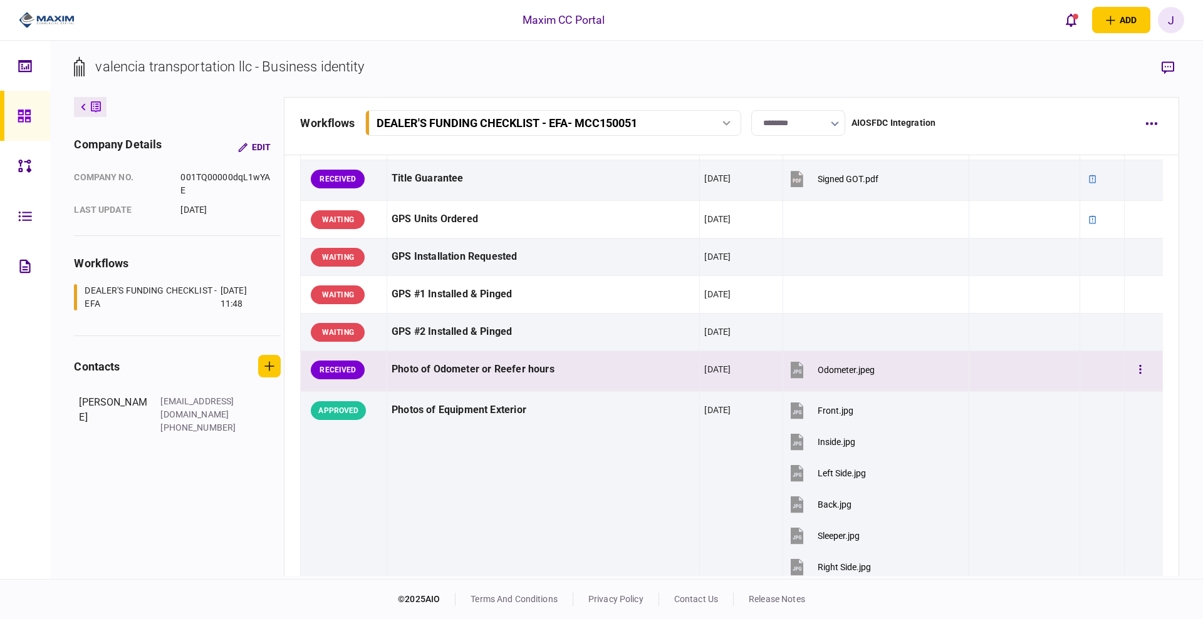
drag, startPoint x: 818, startPoint y: 376, endPoint x: 832, endPoint y: 378, distance: 14.5
click at [824, 378] on button "Odometer.jpeg" at bounding box center [830, 370] width 87 height 28
click at [1129, 378] on button "button" at bounding box center [1140, 370] width 23 height 23
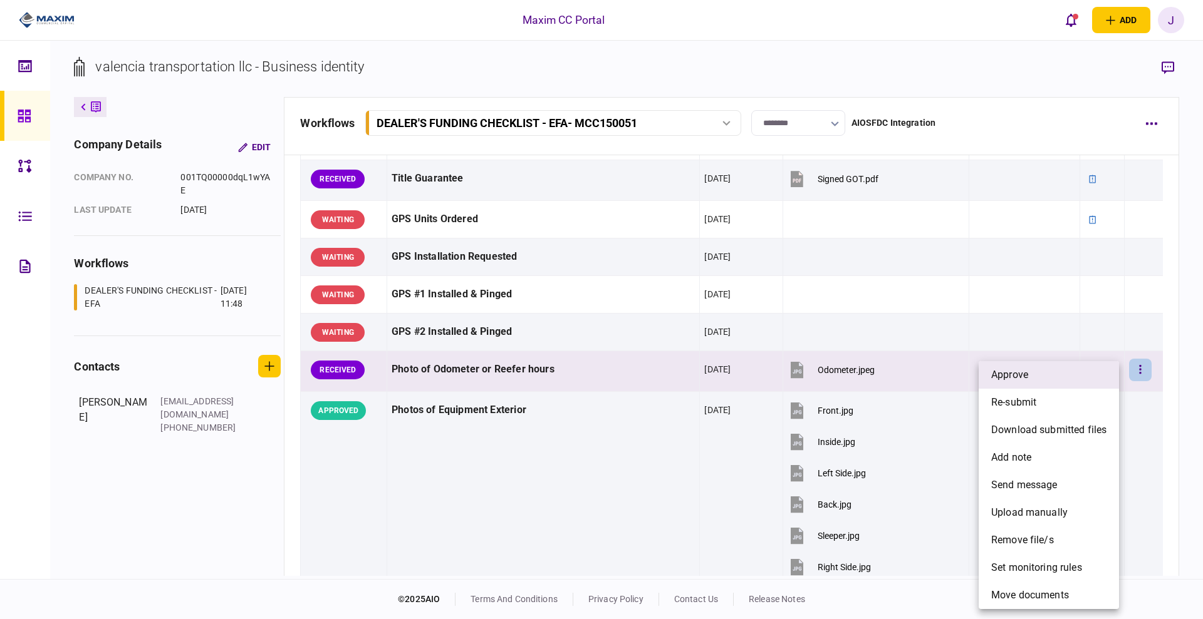
click at [1037, 370] on li "approve" at bounding box center [1048, 375] width 140 height 28
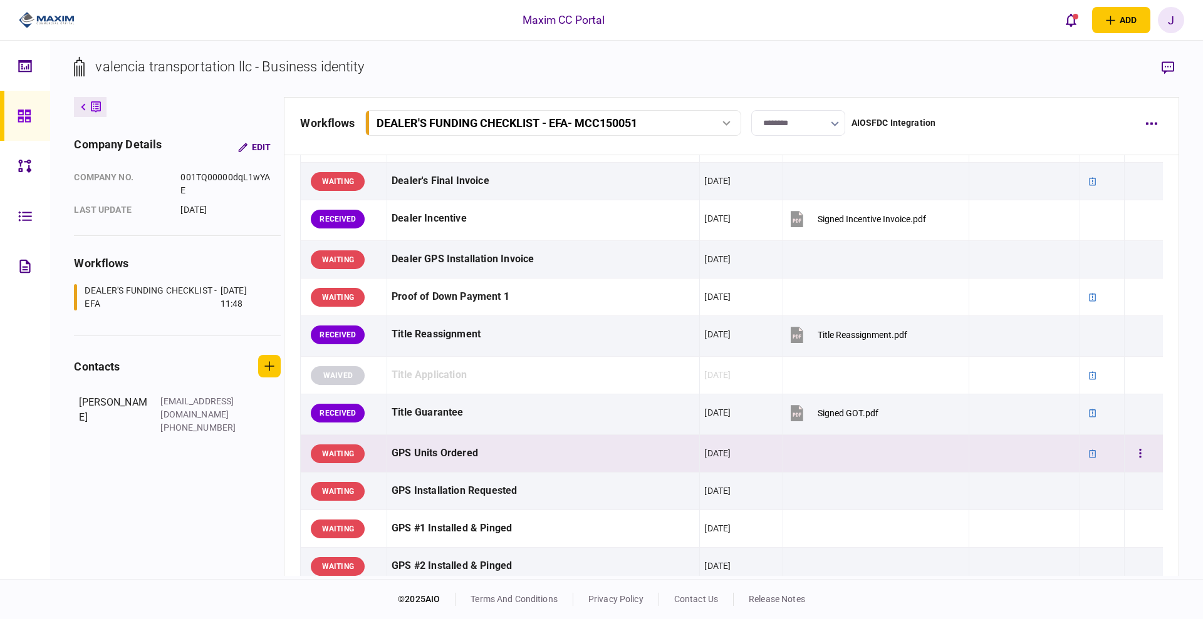
scroll to position [705, 0]
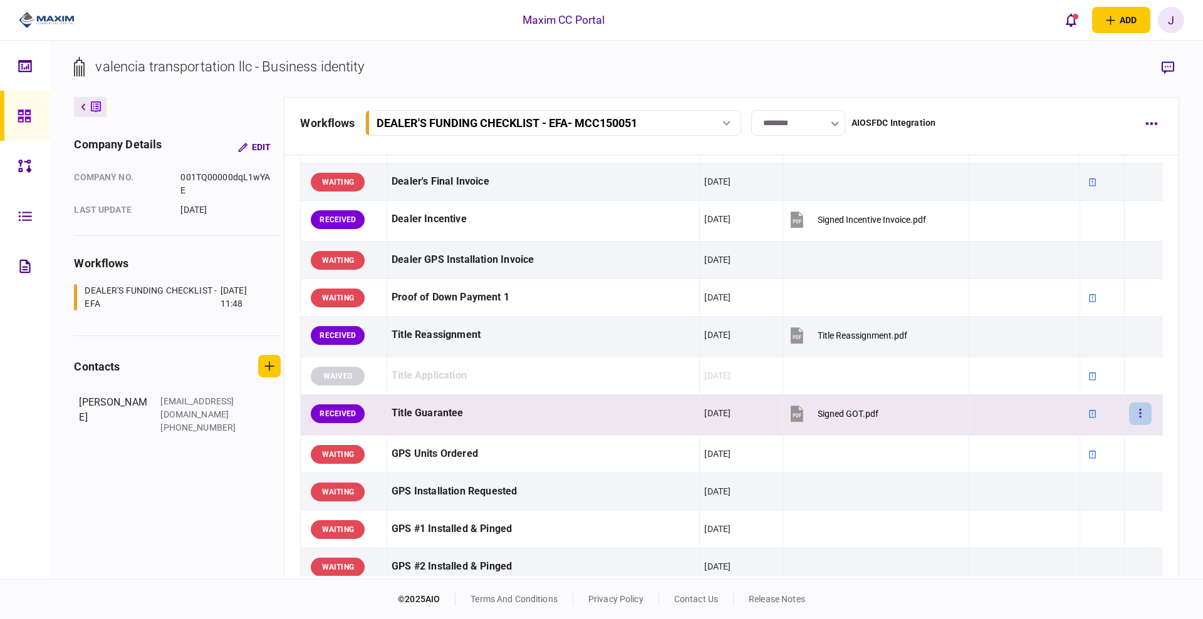
click at [1129, 413] on button "button" at bounding box center [1140, 414] width 23 height 23
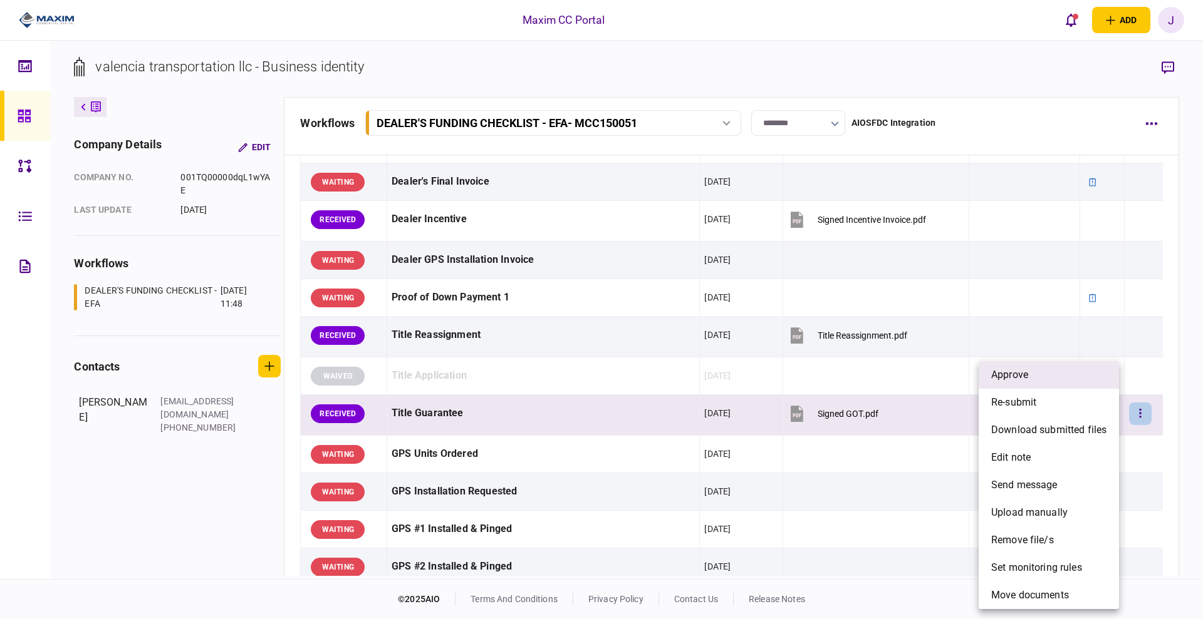
click at [1038, 378] on li "approve" at bounding box center [1048, 375] width 140 height 28
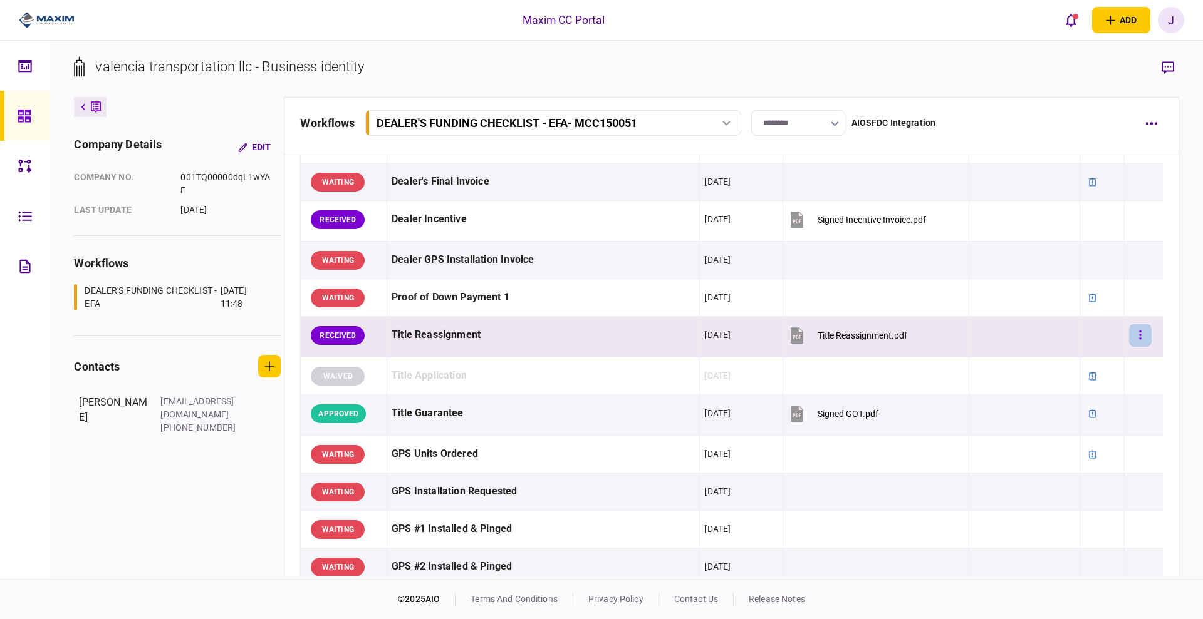
click at [1132, 330] on button "button" at bounding box center [1140, 335] width 23 height 23
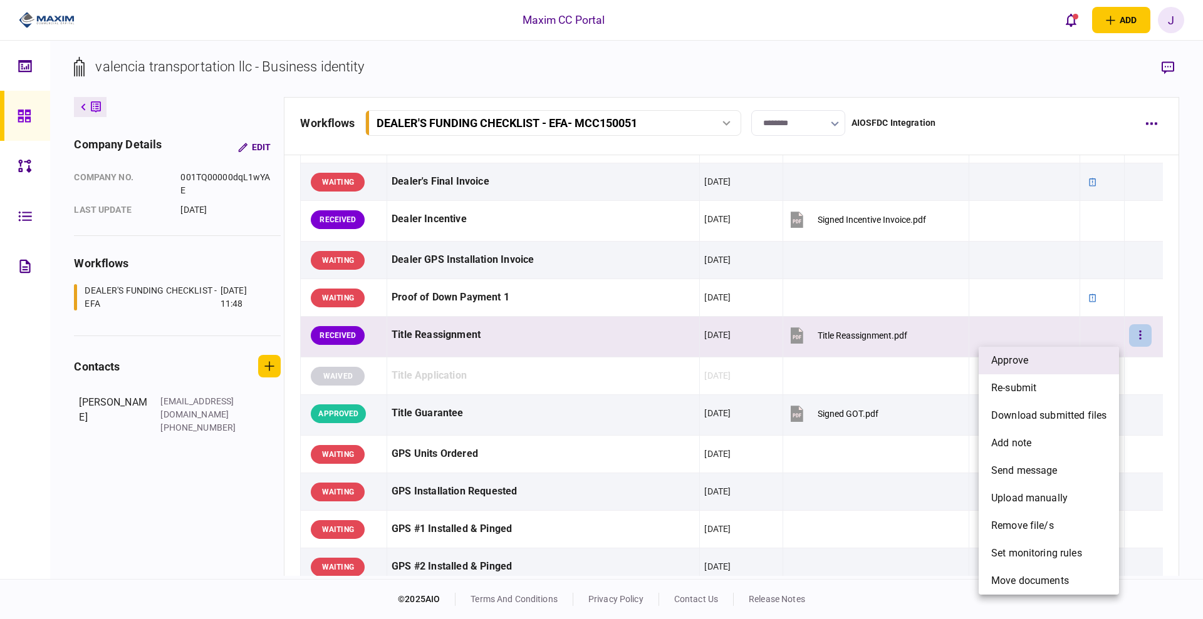
click at [1048, 353] on li "approve" at bounding box center [1048, 361] width 140 height 28
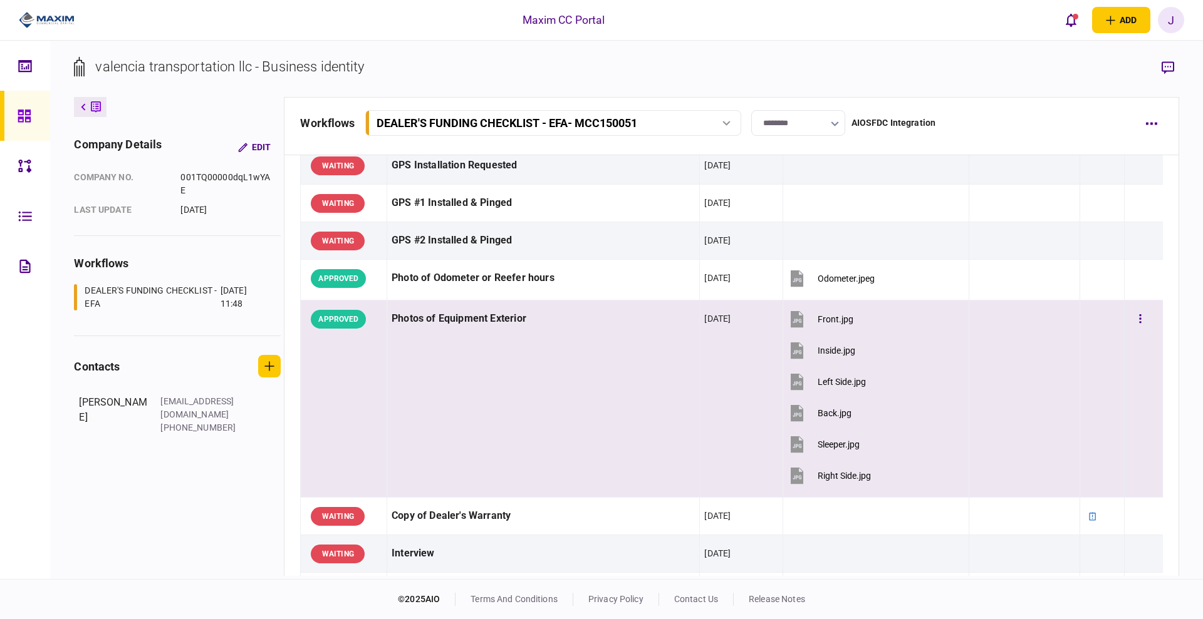
scroll to position [639, 0]
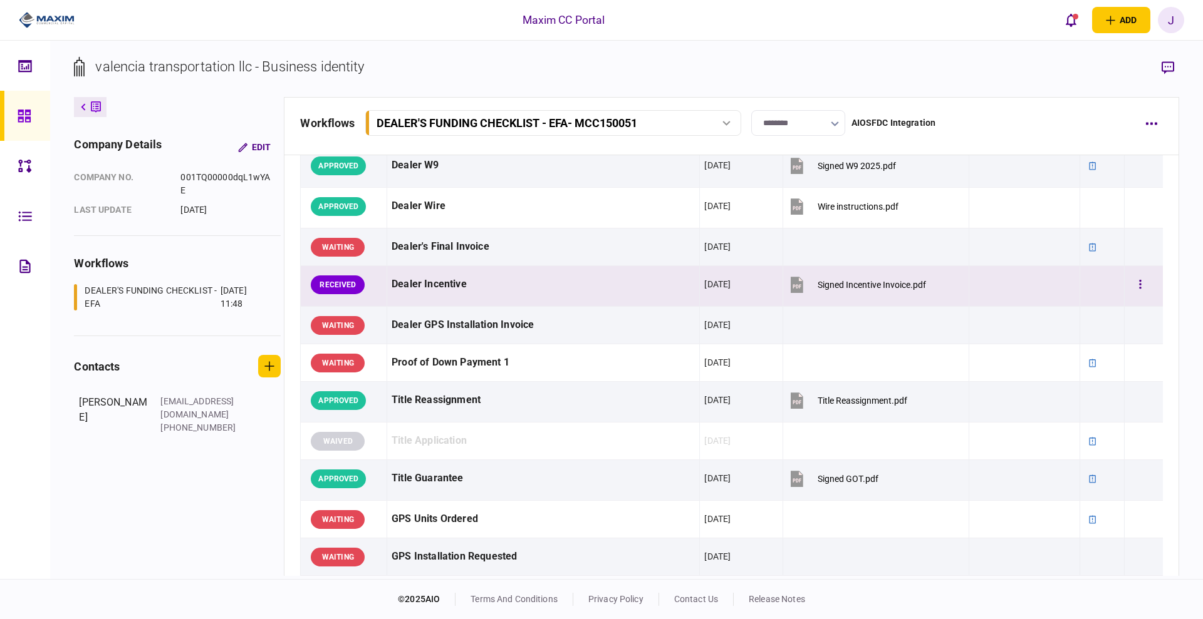
click at [830, 281] on div "Signed Incentive Invoice.pdf" at bounding box center [871, 285] width 108 height 10
click at [1131, 290] on button "button" at bounding box center [1140, 285] width 23 height 23
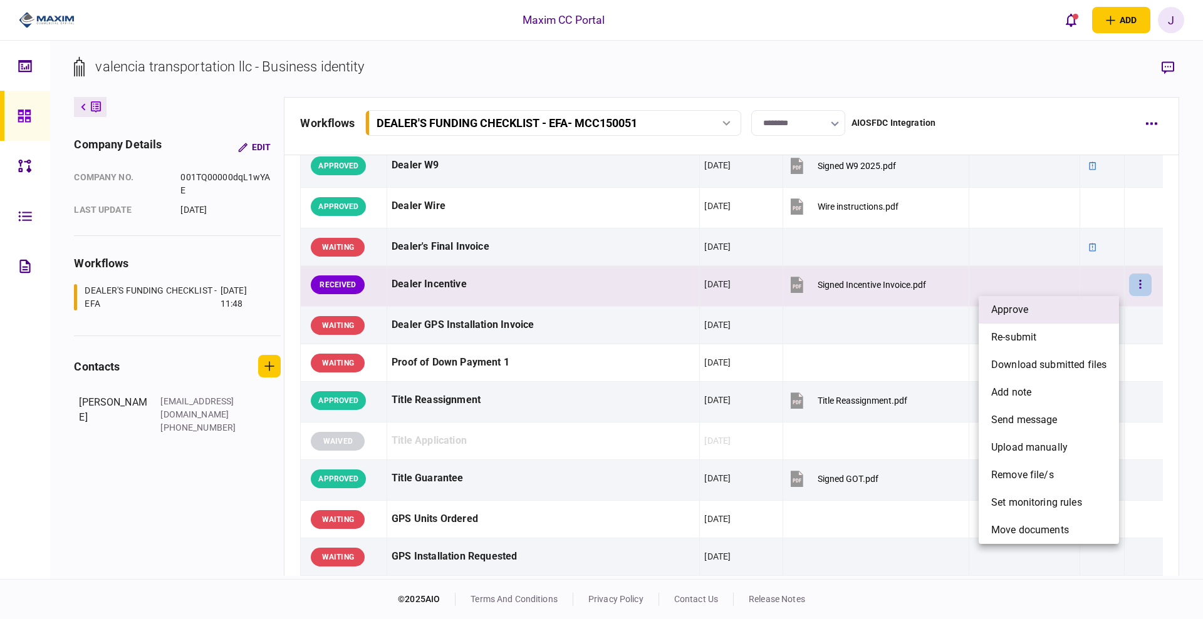
click at [1062, 308] on li "approve" at bounding box center [1048, 310] width 140 height 28
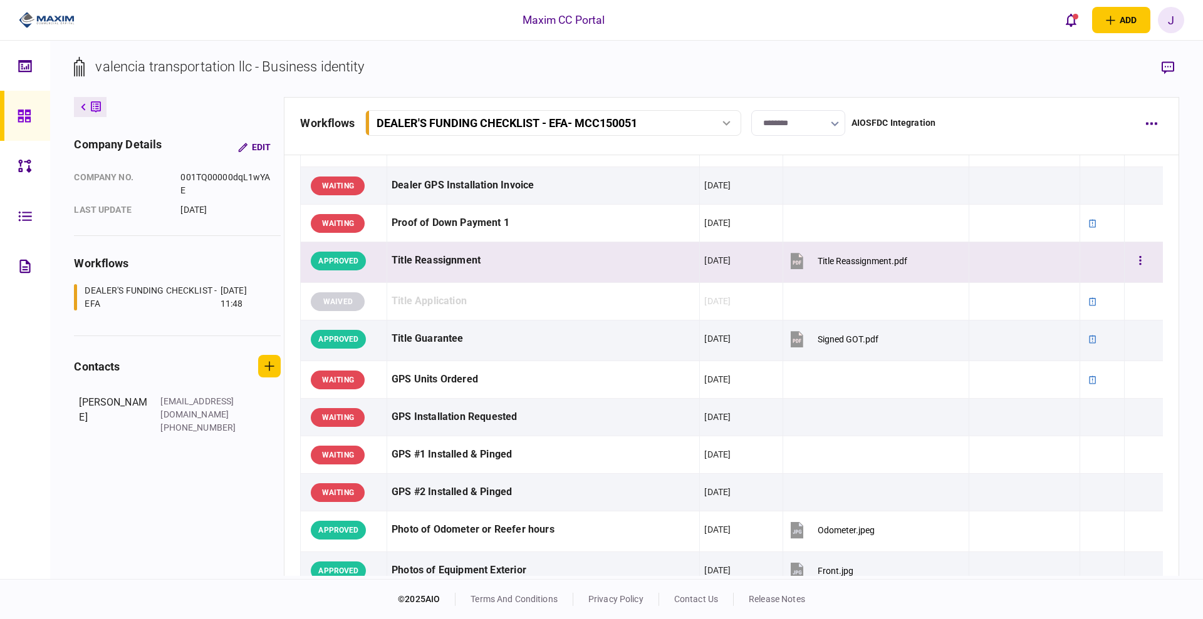
scroll to position [783, 0]
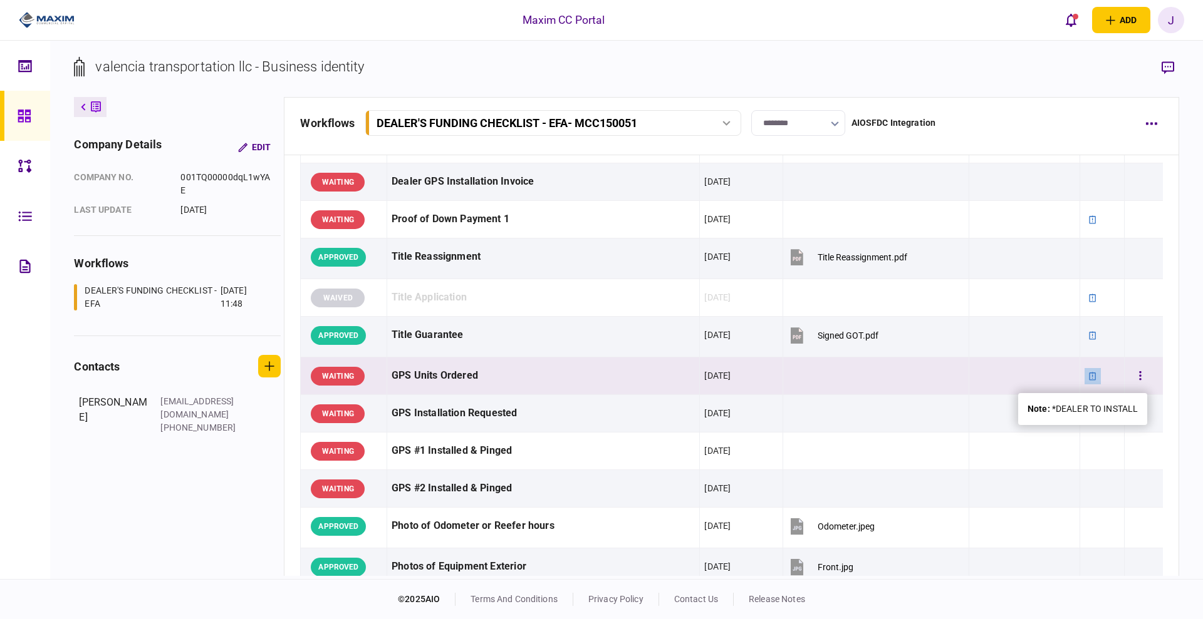
click at [1084, 373] on div at bounding box center [1092, 376] width 16 height 16
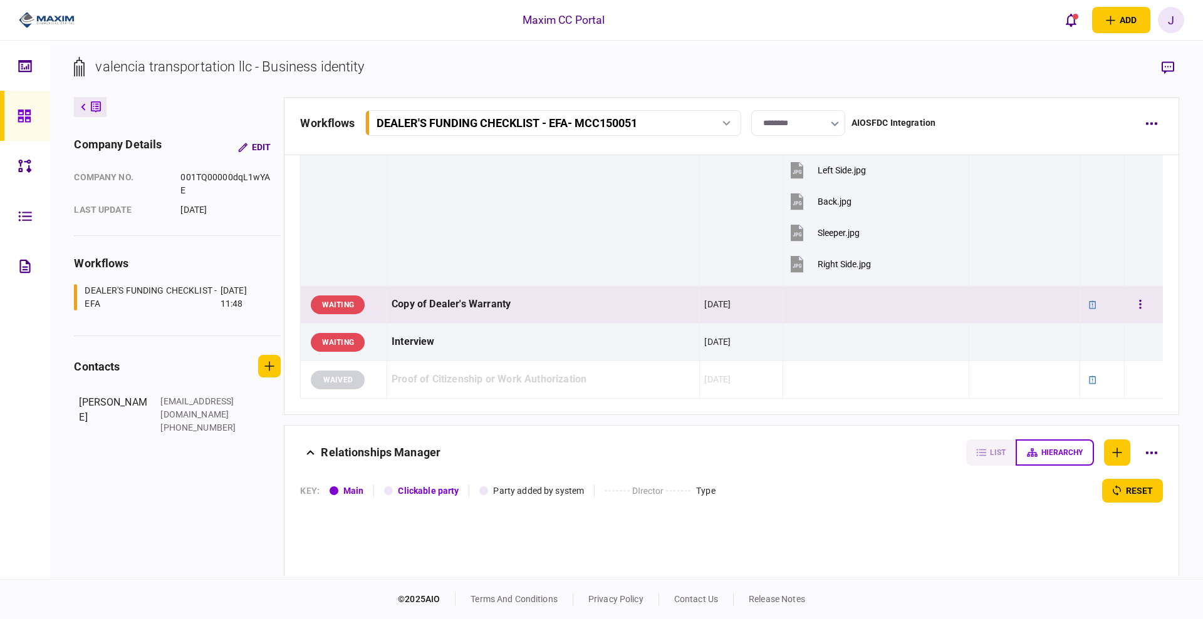
scroll to position [1031, 0]
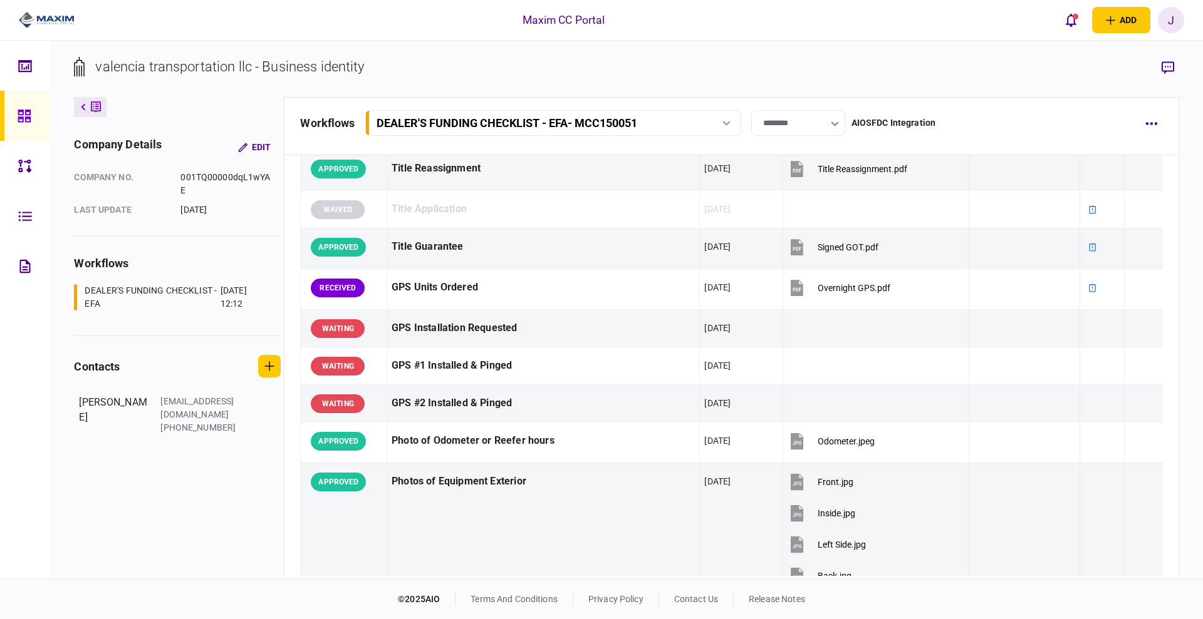
scroll to position [939, 0]
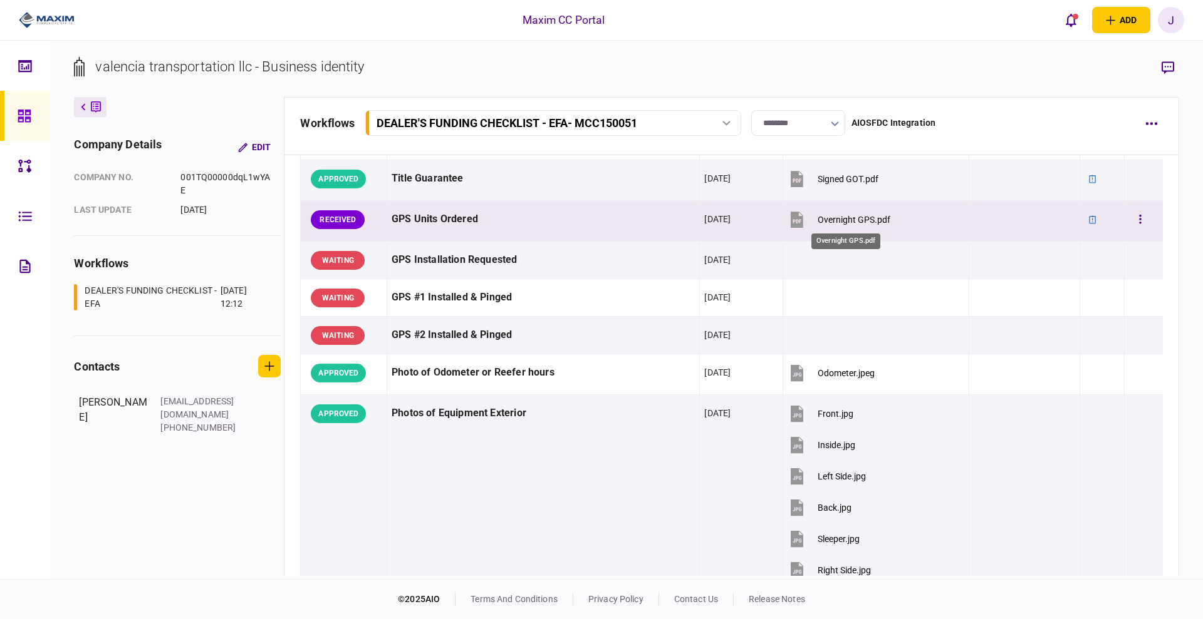
click at [831, 219] on div "Overnight GPS.pdf" at bounding box center [853, 220] width 73 height 10
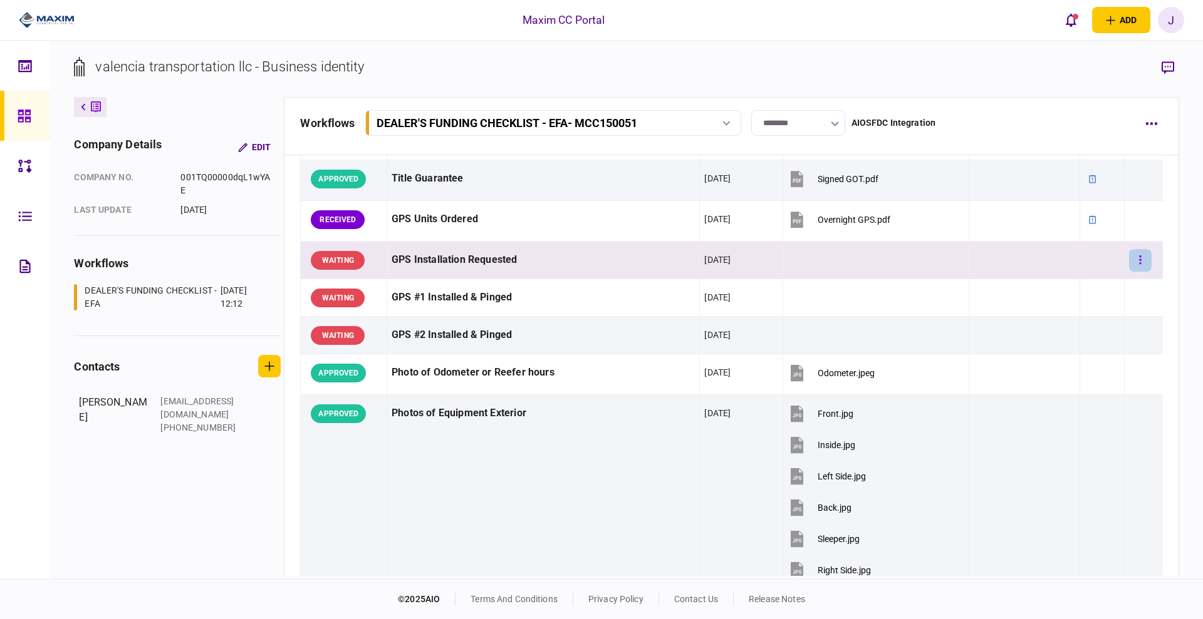
click at [1139, 256] on icon "button" at bounding box center [1140, 260] width 2 height 9
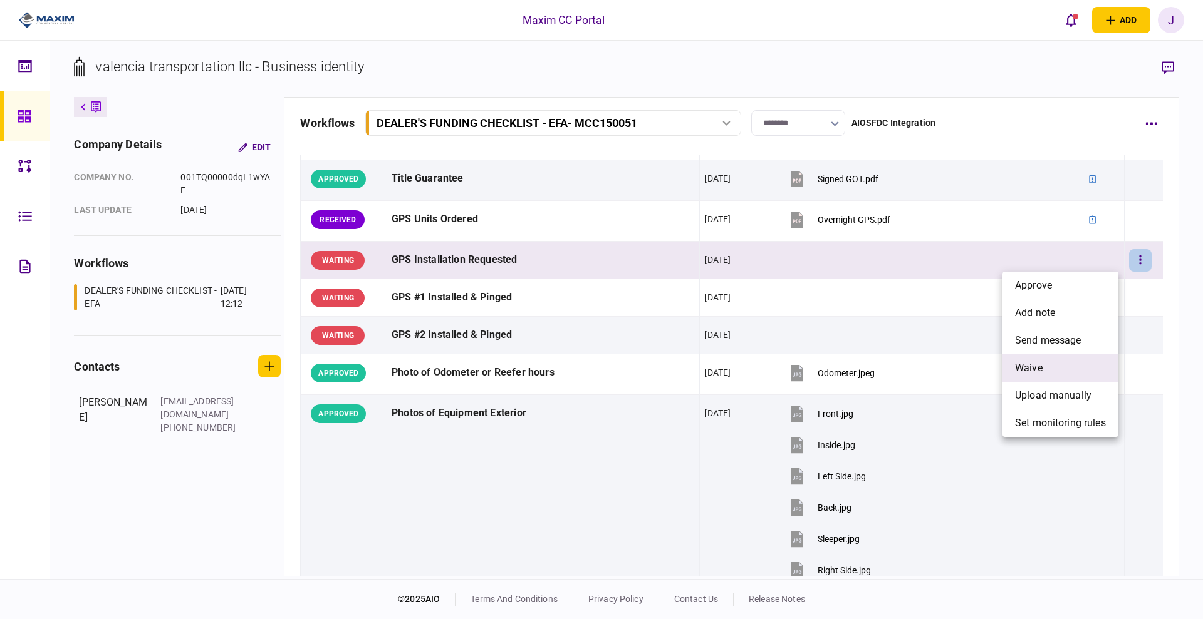
click at [1033, 361] on span "waive" at bounding box center [1029, 368] width 28 height 15
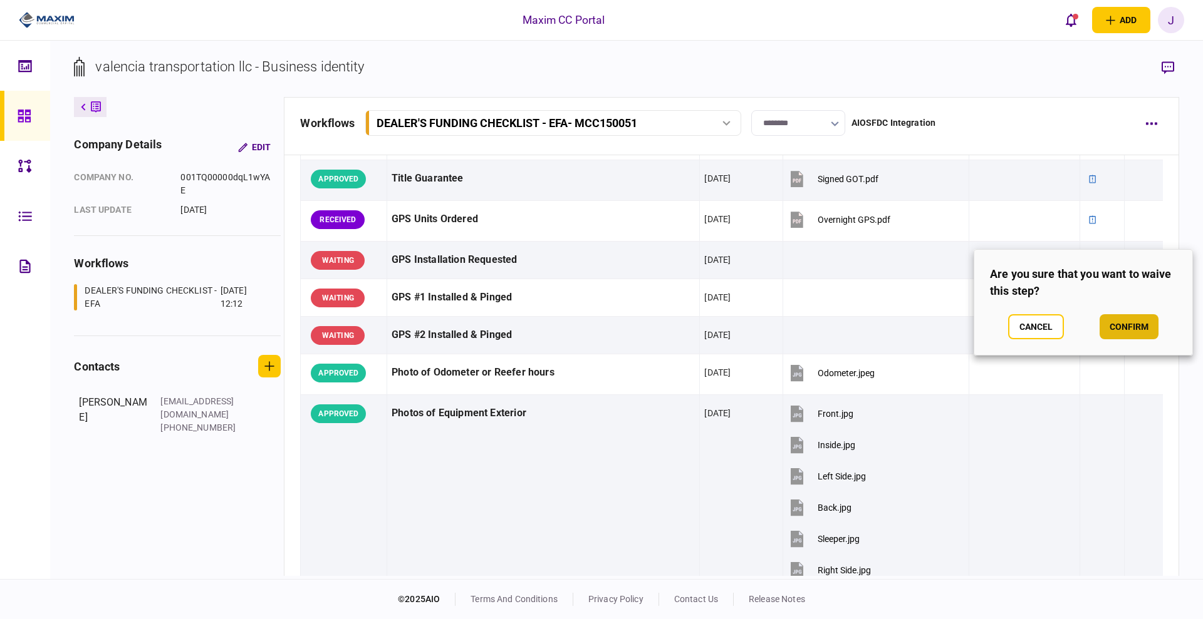
click at [1117, 317] on button "confirm" at bounding box center [1128, 326] width 59 height 25
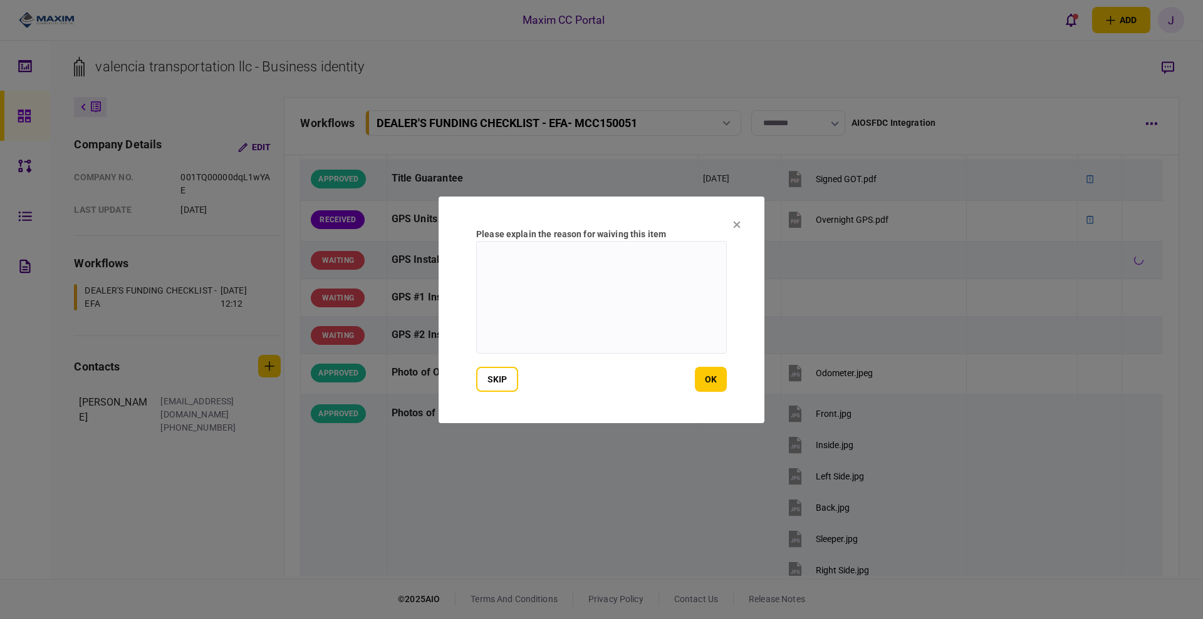
click at [554, 279] on textarea at bounding box center [601, 297] width 251 height 113
type textarea "**********"
click at [709, 376] on button "ok" at bounding box center [711, 379] width 32 height 25
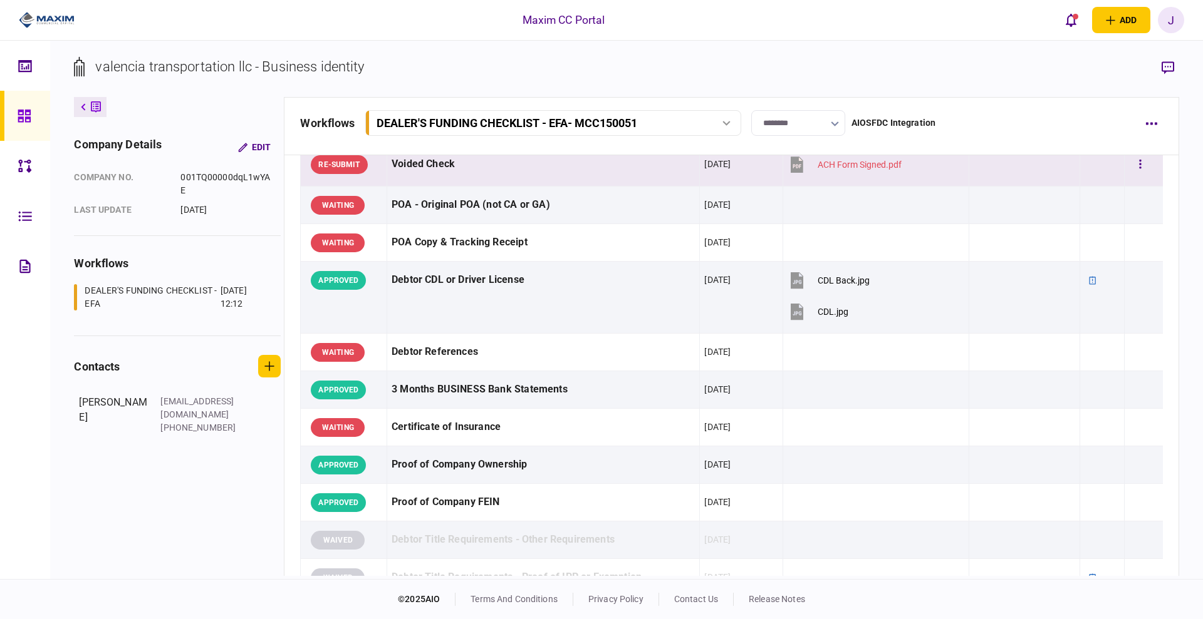
scroll to position [0, 0]
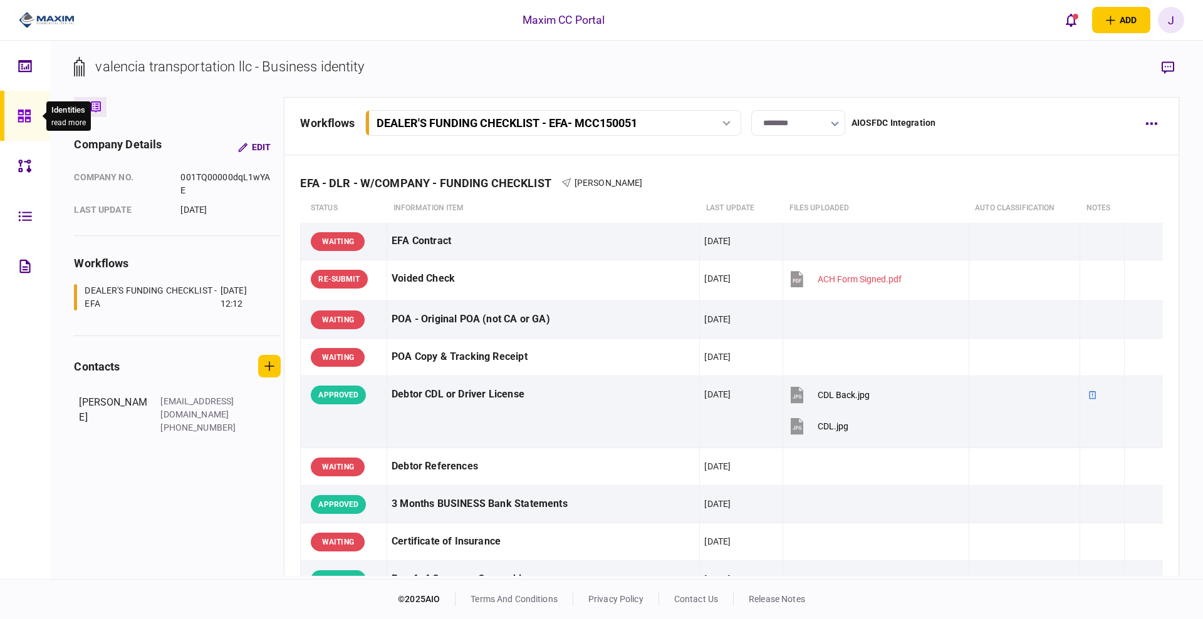
click at [28, 125] on div at bounding box center [28, 116] width 20 height 50
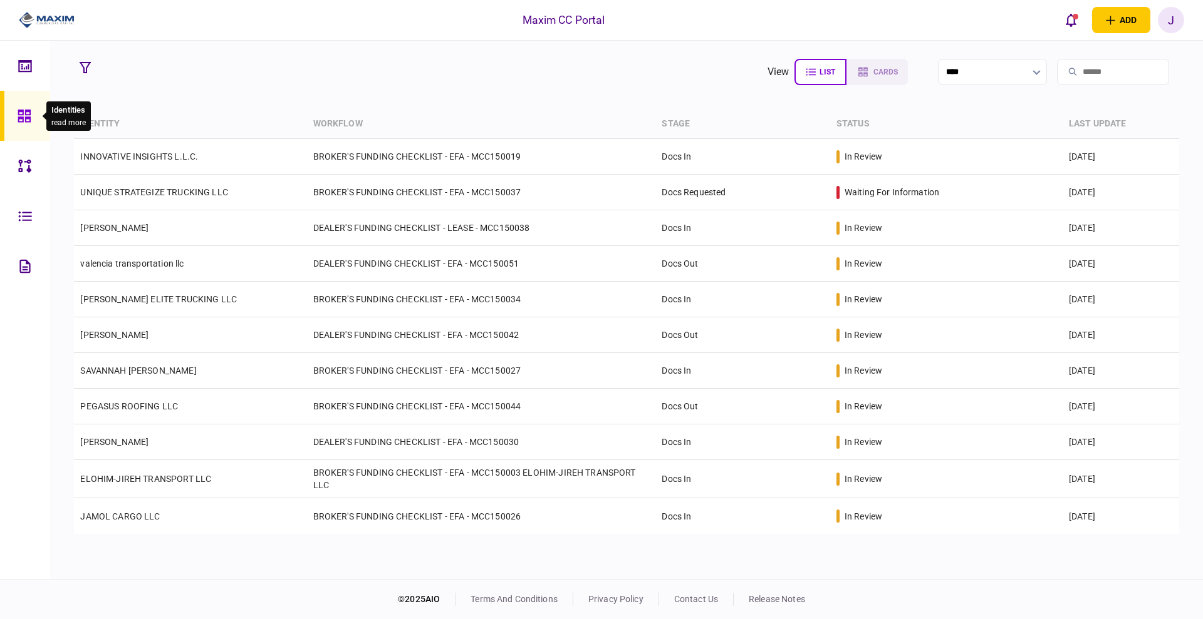
click at [25, 115] on icon at bounding box center [25, 116] width 14 height 14
click at [16, 122] on link at bounding box center [25, 116] width 50 height 50
drag, startPoint x: 27, startPoint y: 114, endPoint x: 70, endPoint y: 136, distance: 47.9
click at [28, 114] on icon at bounding box center [24, 116] width 13 height 13
click at [1062, 9] on button "open notifications list" at bounding box center [1071, 20] width 26 height 26
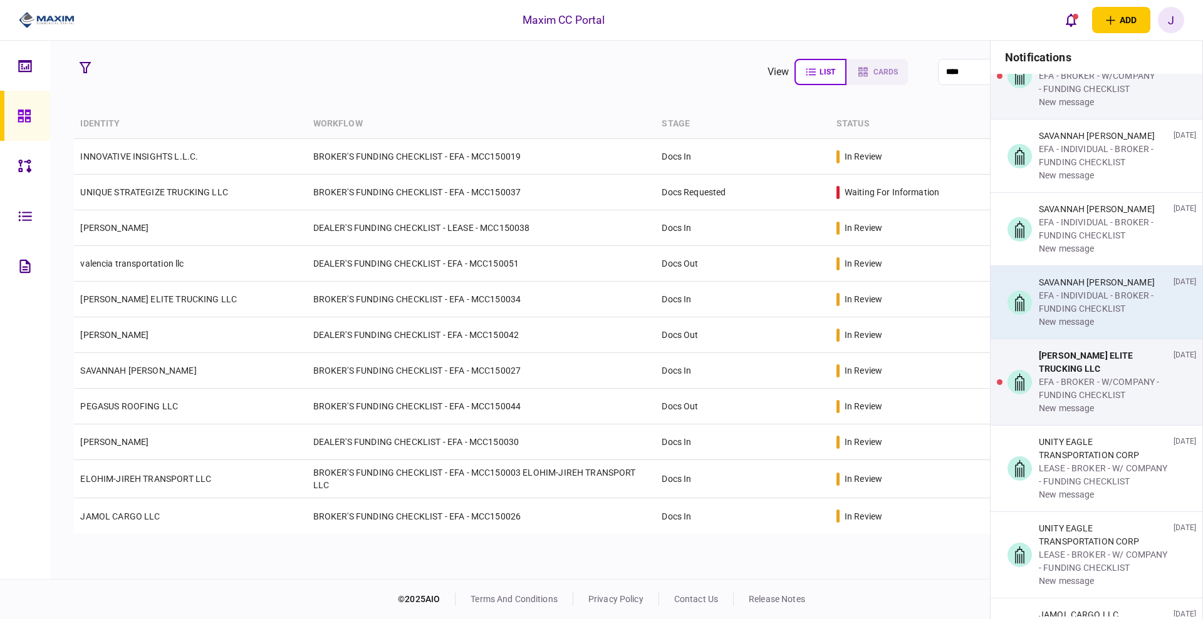
scroll to position [40, 0]
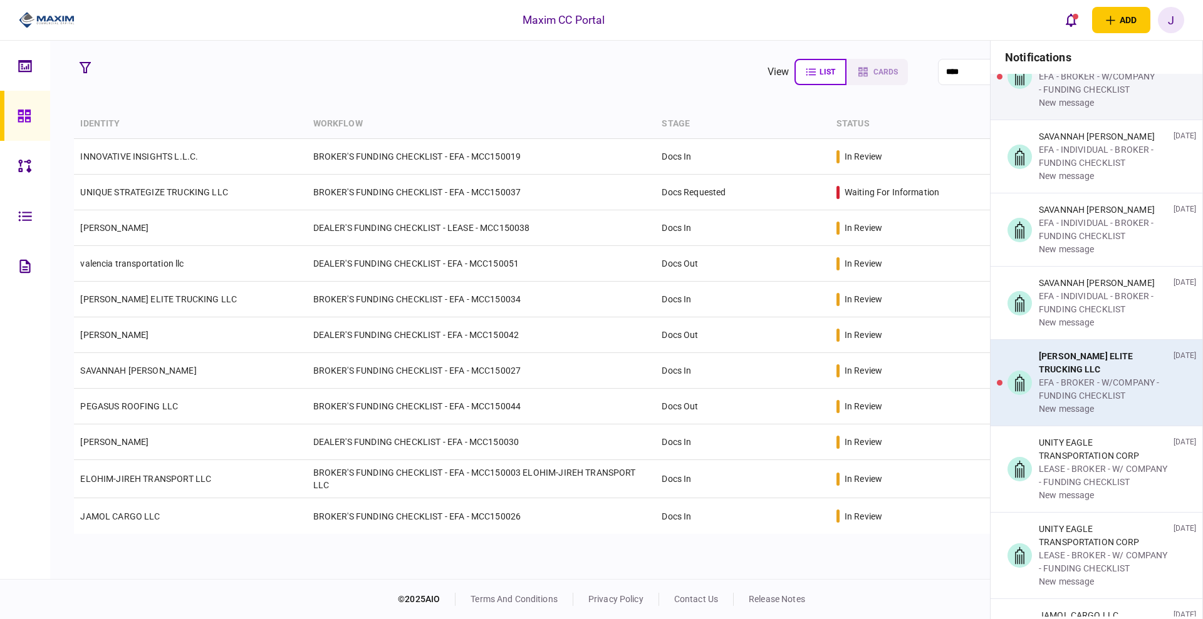
click at [1067, 403] on div "EFA - BROKER - W/COMPANY - FUNDING CHECKLIST" at bounding box center [1103, 389] width 130 height 26
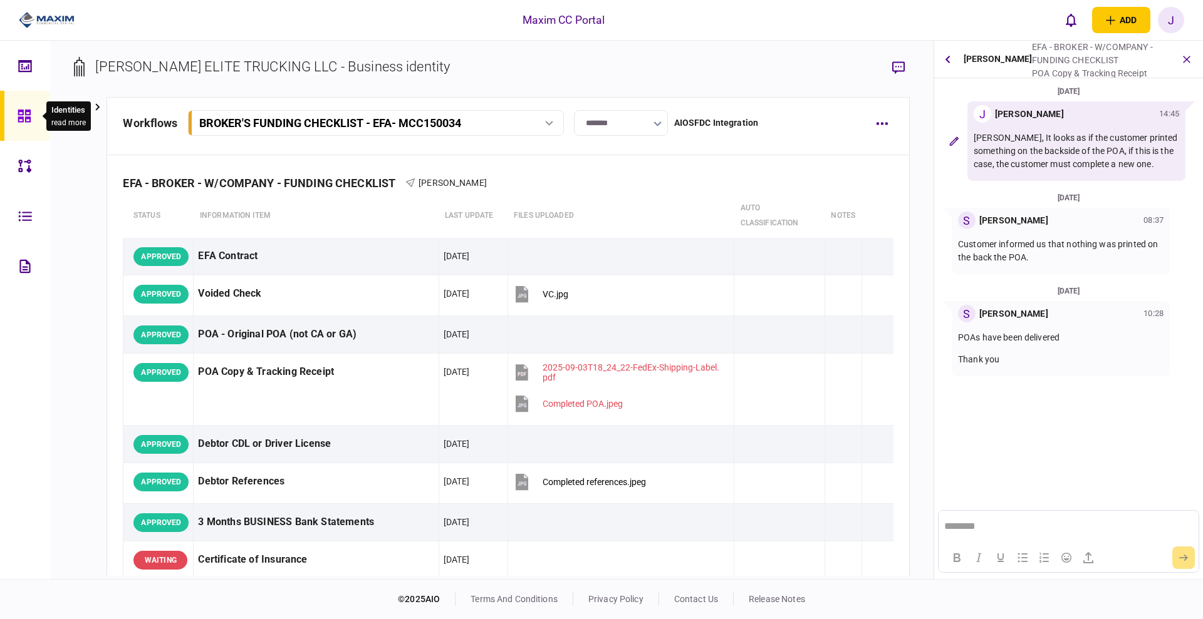
click at [18, 111] on icon at bounding box center [24, 116] width 13 height 13
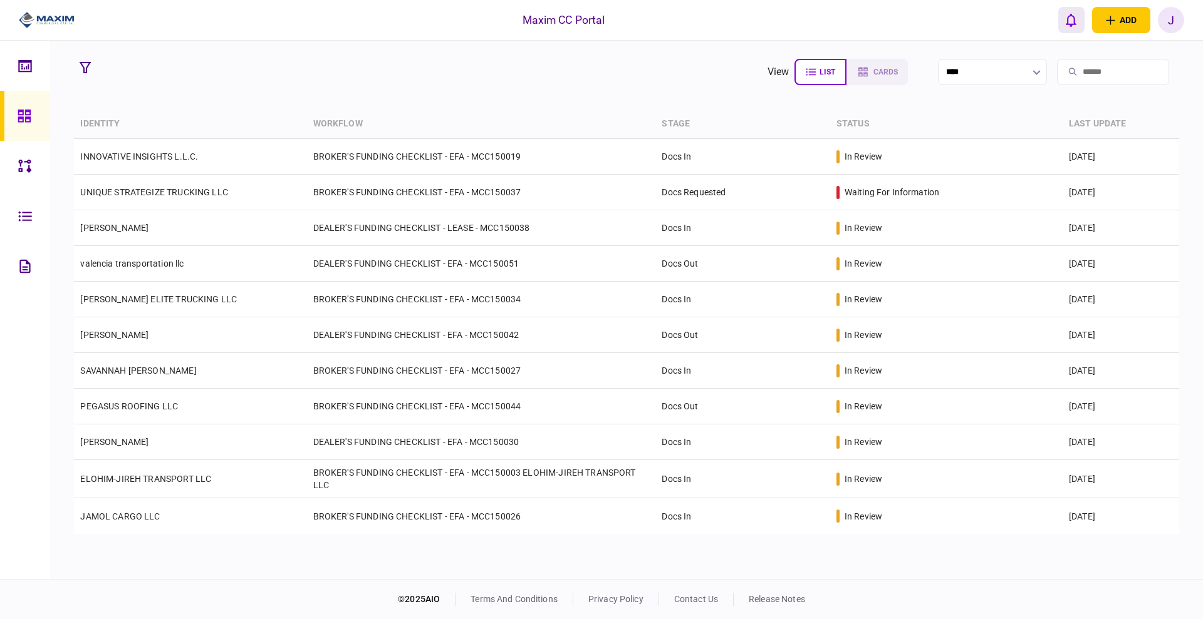
click at [1082, 21] on button "open notifications list" at bounding box center [1071, 20] width 26 height 26
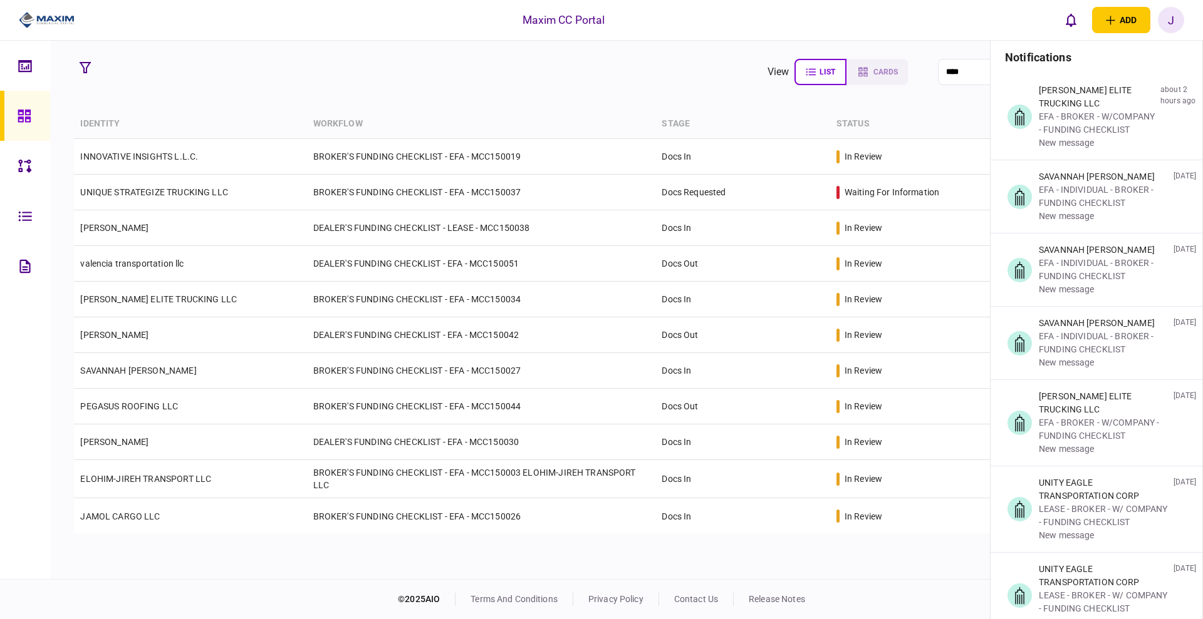
click at [352, 84] on section "view list cards ****" at bounding box center [626, 71] width 1104 height 31
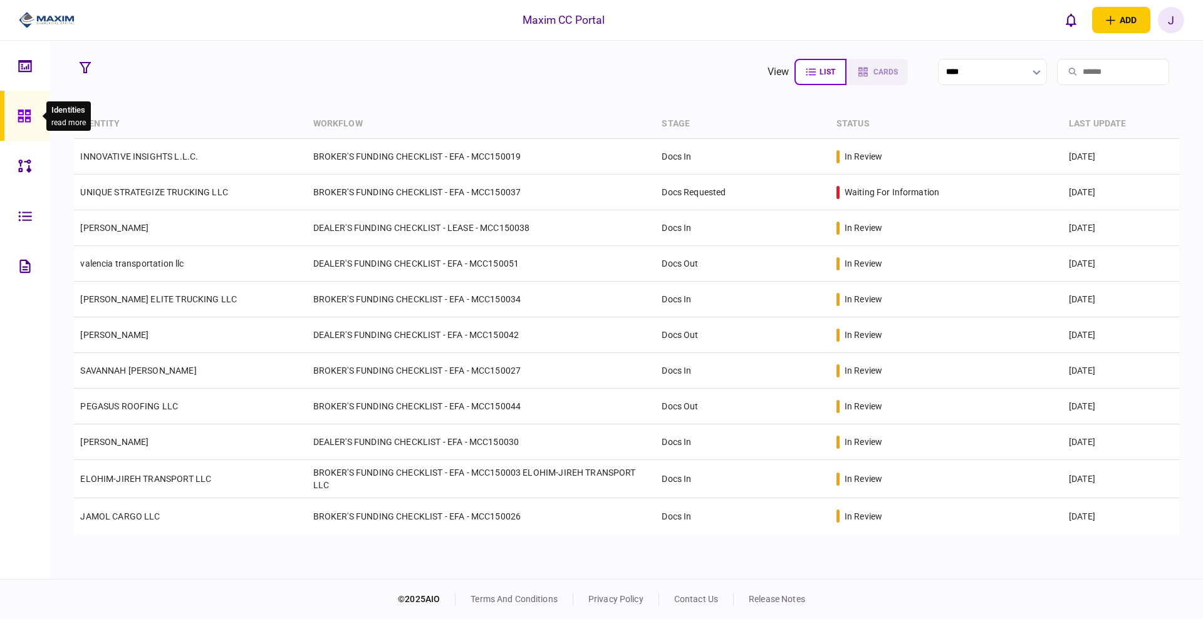
click at [31, 99] on div at bounding box center [28, 116] width 20 height 50
click at [16, 122] on link at bounding box center [25, 116] width 50 height 50
click at [540, 82] on section "view list cards ****" at bounding box center [626, 71] width 1104 height 31
click at [505, 80] on section "view list cards ****" at bounding box center [626, 71] width 1104 height 31
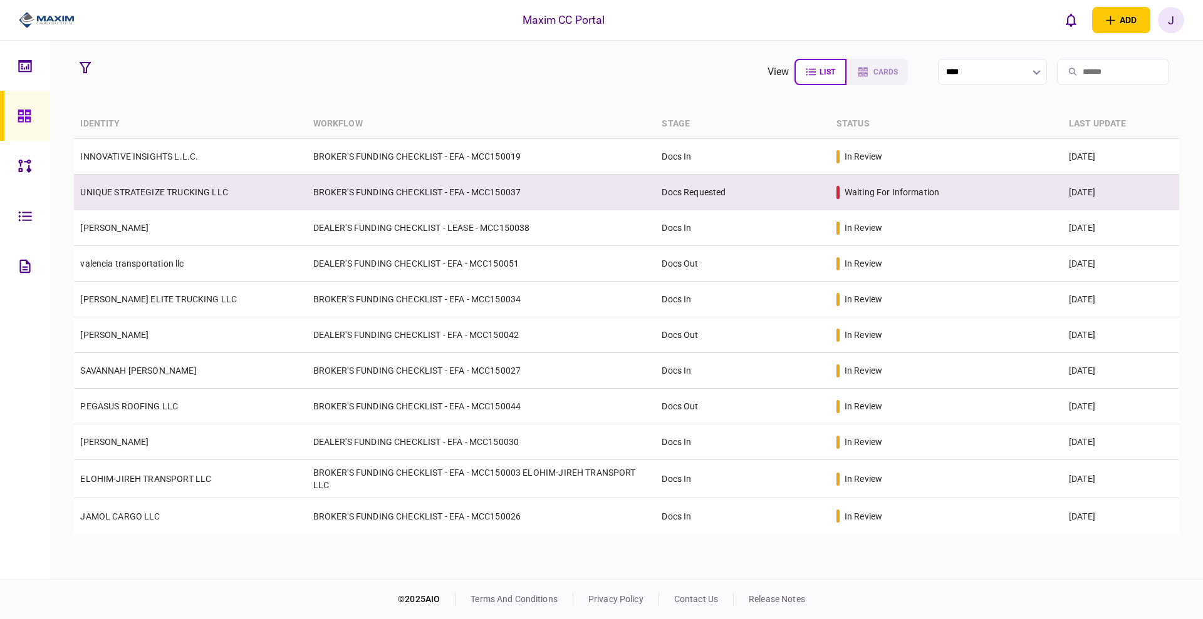
click at [165, 190] on link "UNIQUE STRATEGIZE TRUCKING LLC" at bounding box center [154, 192] width 148 height 10
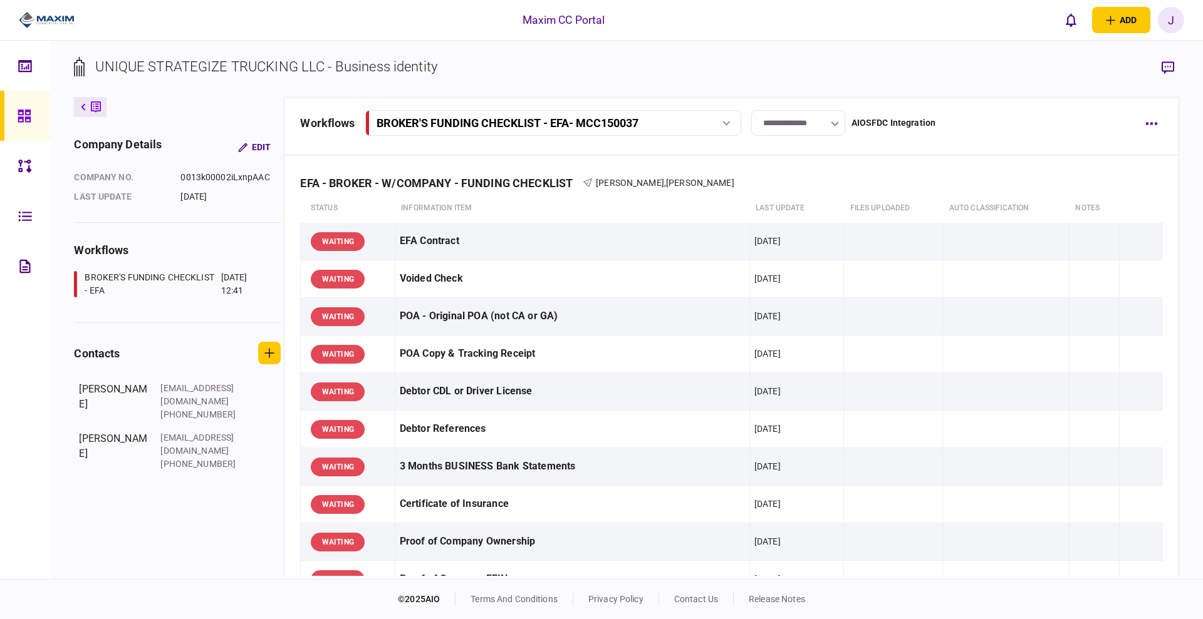
click at [29, 118] on icon at bounding box center [24, 116] width 13 height 13
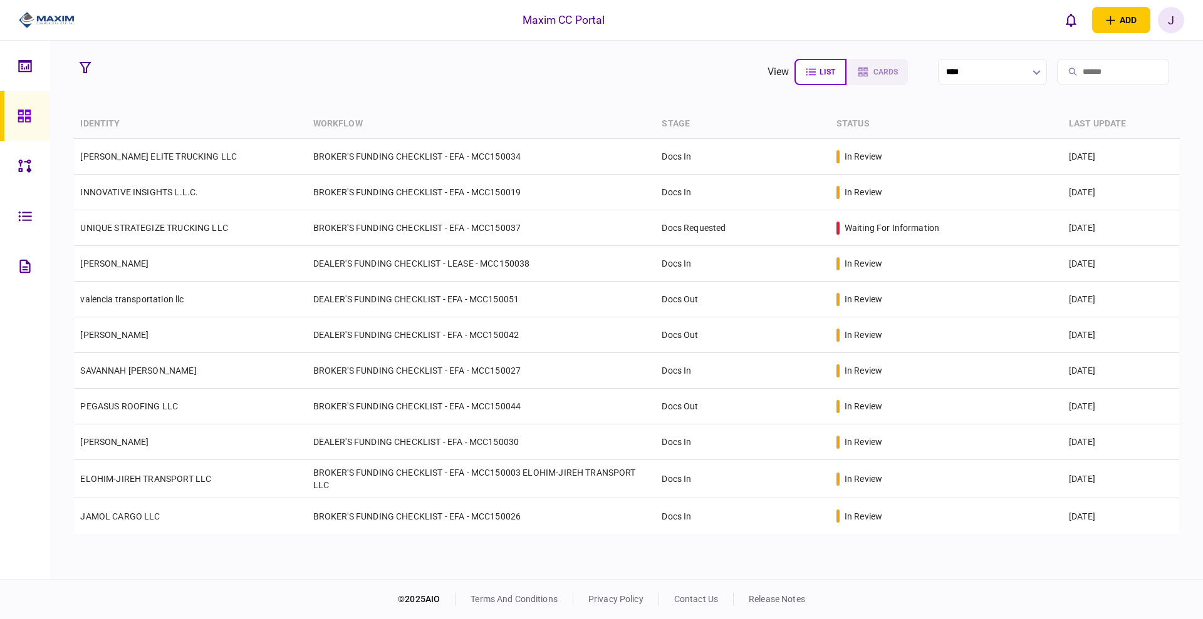
click at [381, 82] on section "view list cards ****" at bounding box center [626, 71] width 1104 height 31
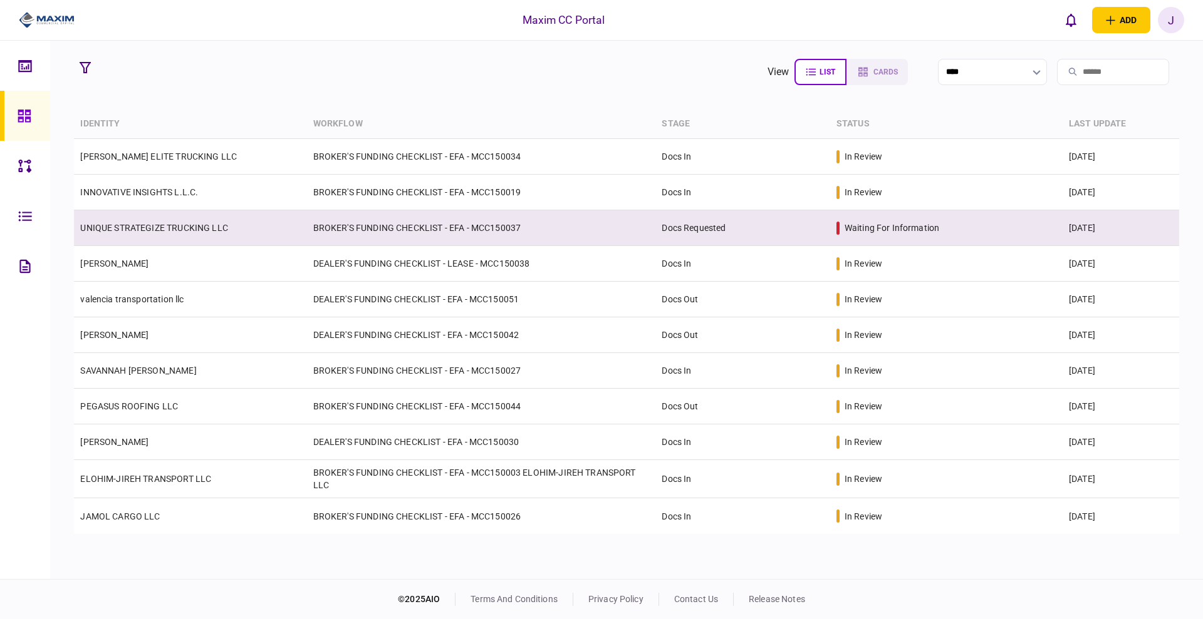
click at [155, 233] on td "UNIQUE STRATEGIZE TRUCKING LLC" at bounding box center [190, 228] width 232 height 36
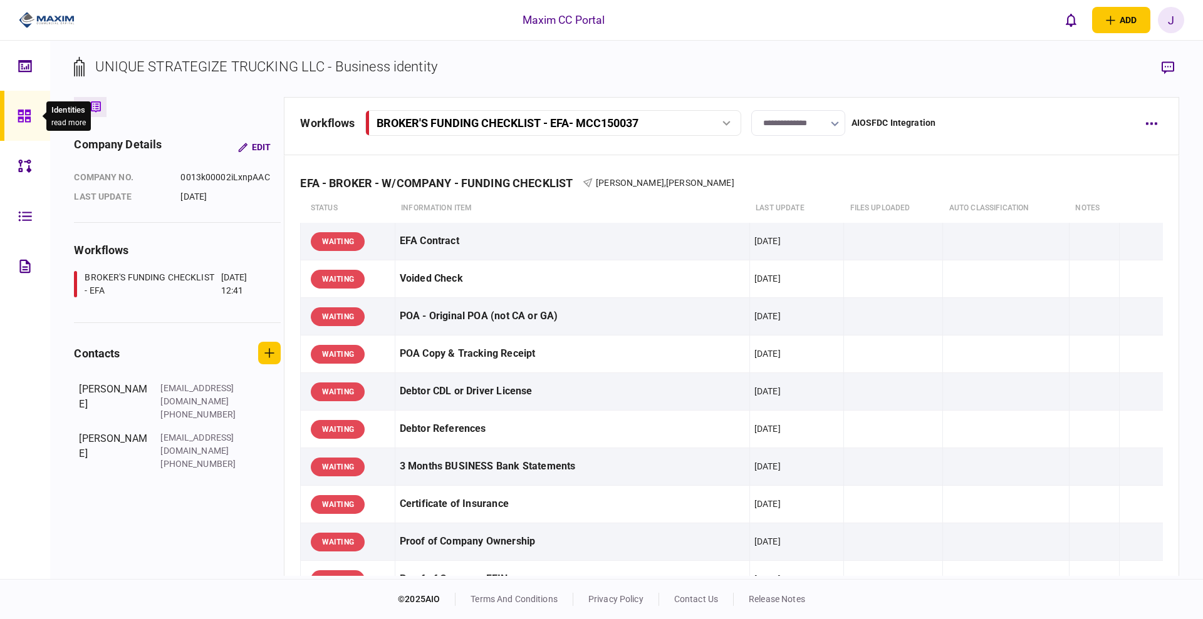
click at [21, 115] on icon at bounding box center [24, 116] width 13 height 13
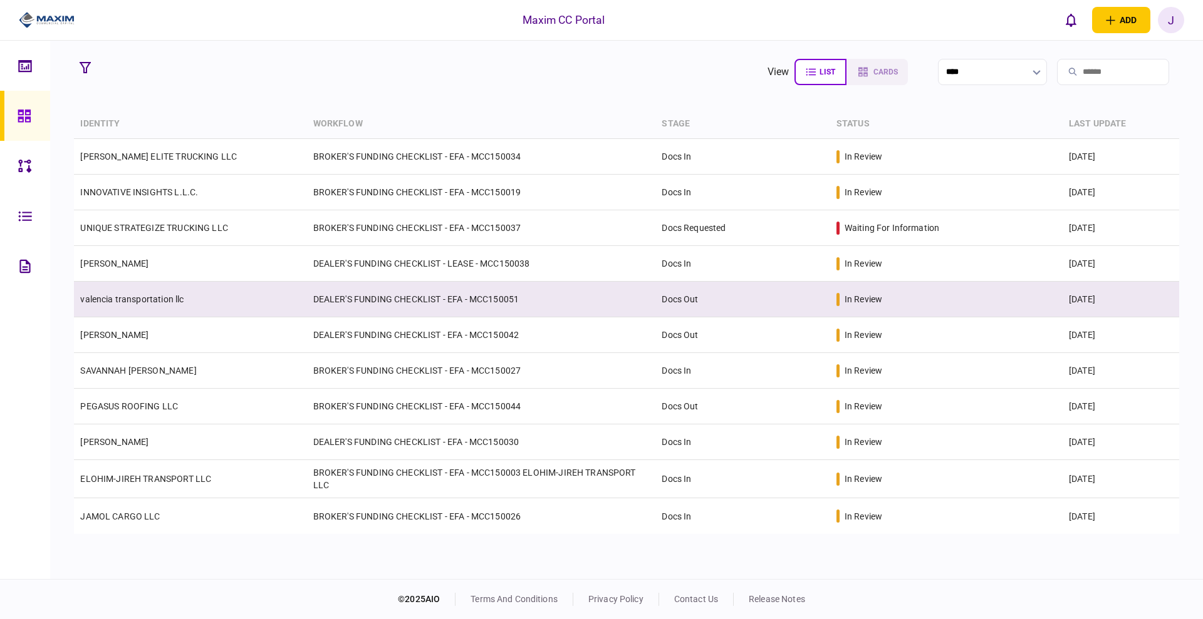
click at [132, 294] on link "valencia transportation llc" at bounding box center [131, 299] width 103 height 10
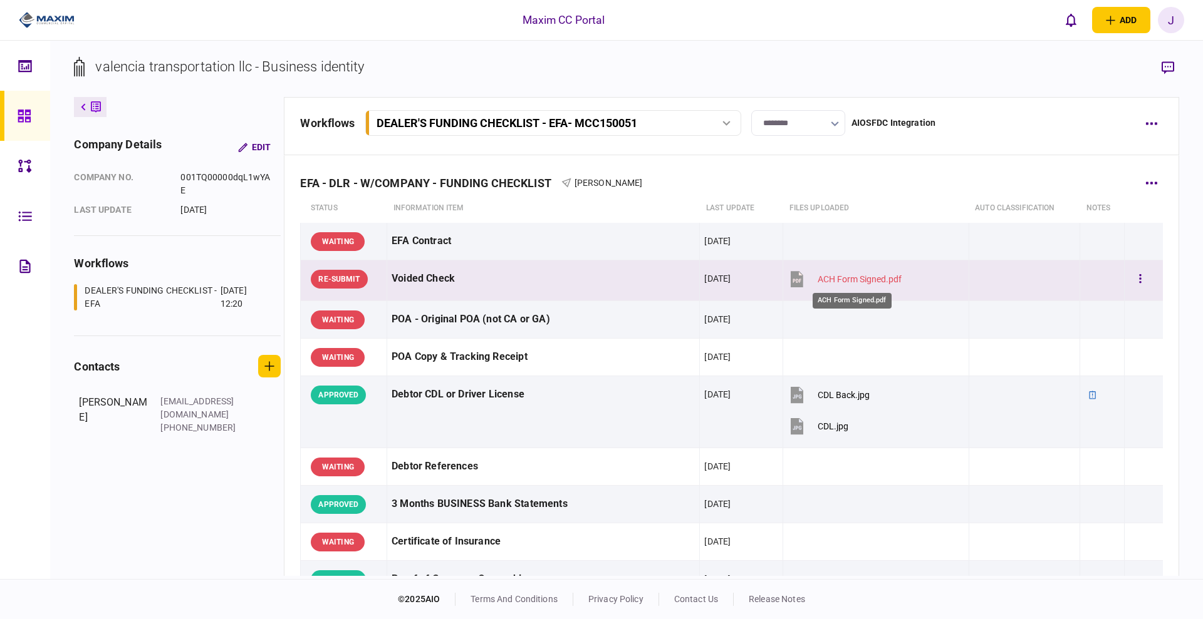
click at [828, 277] on div "ACH Form Signed.pdf" at bounding box center [859, 279] width 84 height 10
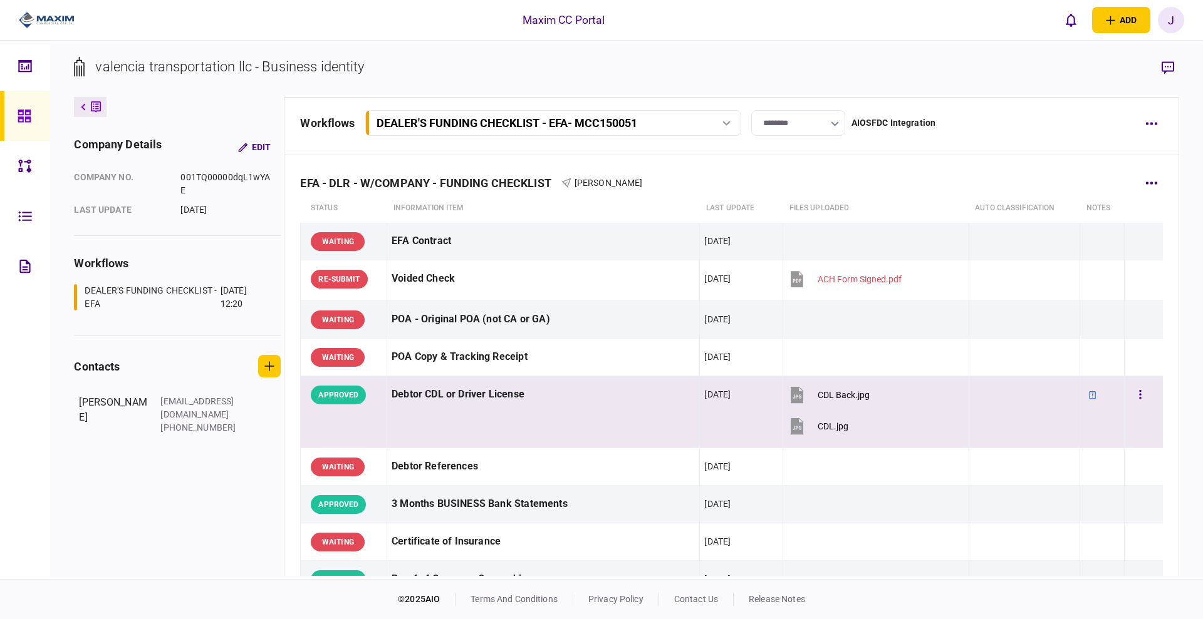
scroll to position [78, 0]
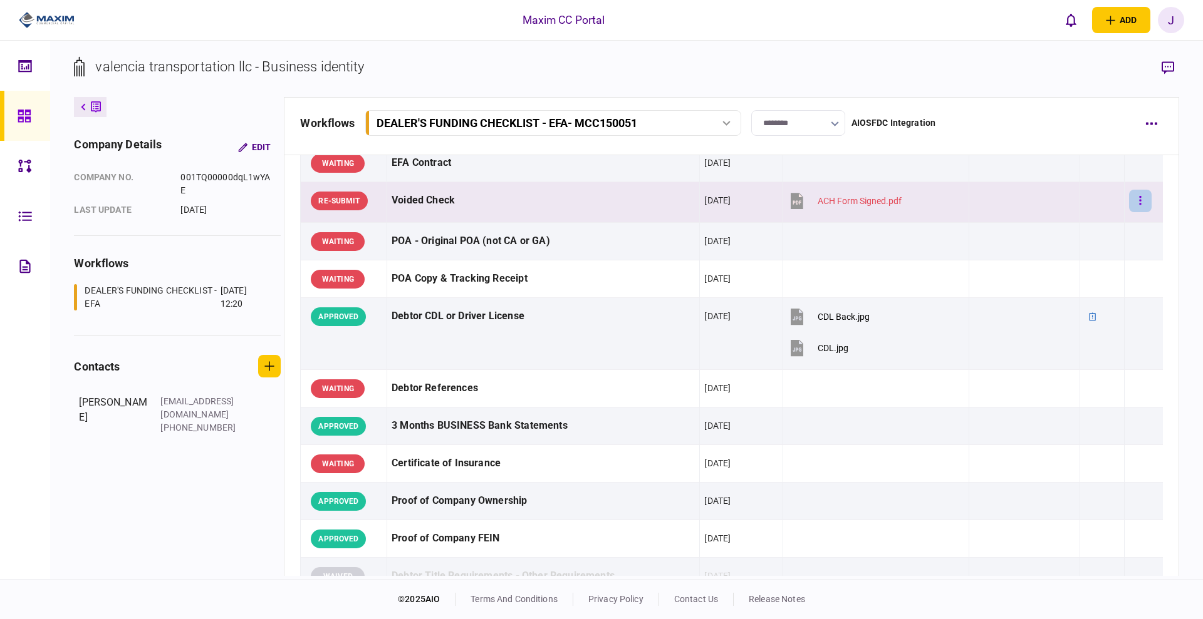
click at [1137, 209] on button "button" at bounding box center [1140, 201] width 23 height 23
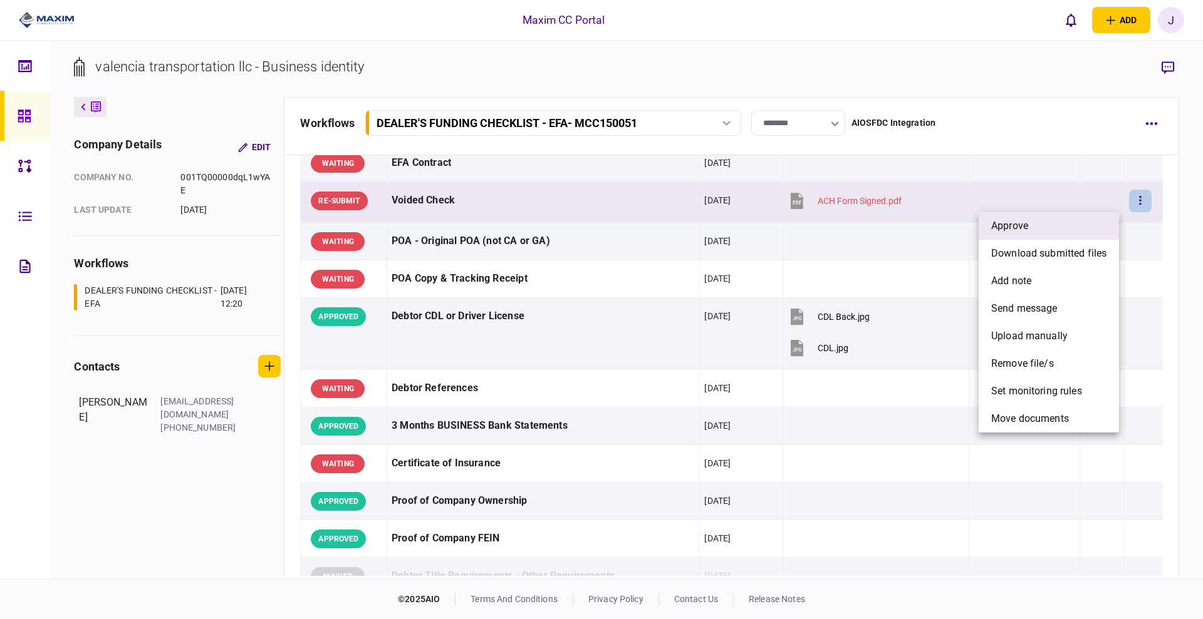
click at [1031, 216] on li "approve" at bounding box center [1048, 226] width 140 height 28
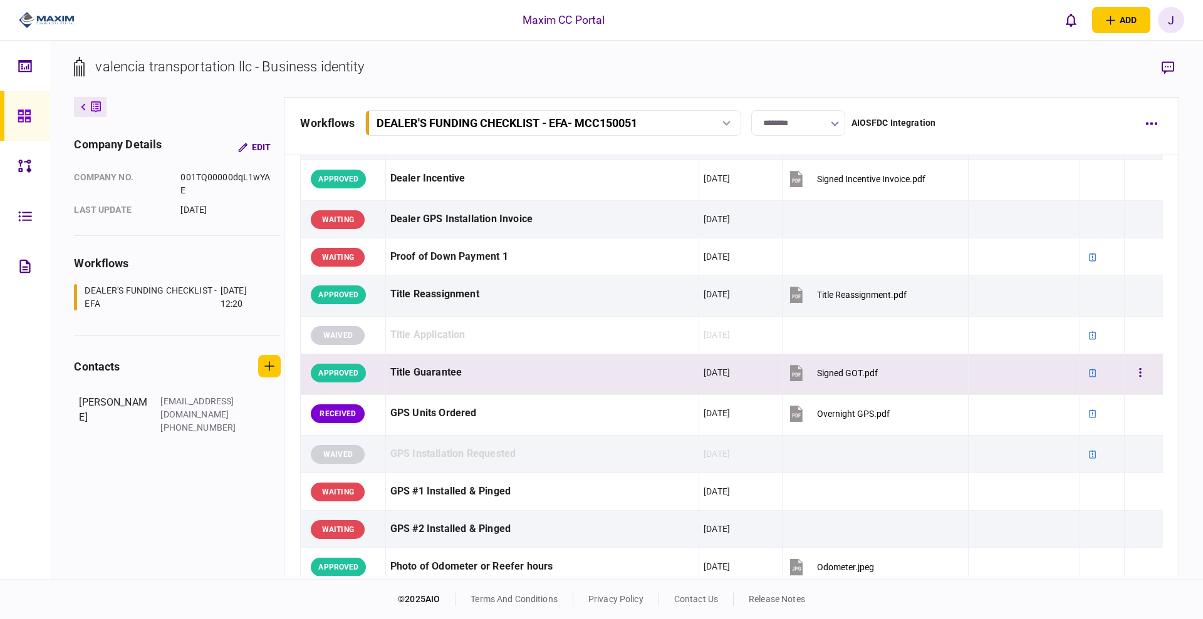
scroll to position [705, 0]
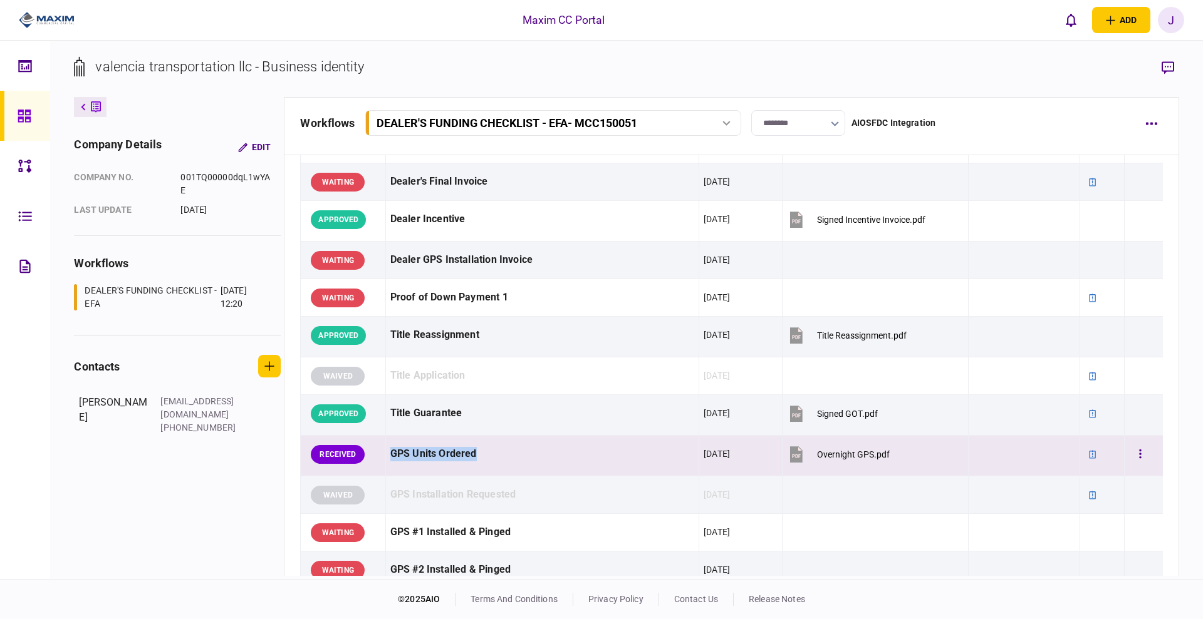
drag, startPoint x: 480, startPoint y: 454, endPoint x: 381, endPoint y: 468, distance: 100.5
click at [381, 468] on tr "RECEIVED GPS Units Ordered 05 Sep 2025 Overnight GPS.pdf" at bounding box center [732, 456] width 862 height 41
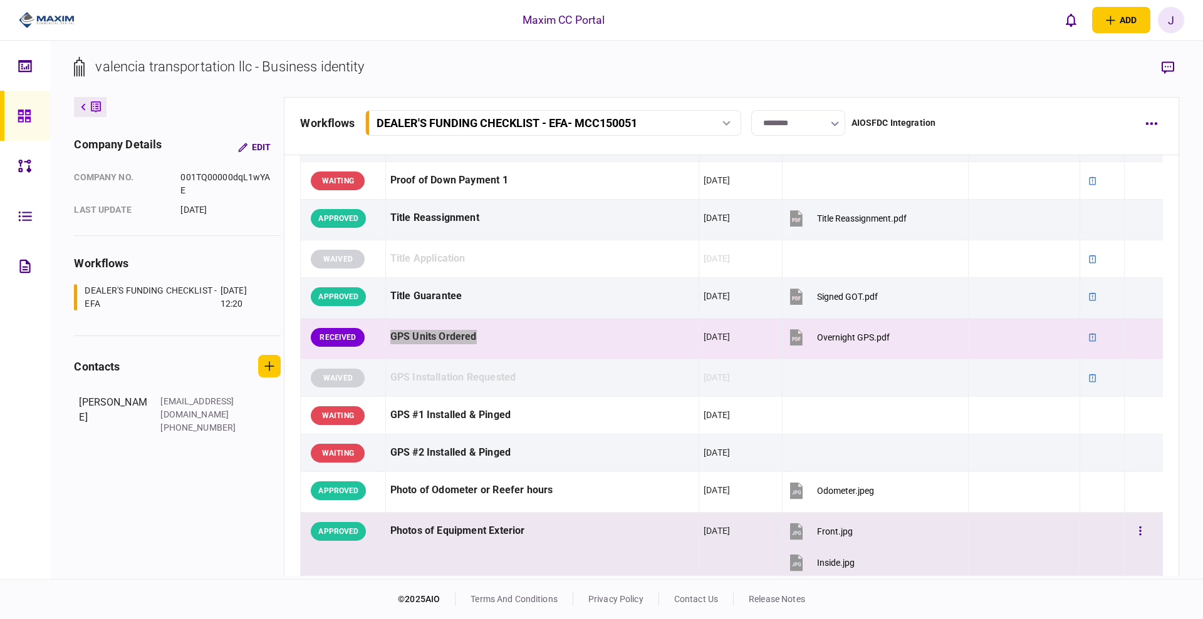
scroll to position [783, 0]
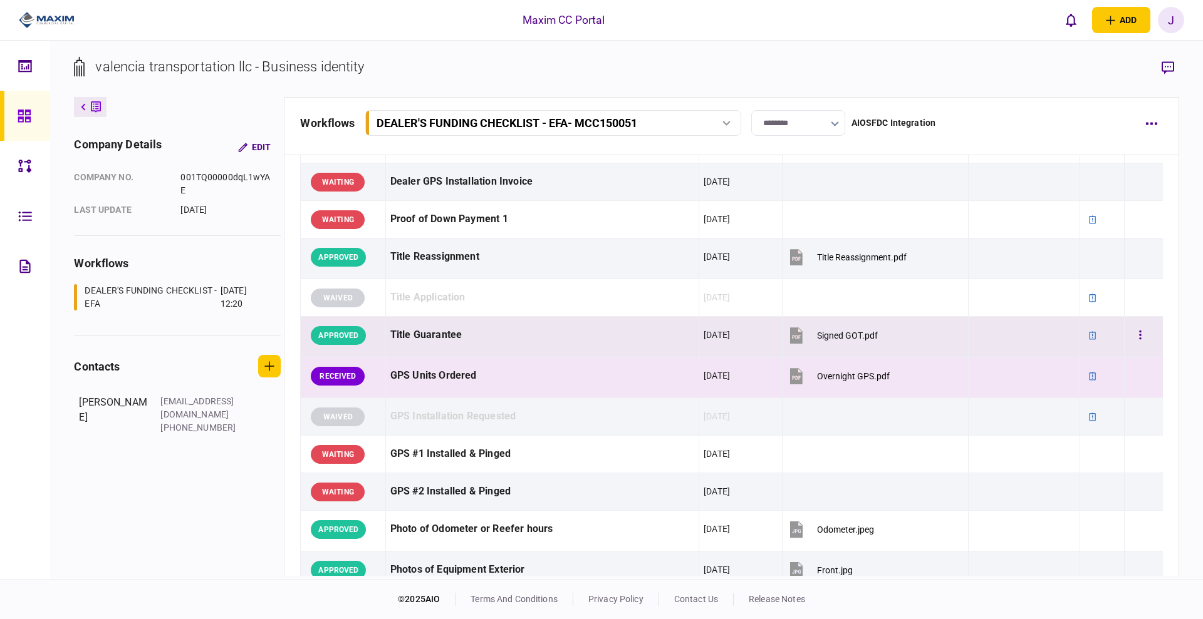
click at [551, 344] on div "Title Guarantee" at bounding box center [542, 335] width 304 height 28
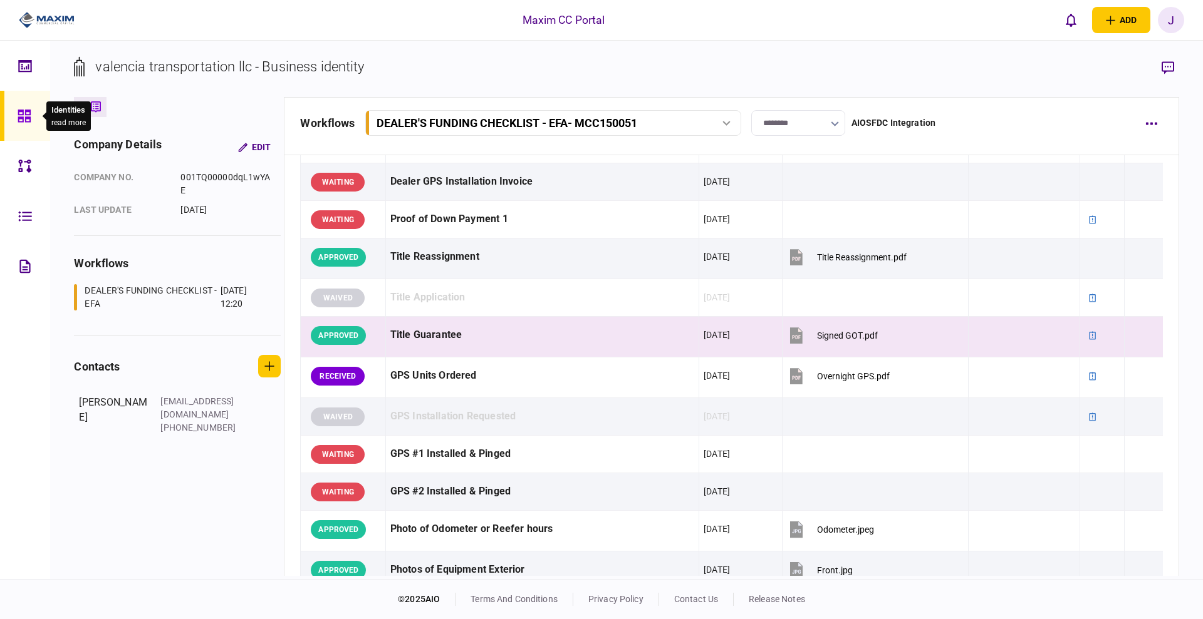
drag, startPoint x: 22, startPoint y: 124, endPoint x: 49, endPoint y: 122, distance: 27.0
click at [22, 124] on div at bounding box center [28, 116] width 20 height 50
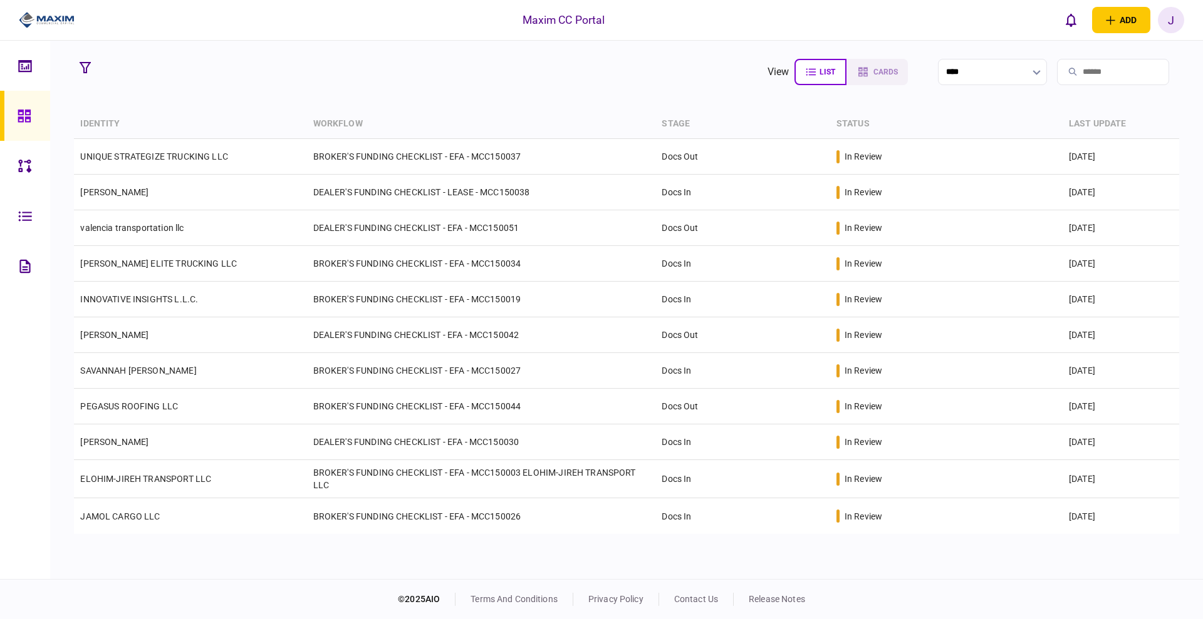
click at [1097, 69] on input "search" at bounding box center [1113, 72] width 112 height 26
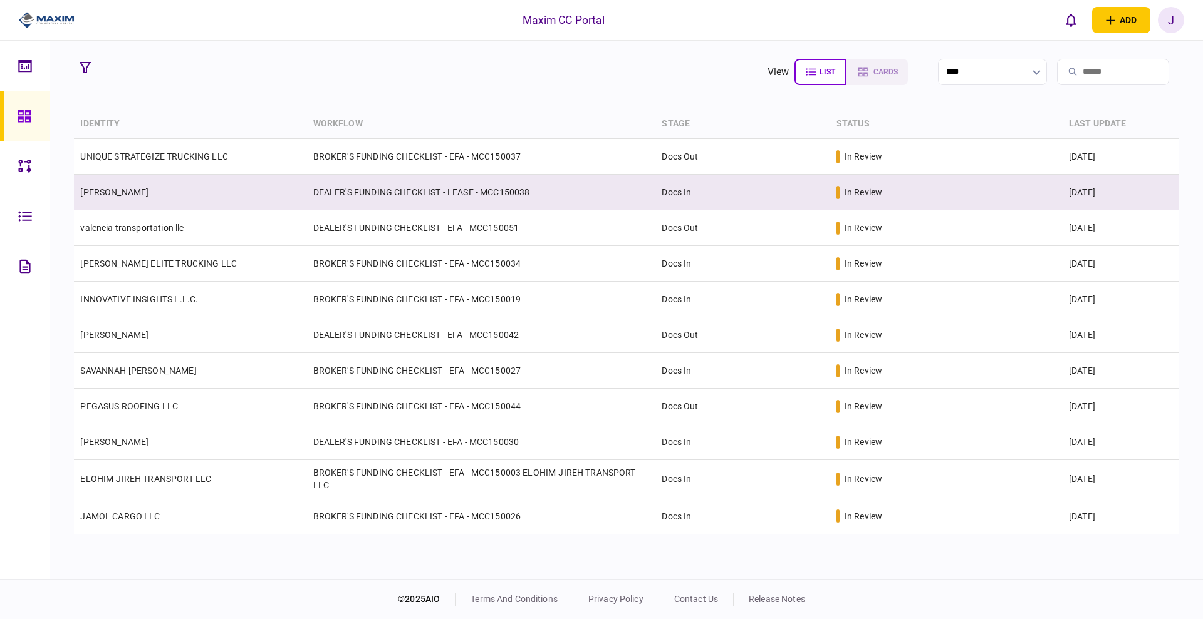
paste input "*******"
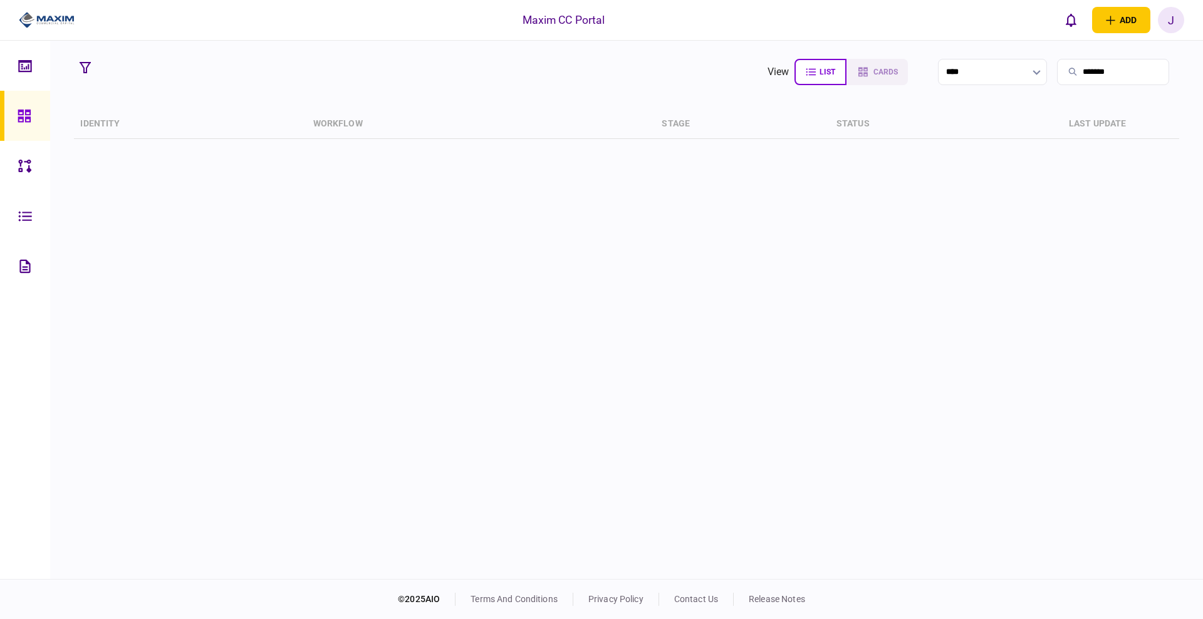
click at [1057, 76] on input "*******" at bounding box center [1113, 72] width 112 height 26
click at [1094, 80] on input "*******" at bounding box center [1113, 72] width 112 height 26
paste input "**********"
type input "**********"
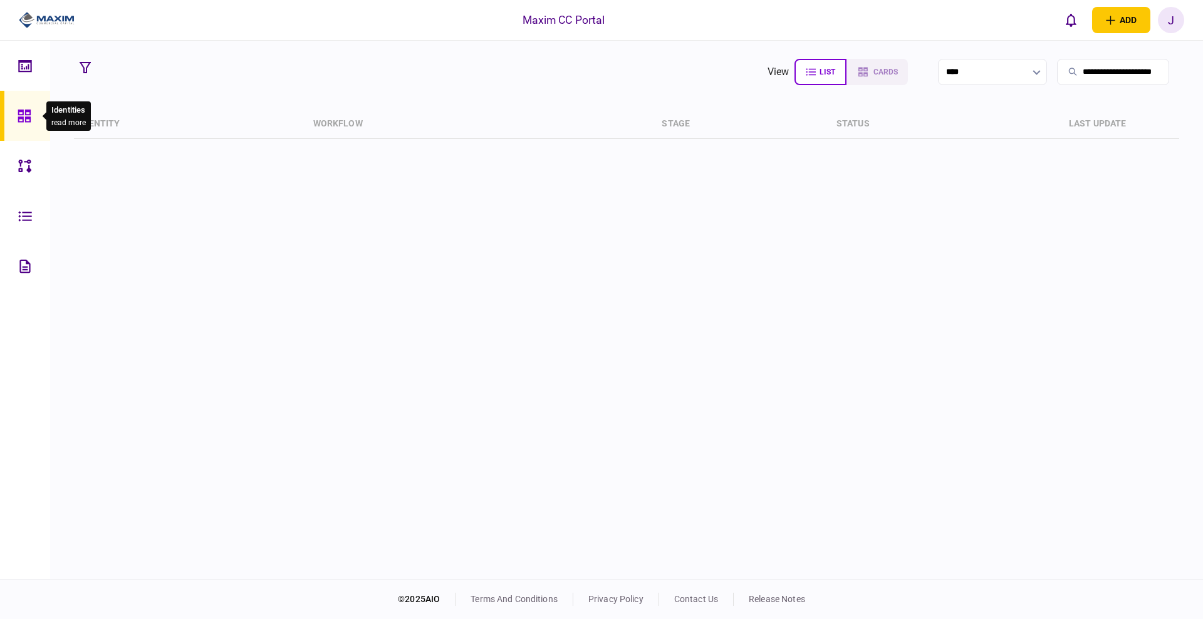
click at [21, 116] on icon at bounding box center [24, 116] width 13 height 13
click at [32, 82] on div at bounding box center [28, 66] width 20 height 50
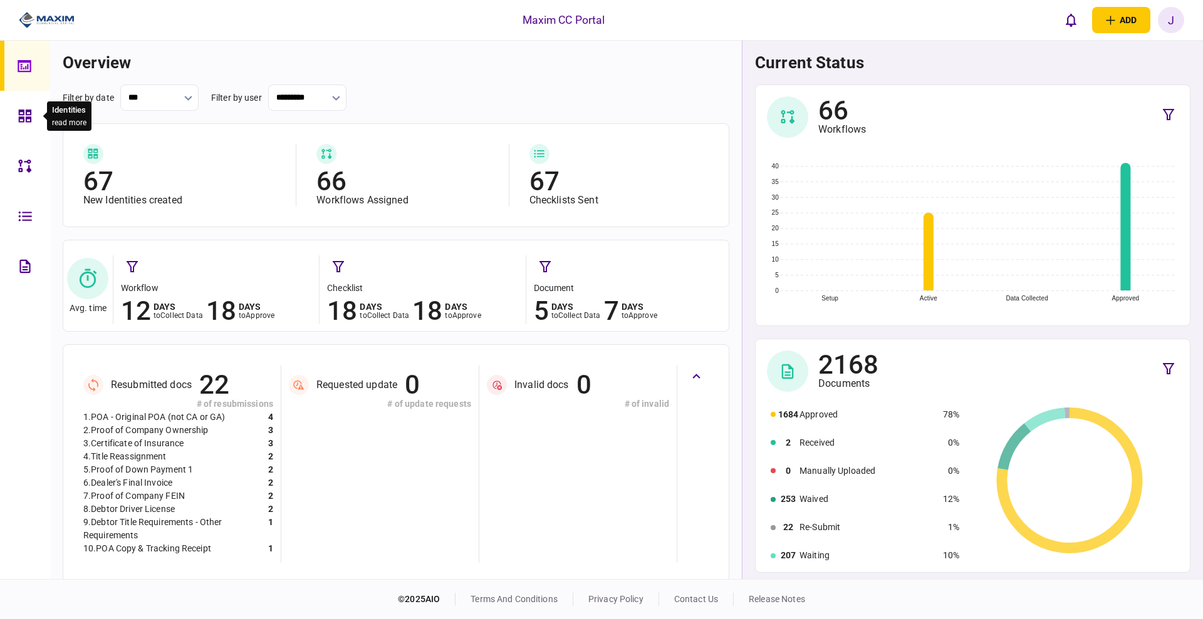
click at [24, 117] on icon at bounding box center [25, 116] width 14 height 14
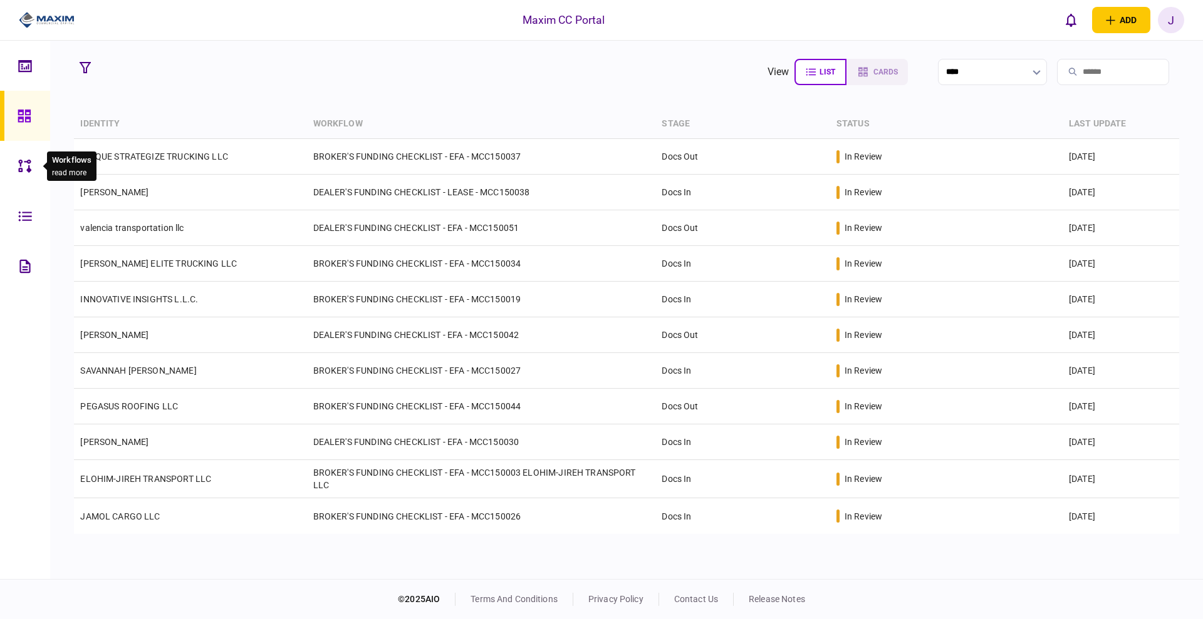
click at [19, 177] on div at bounding box center [28, 166] width 20 height 50
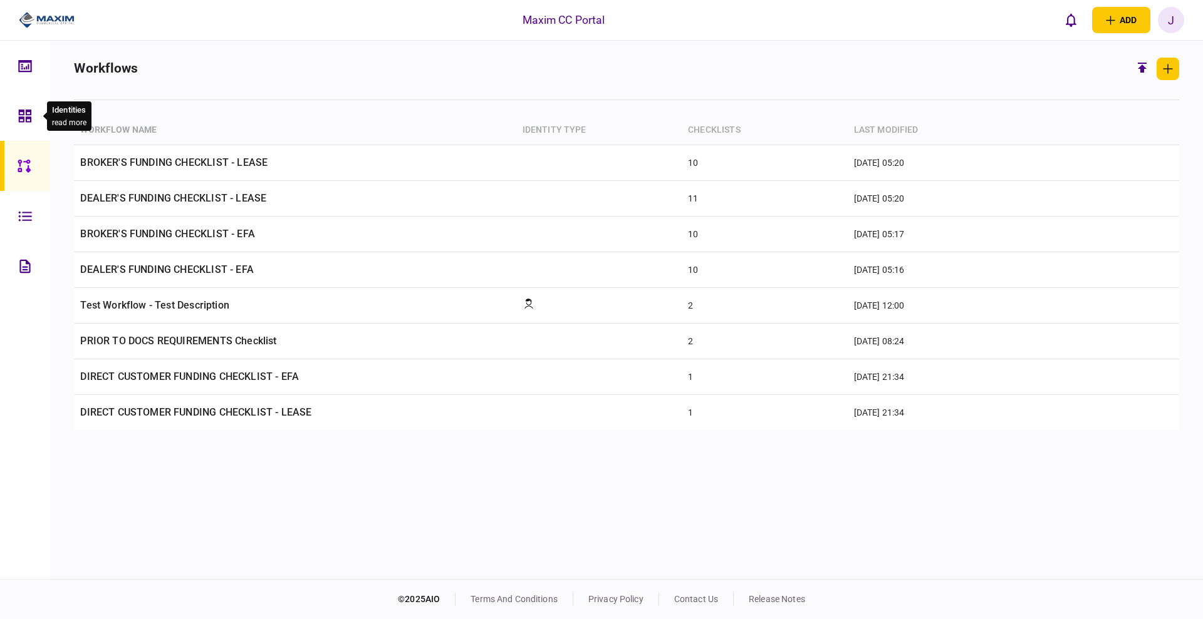
click at [33, 120] on div at bounding box center [28, 116] width 20 height 50
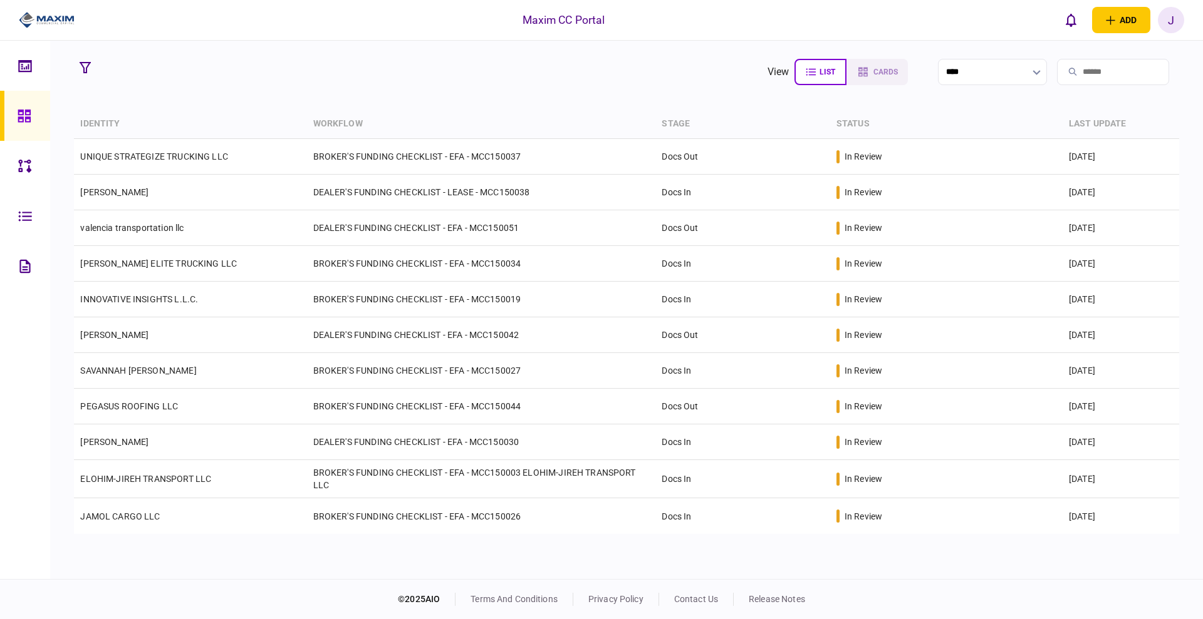
click at [37, 116] on div at bounding box center [28, 116] width 20 height 50
click at [18, 110] on icon at bounding box center [24, 116] width 13 height 13
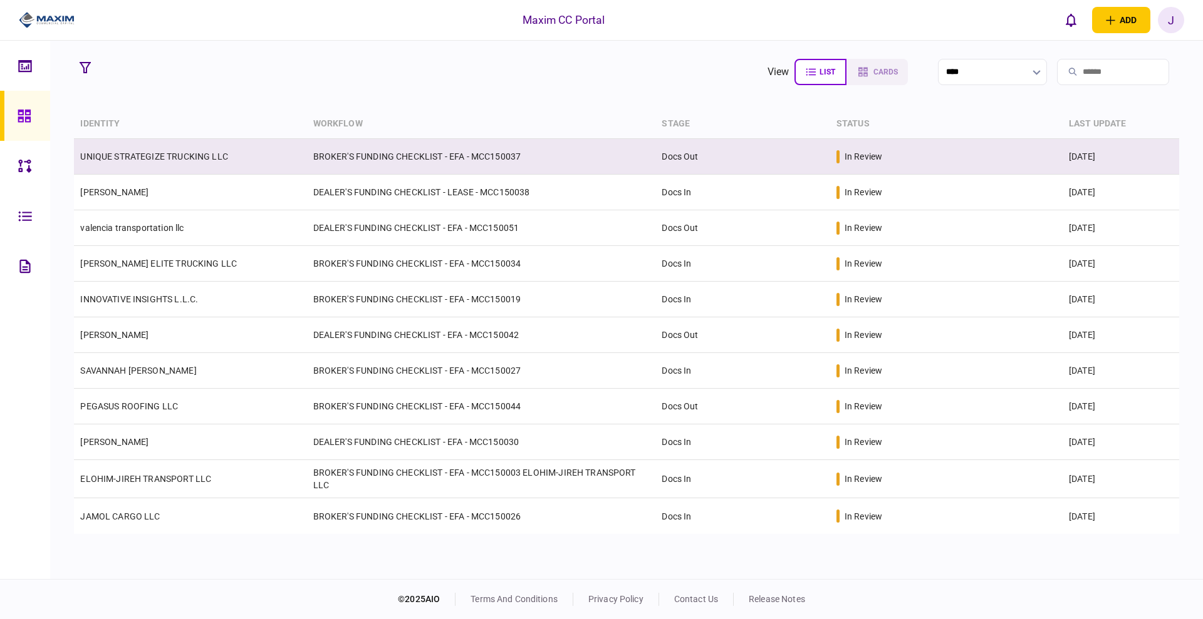
click at [177, 143] on td "UNIQUE STRATEGIZE TRUCKING LLC" at bounding box center [190, 157] width 232 height 36
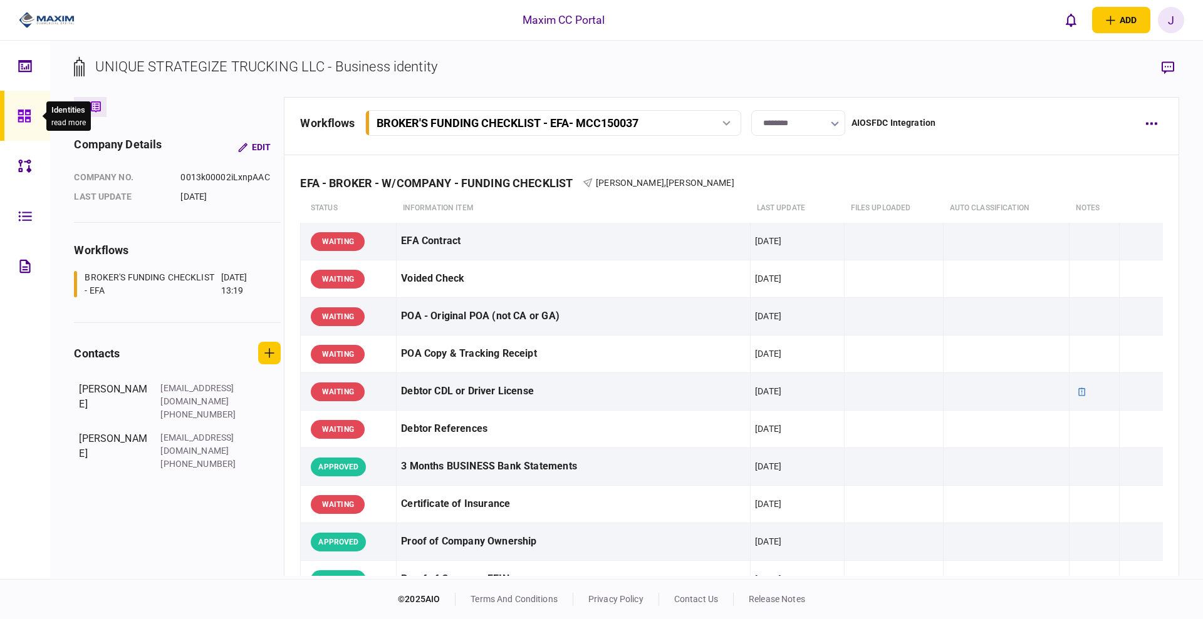
click at [18, 111] on icon at bounding box center [25, 116] width 14 height 14
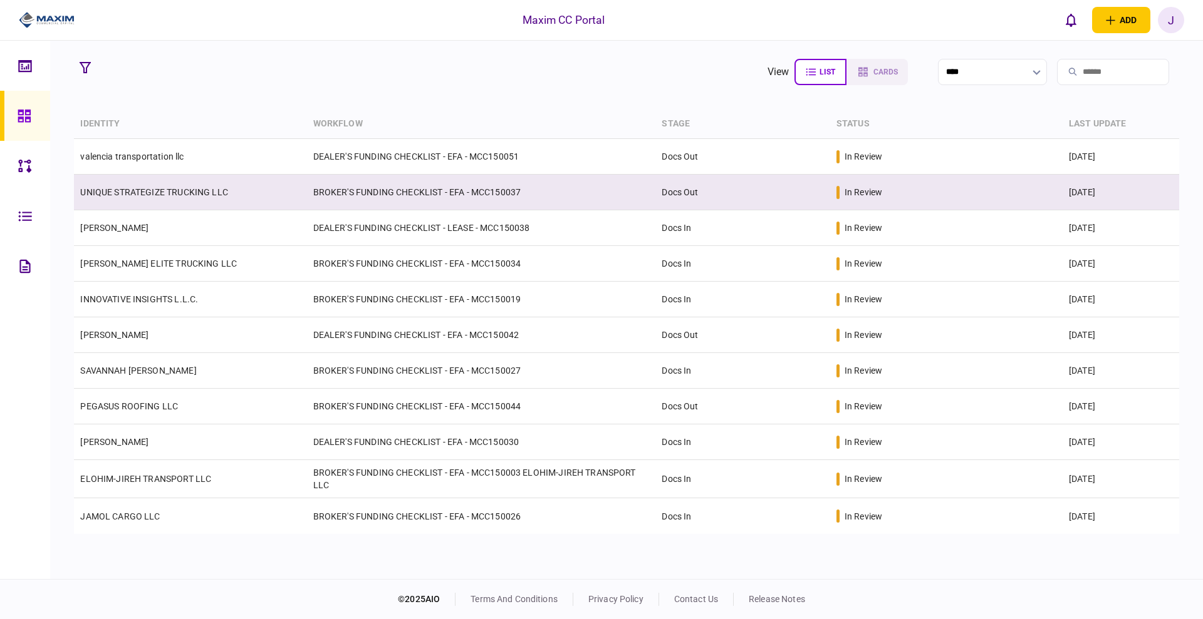
click at [142, 194] on link "UNIQUE STRATEGIZE TRUCKING LLC" at bounding box center [154, 192] width 148 height 10
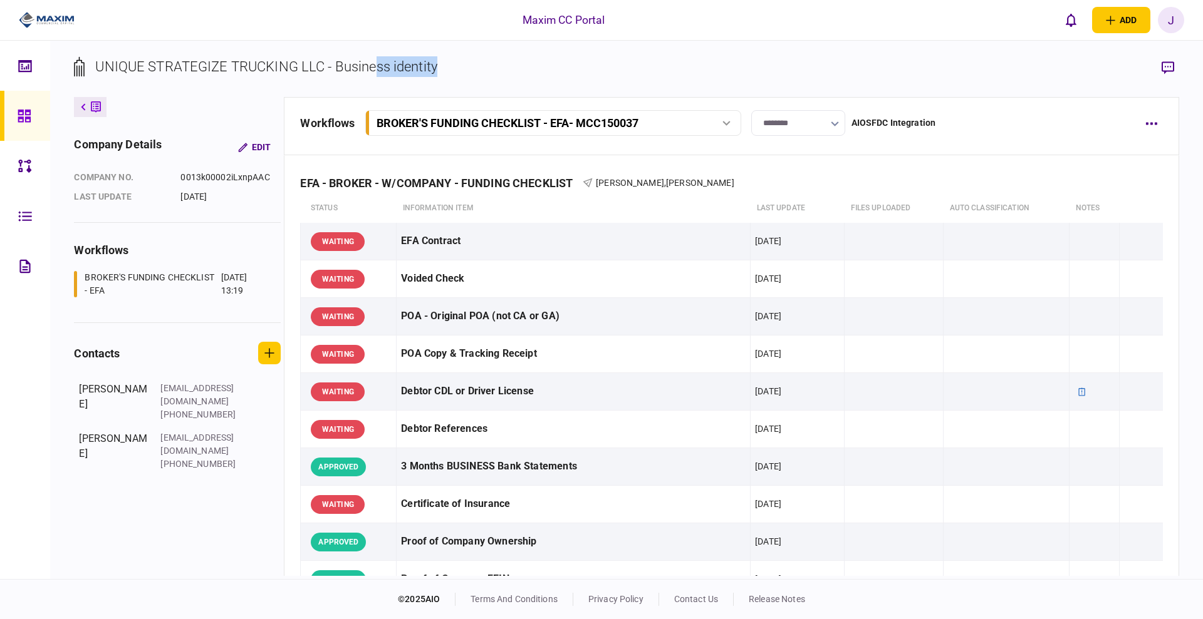
drag, startPoint x: 571, startPoint y: 54, endPoint x: 375, endPoint y: 71, distance: 196.8
click at [375, 71] on div "UNIQUE STRATEGIZE TRUCKING LLC - Business identity company details Edit company…" at bounding box center [626, 310] width 1152 height 539
click at [796, 56] on section "UNIQUE STRATEGIZE TRUCKING LLC - Business identity" at bounding box center [626, 76] width 1104 height 41
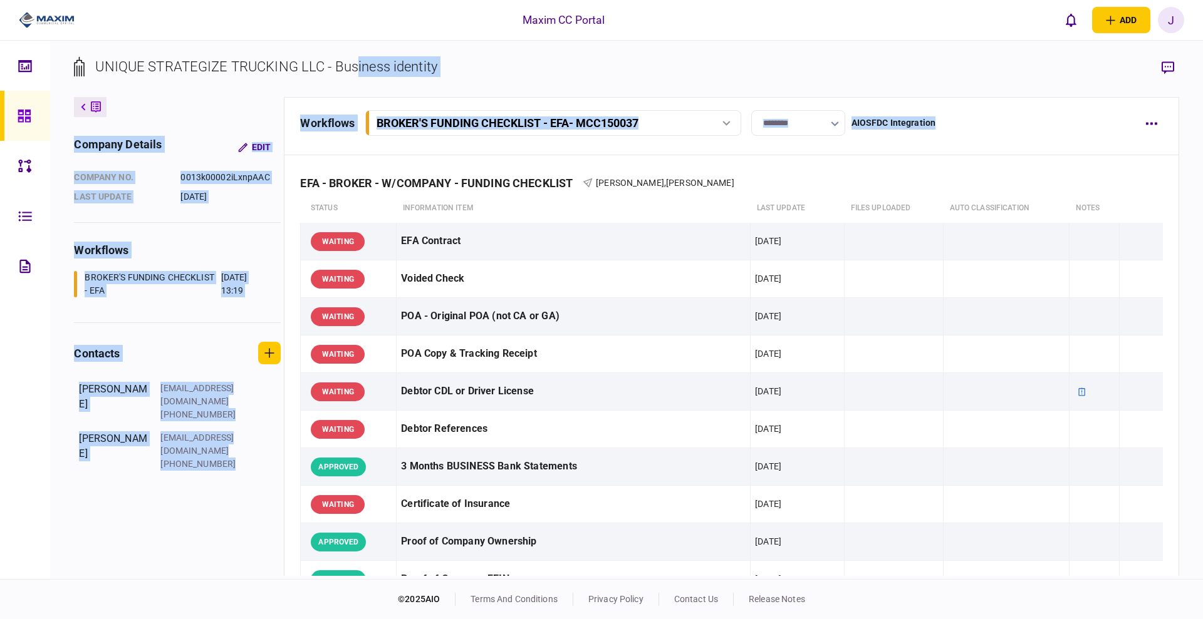
drag, startPoint x: 992, startPoint y: 122, endPoint x: 381, endPoint y: 80, distance: 612.1
click at [360, 83] on div "UNIQUE STRATEGIZE TRUCKING LLC - Business identity company details Edit company…" at bounding box center [626, 310] width 1152 height 539
click at [453, 75] on section "UNIQUE STRATEGIZE TRUCKING LLC - Business identity" at bounding box center [626, 76] width 1104 height 41
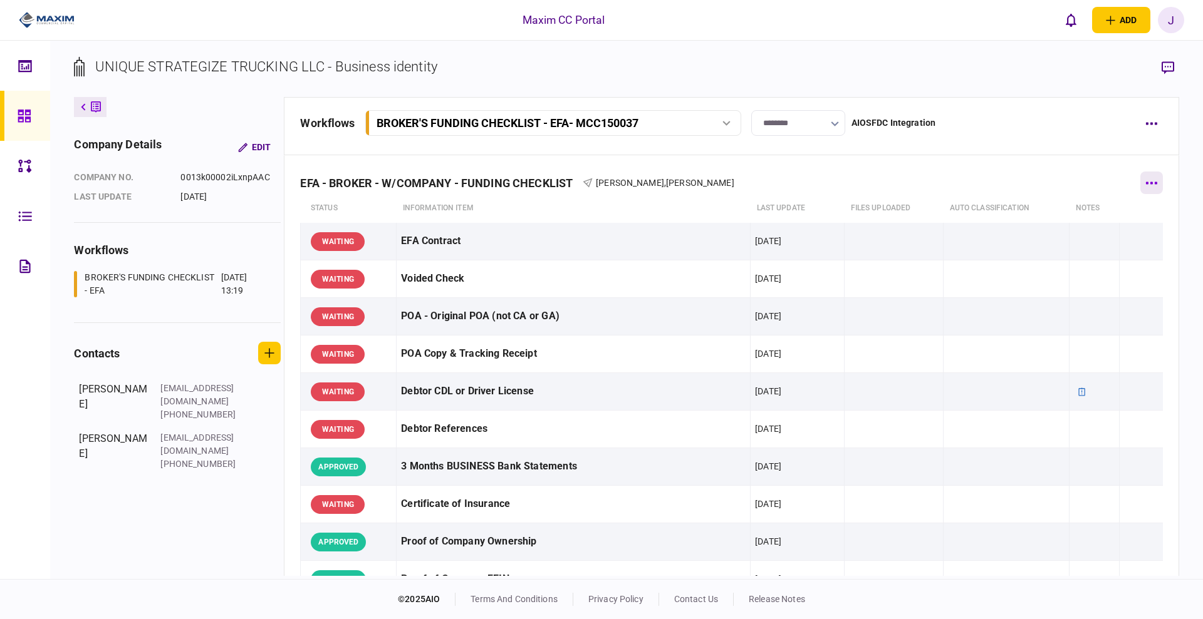
click at [1149, 183] on button "button" at bounding box center [1151, 183] width 23 height 23
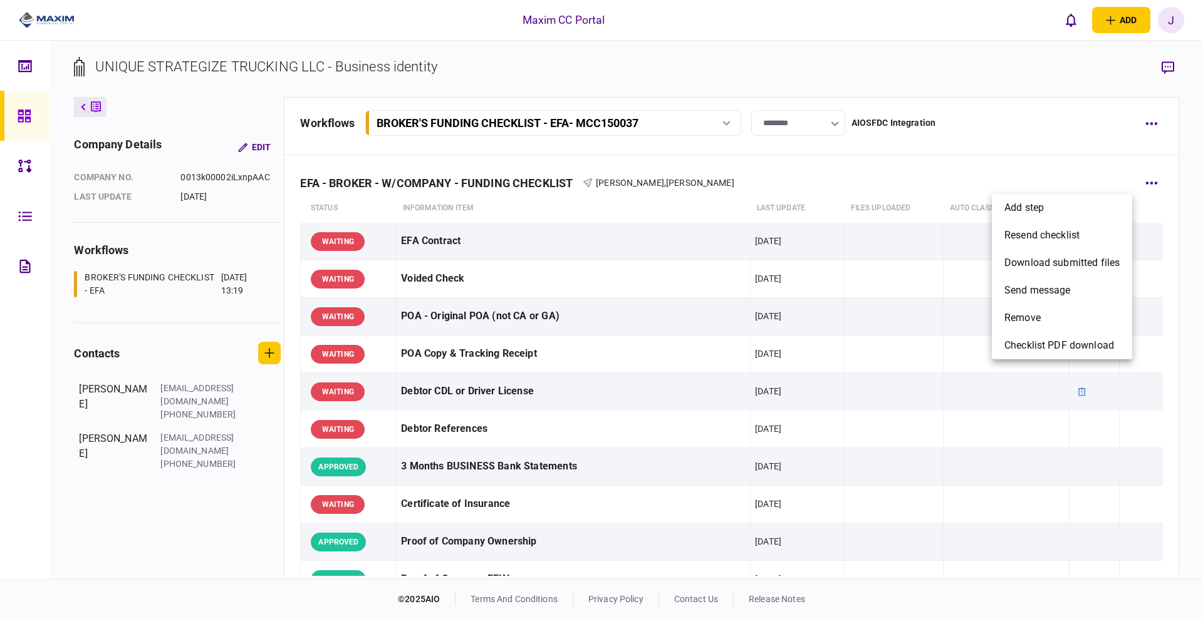
click at [34, 120] on div at bounding box center [601, 309] width 1203 height 619
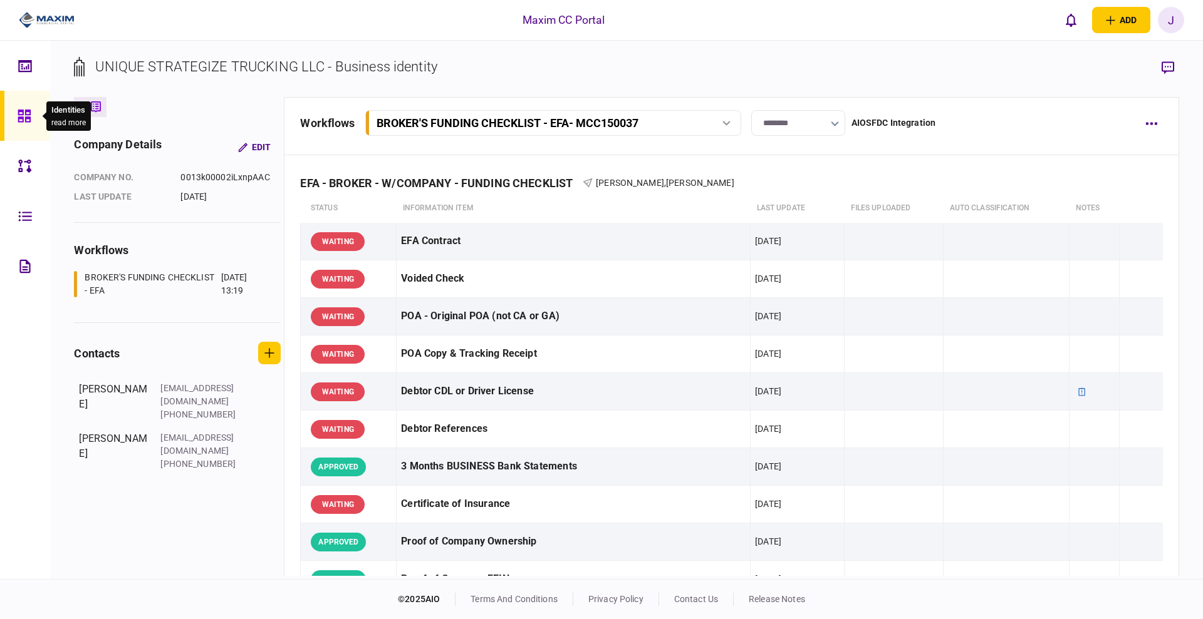
click at [23, 115] on icon at bounding box center [25, 116] width 14 height 14
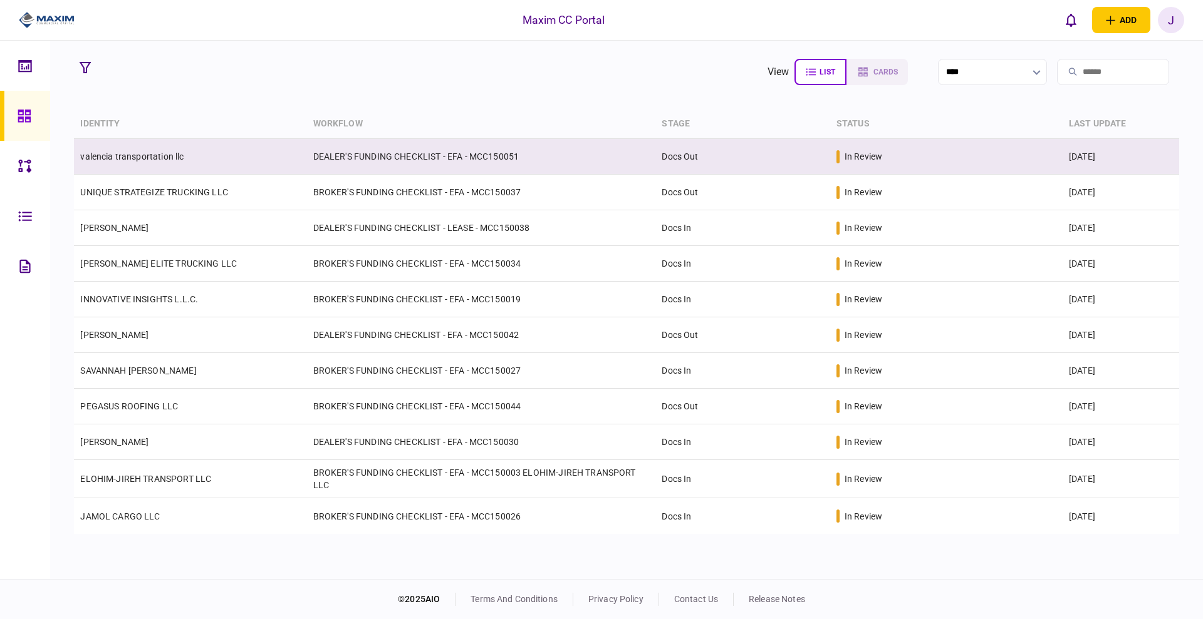
click at [161, 157] on link "valencia transportation llc" at bounding box center [131, 157] width 103 height 10
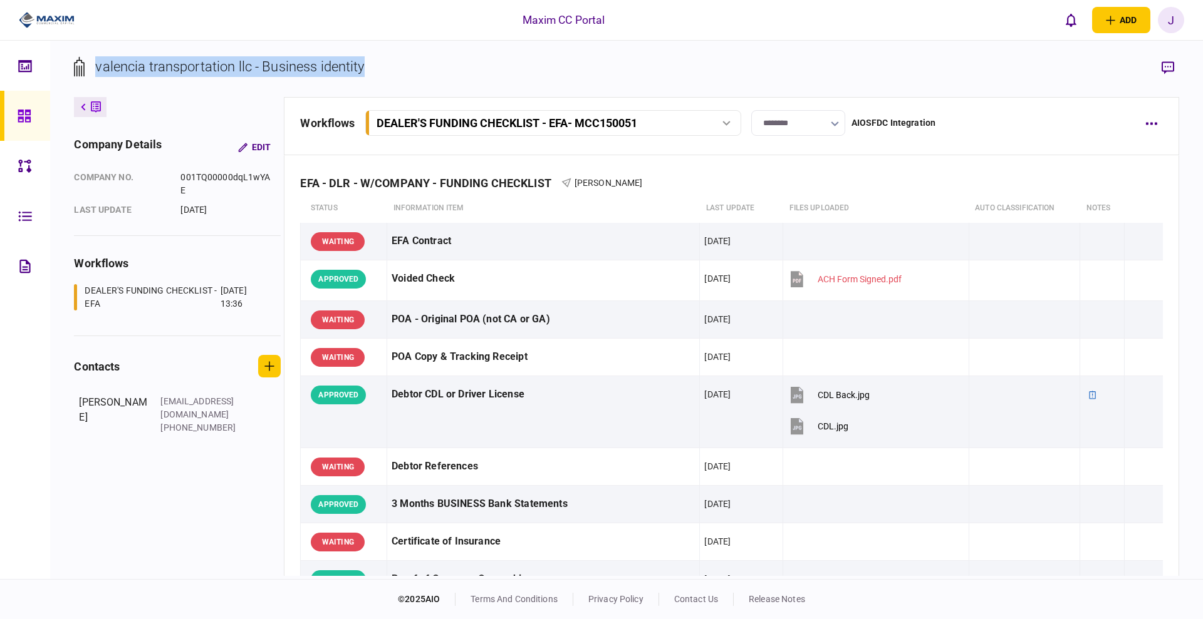
drag, startPoint x: 437, startPoint y: 66, endPoint x: 88, endPoint y: 70, distance: 348.9
click at [88, 70] on section "valencia transportation llc - Business identity" at bounding box center [626, 76] width 1104 height 41
click at [447, 70] on section "valencia transportation llc - Business identity" at bounding box center [626, 76] width 1104 height 41
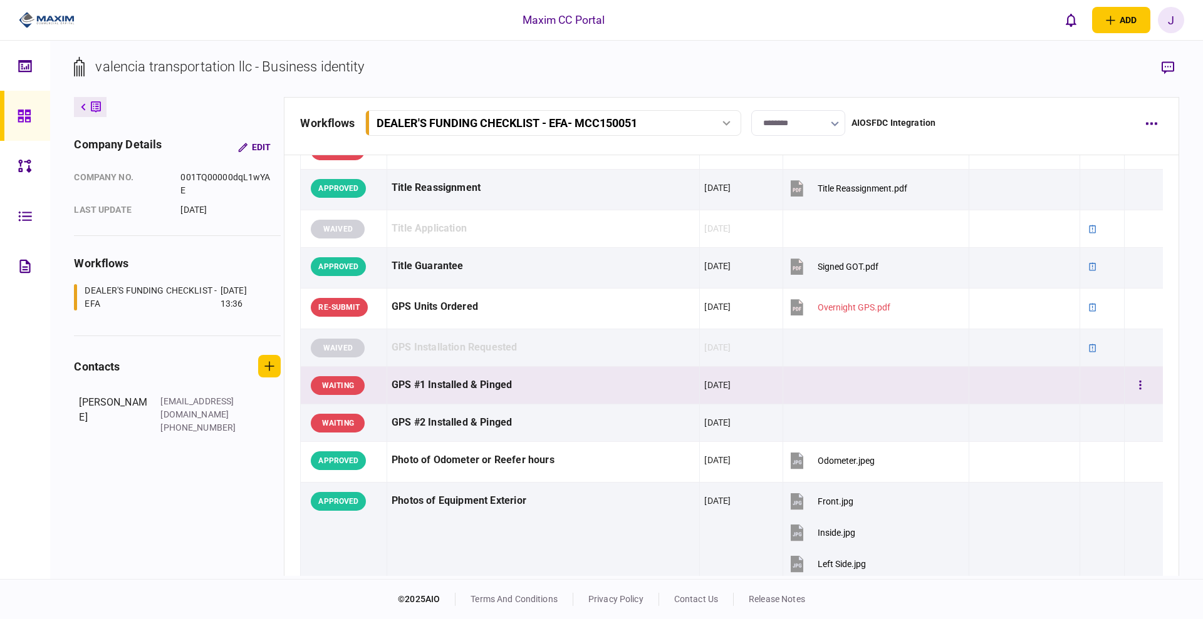
scroll to position [783, 0]
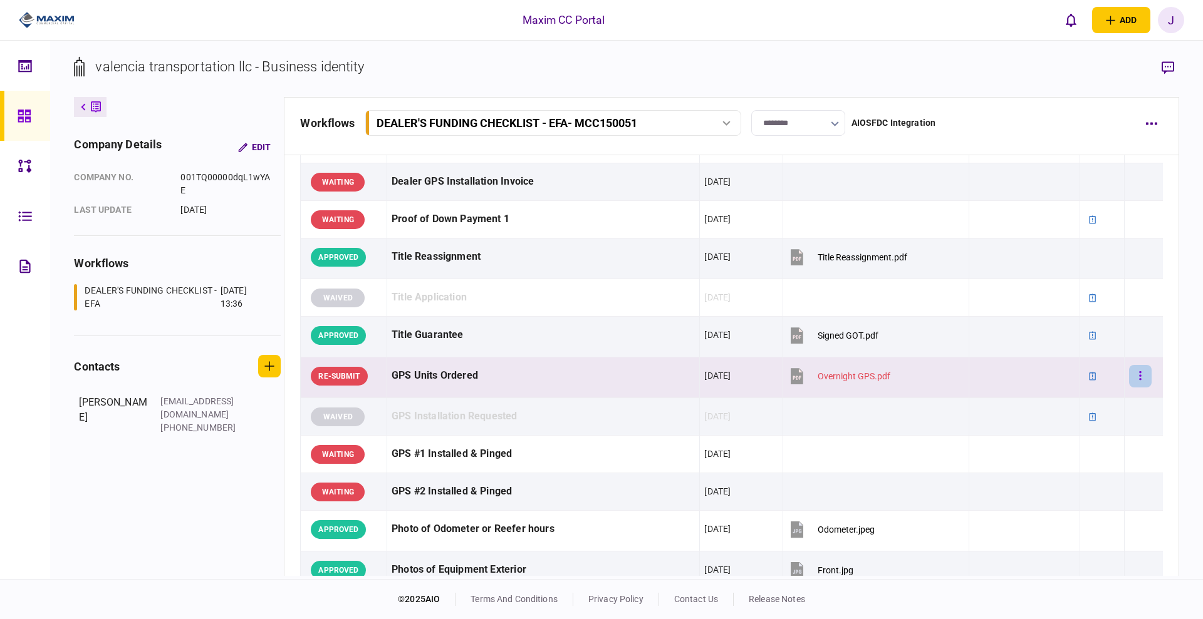
click at [1139, 374] on icon "button" at bounding box center [1140, 376] width 3 height 12
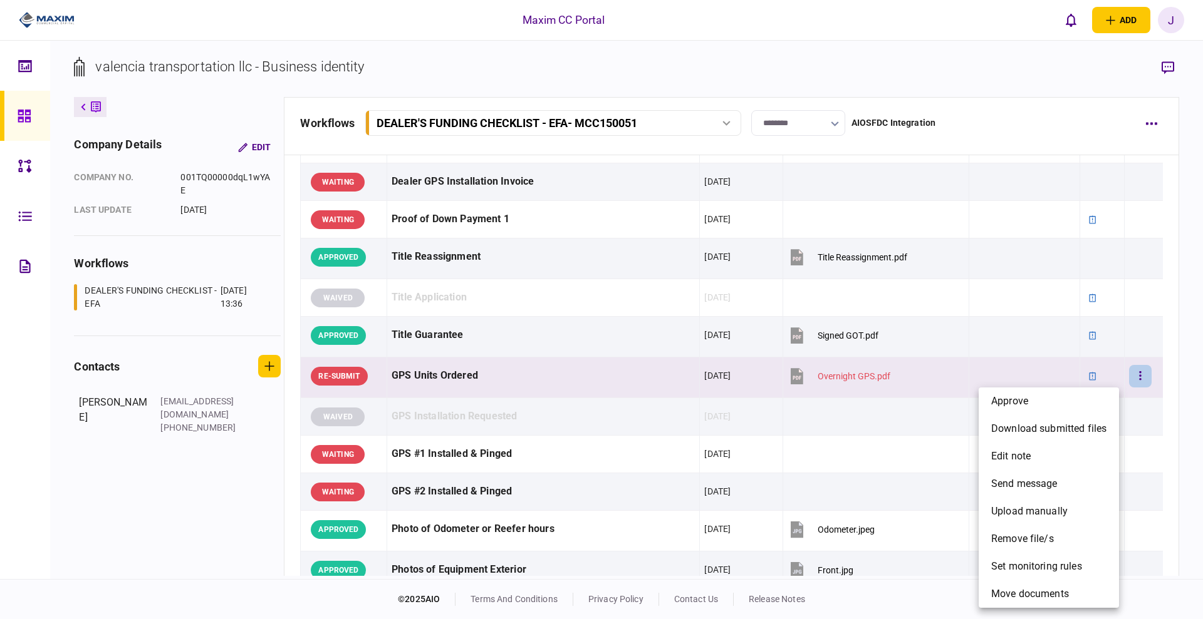
click at [626, 375] on div at bounding box center [601, 309] width 1203 height 619
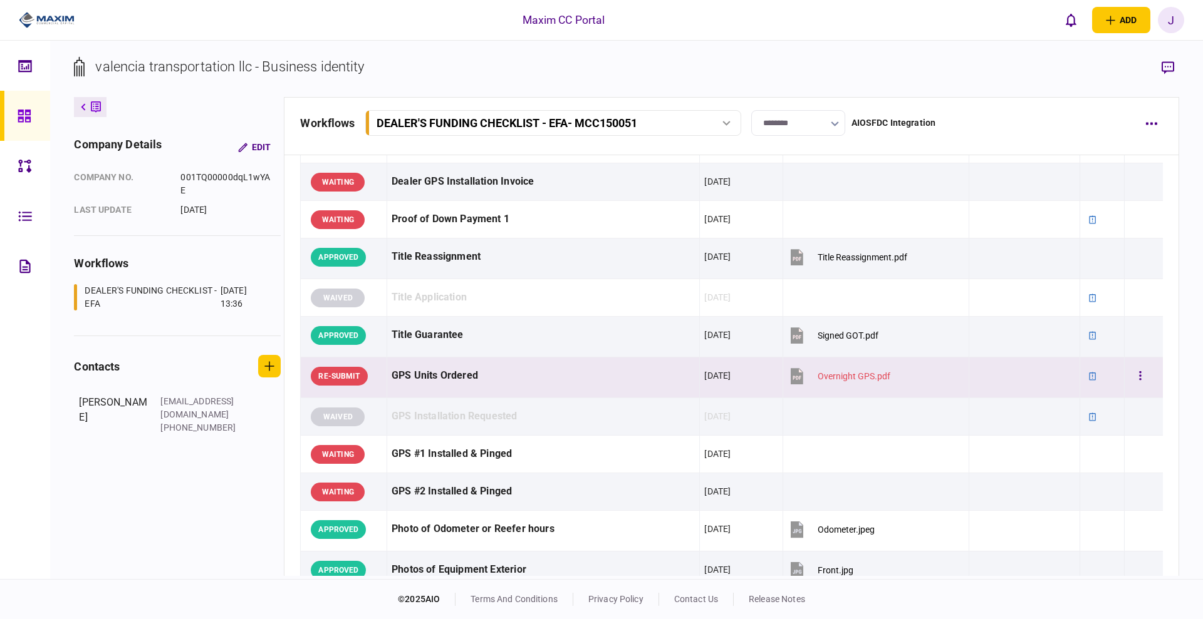
click at [601, 373] on div "GPS Units Ordered" at bounding box center [542, 376] width 303 height 28
click at [1169, 70] on icon "button" at bounding box center [1167, 67] width 13 height 13
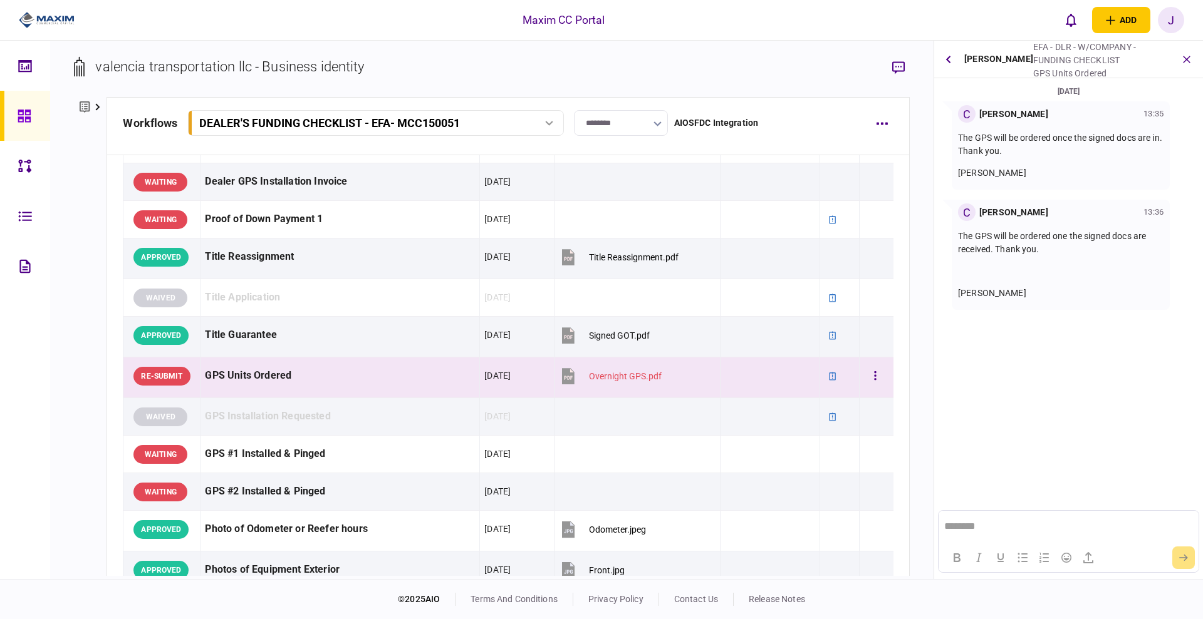
scroll to position [0, 0]
click at [325, 382] on div "GPS Units Ordered" at bounding box center [340, 376] width 270 height 28
